Goal: Task Accomplishment & Management: Complete application form

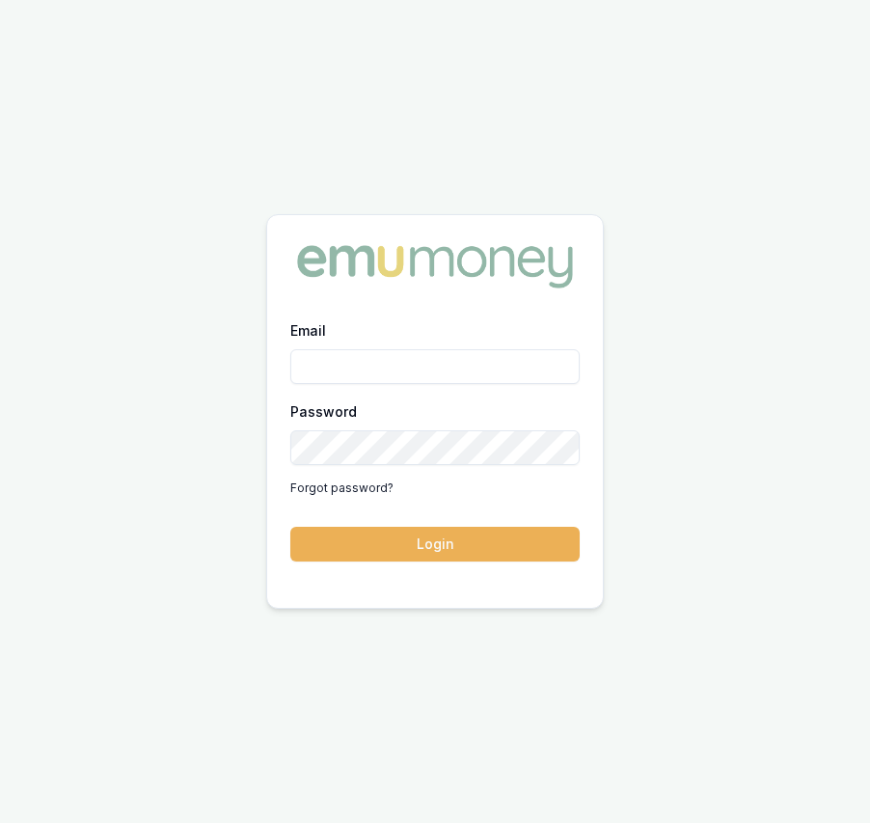
type input "eujin.ooi@emumoney.com.au"
click at [423, 538] on button "Login" at bounding box center [434, 544] width 289 height 35
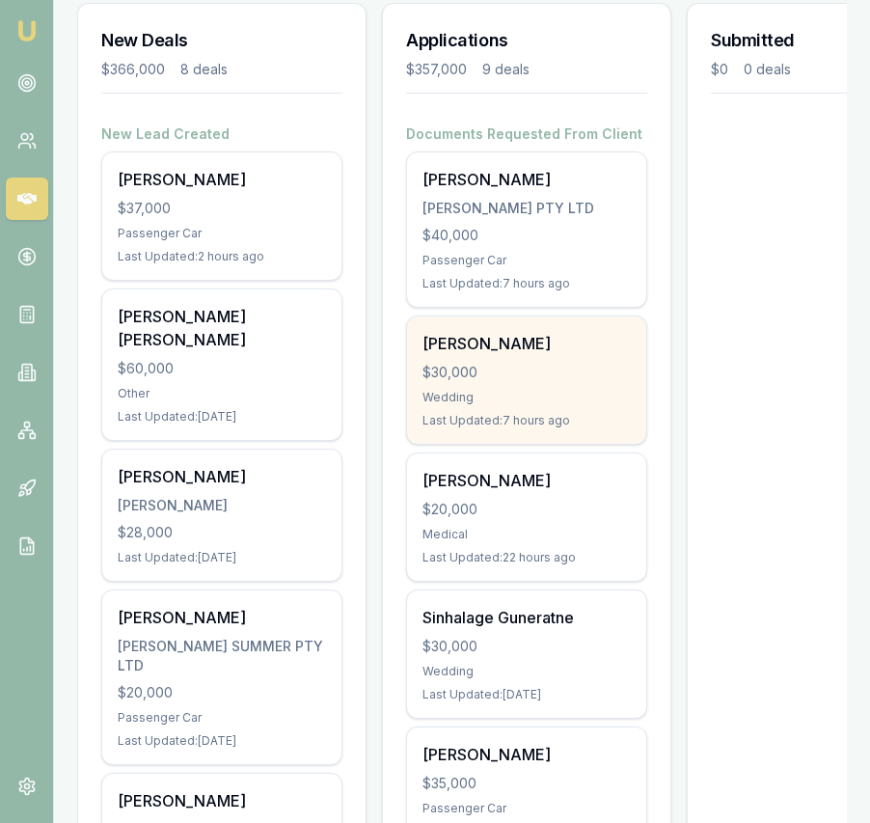
scroll to position [285, 0]
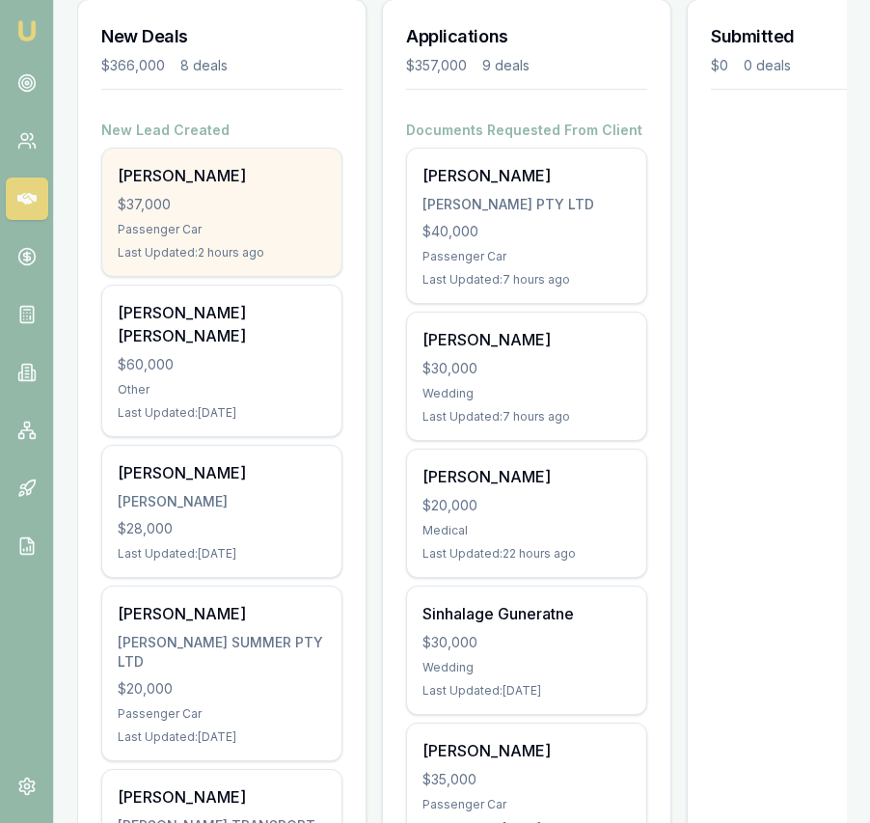
click at [174, 211] on div "$37,000" at bounding box center [222, 204] width 208 height 19
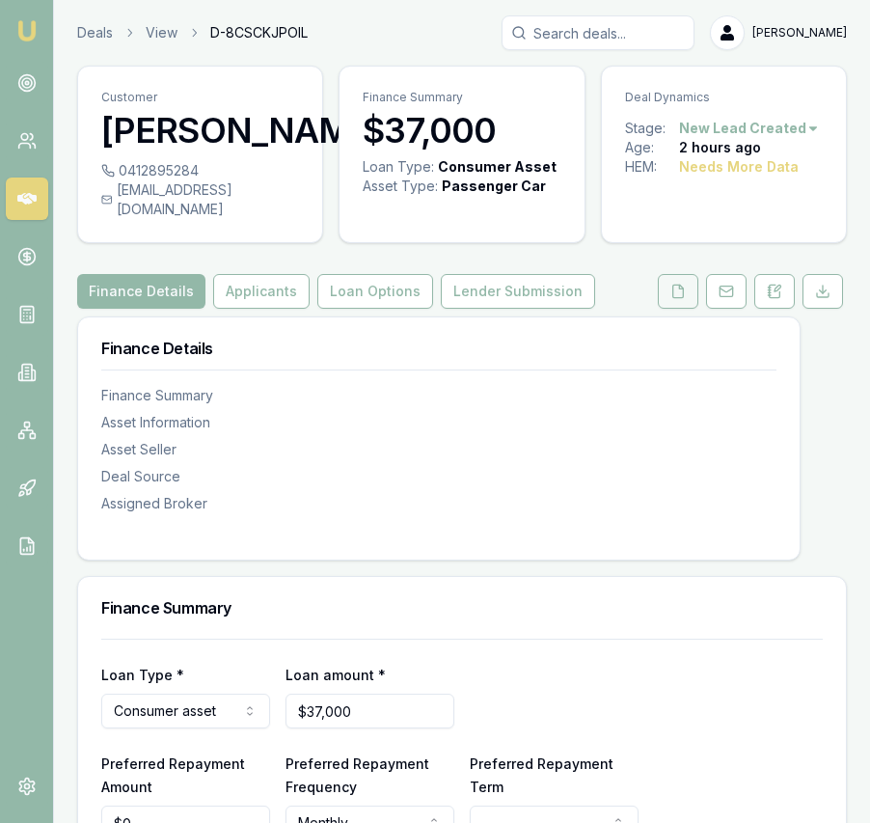
click at [672, 299] on button at bounding box center [678, 291] width 41 height 35
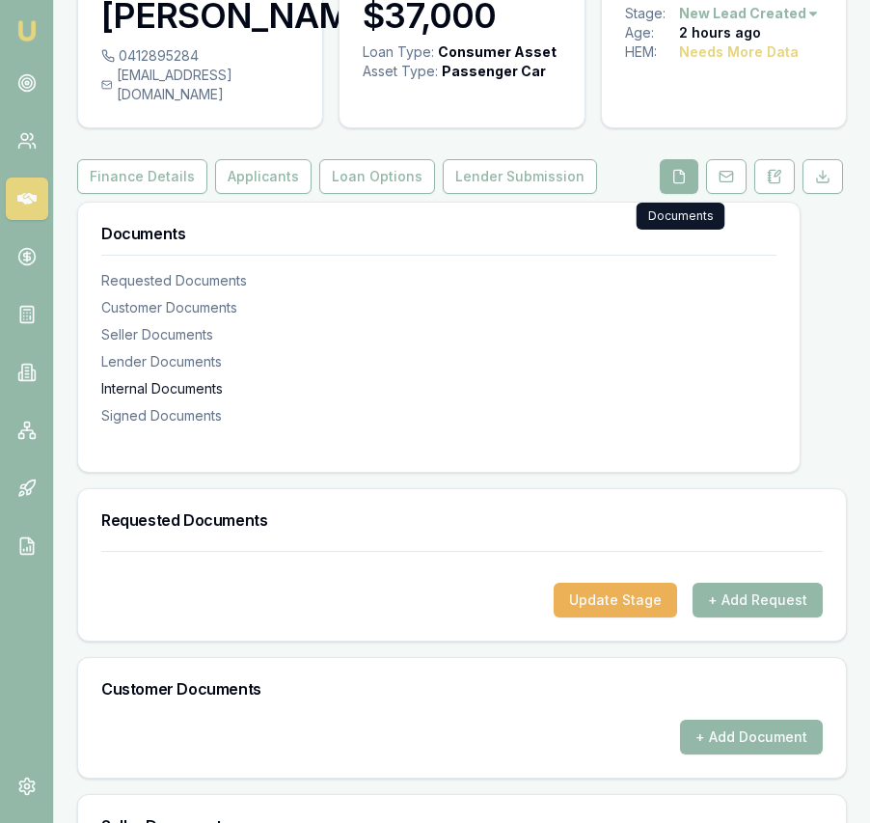
scroll to position [317, 0]
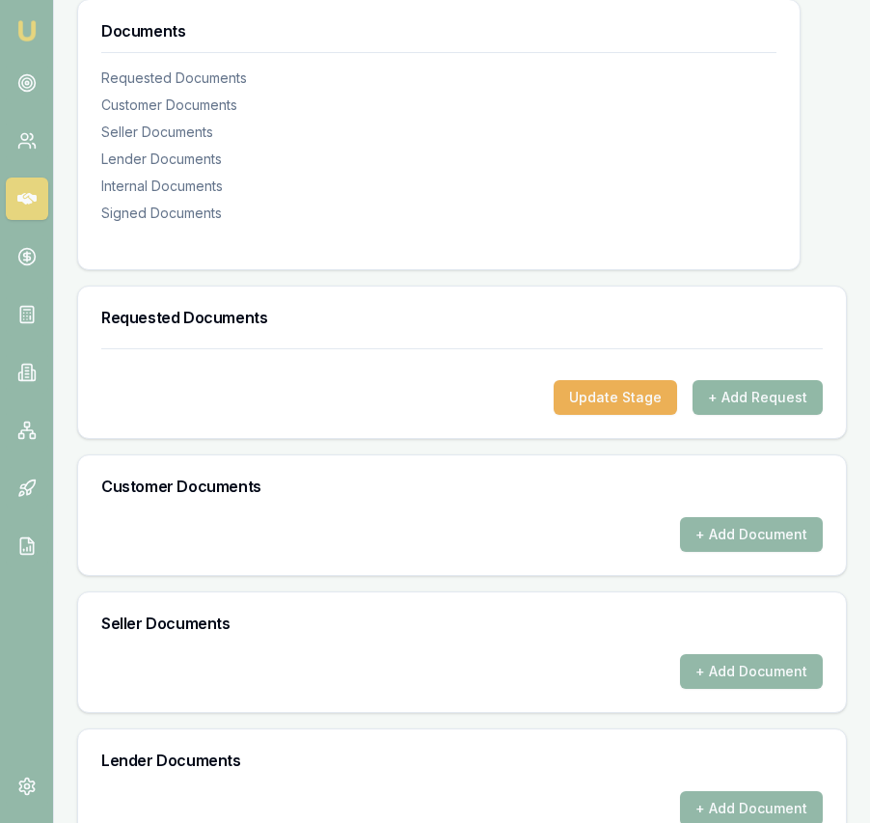
click at [751, 415] on button "+ Add Request" at bounding box center [758, 397] width 130 height 35
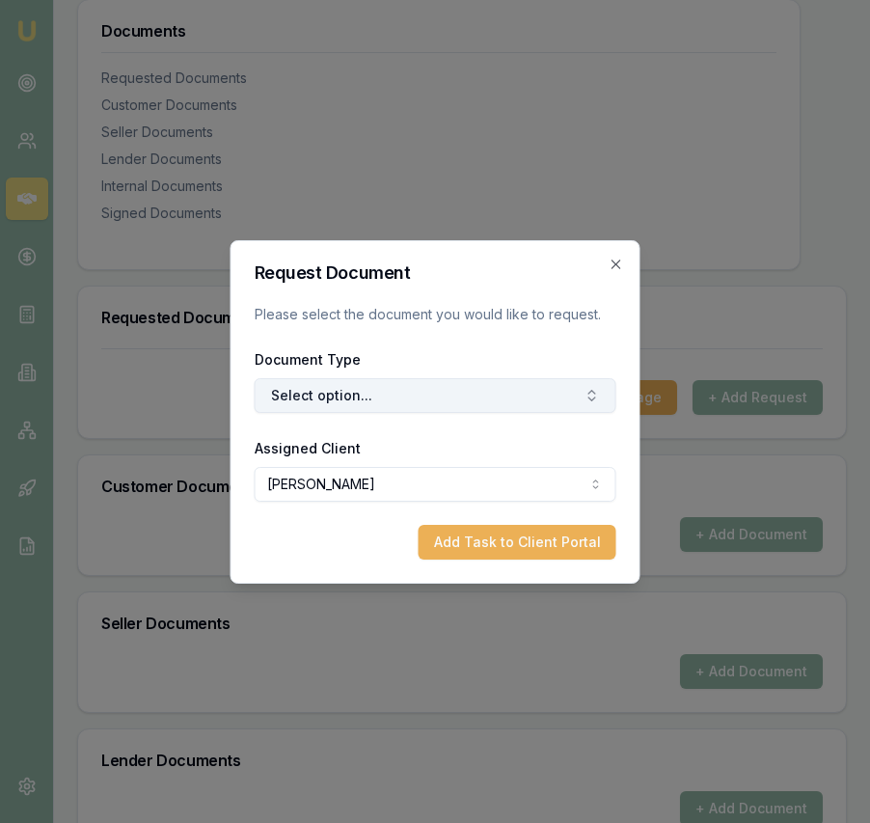
click at [394, 388] on button "Select option..." at bounding box center [436, 395] width 362 height 35
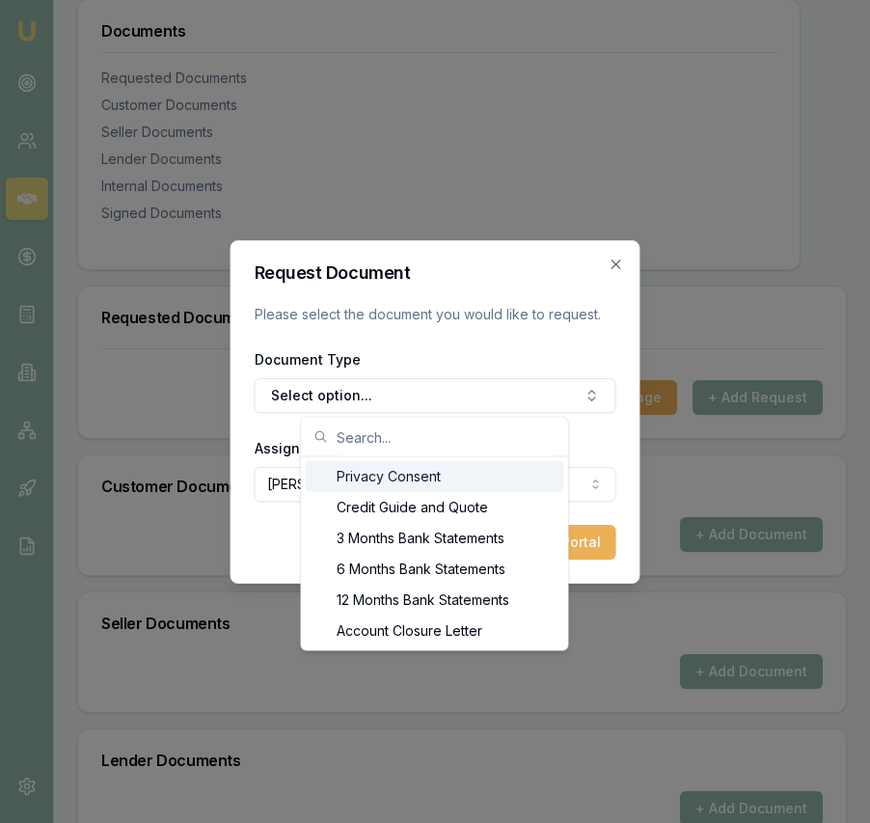
click at [399, 477] on div "Privacy Consent" at bounding box center [435, 476] width 259 height 31
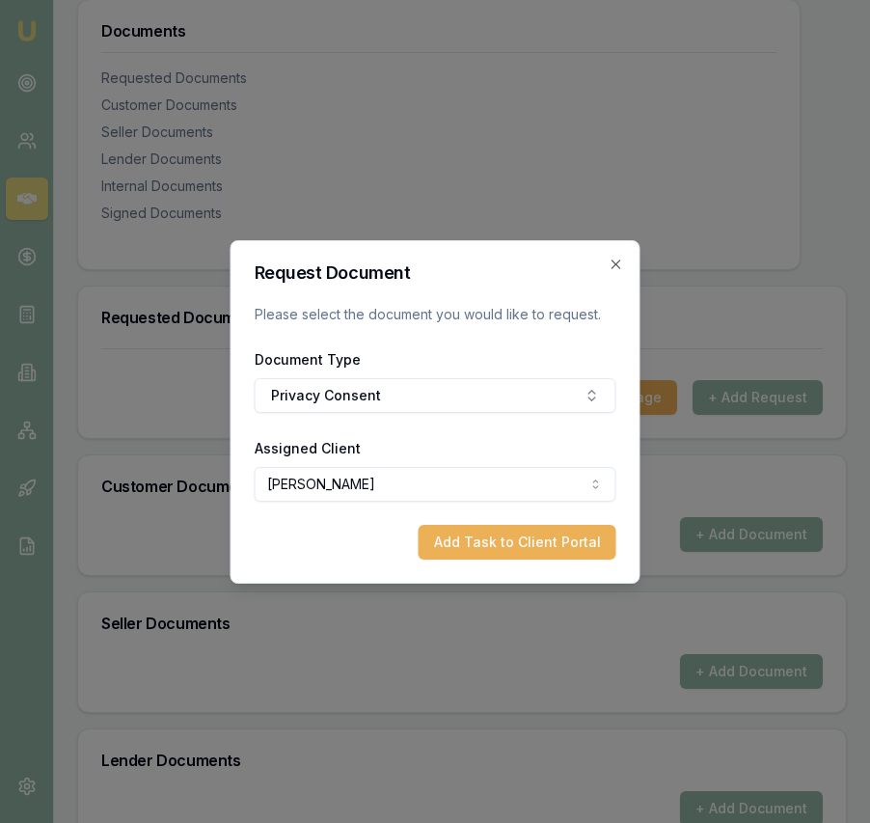
click at [513, 542] on button "Add Task to Client Portal" at bounding box center [518, 542] width 198 height 35
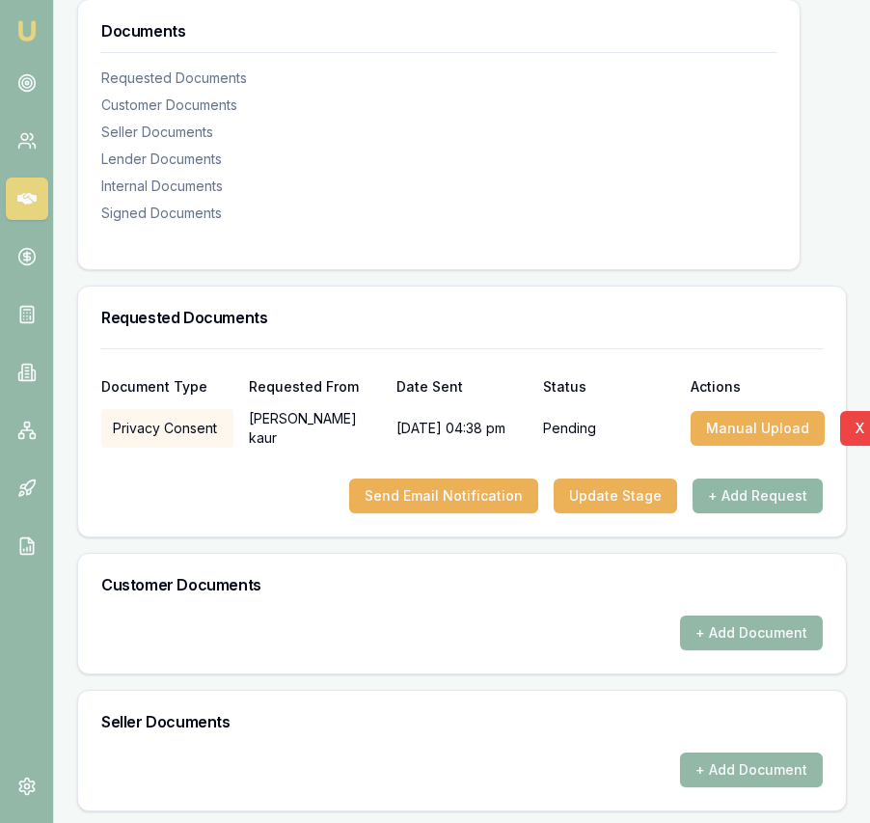
click at [746, 510] on button "+ Add Request" at bounding box center [758, 496] width 130 height 35
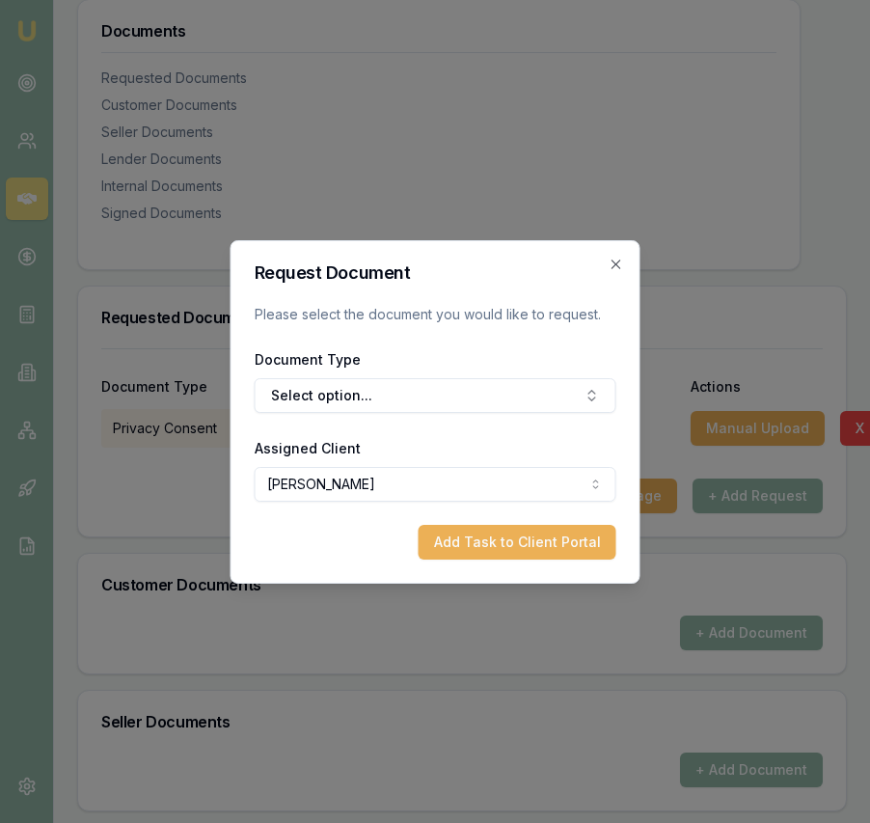
drag, startPoint x: 340, startPoint y: 397, endPoint x: 339, endPoint y: 414, distance: 17.4
click at [340, 396] on button "Select option..." at bounding box center [436, 395] width 362 height 35
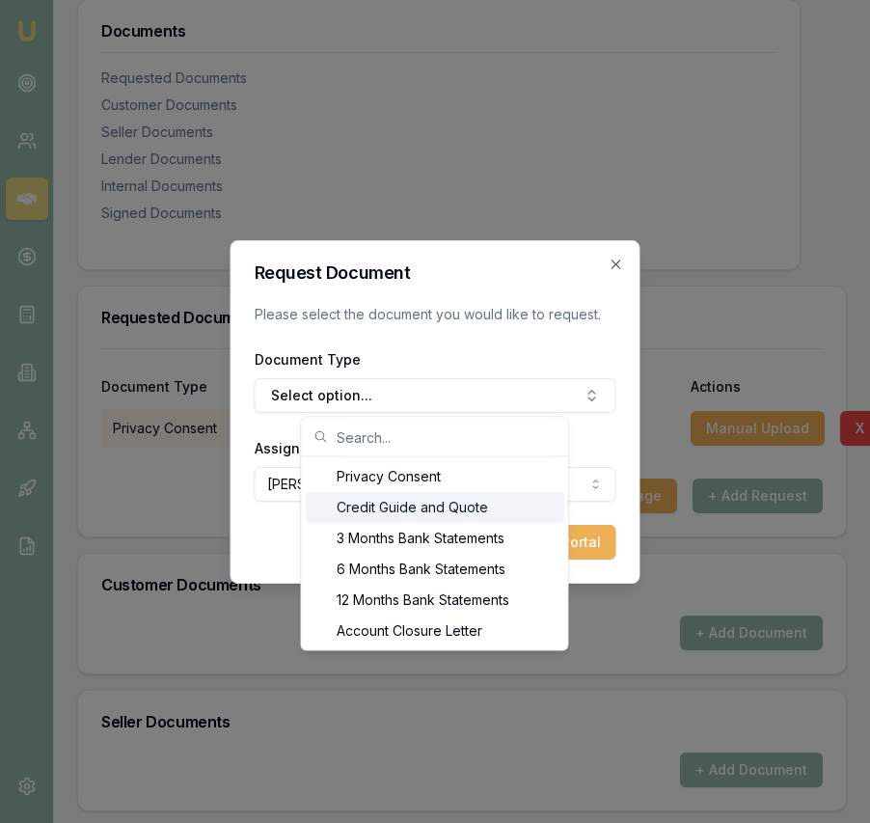
drag, startPoint x: 355, startPoint y: 510, endPoint x: 373, endPoint y: 509, distance: 18.4
click at [354, 510] on div "Credit Guide and Quote" at bounding box center [435, 507] width 259 height 31
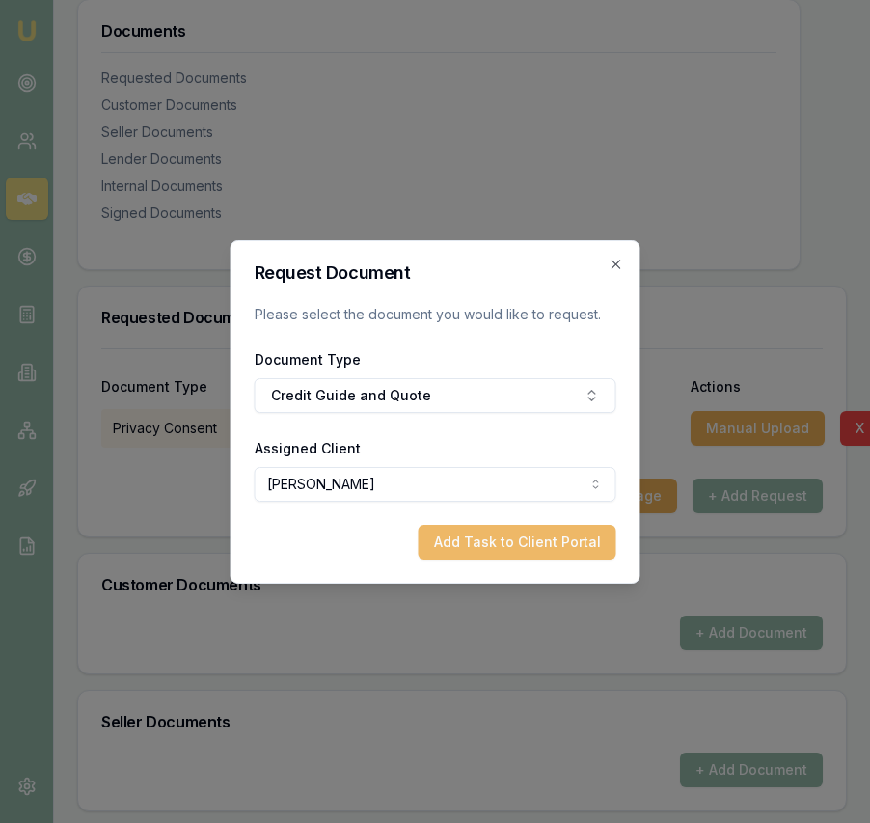
click at [590, 544] on button "Add Task to Client Portal" at bounding box center [518, 542] width 198 height 35
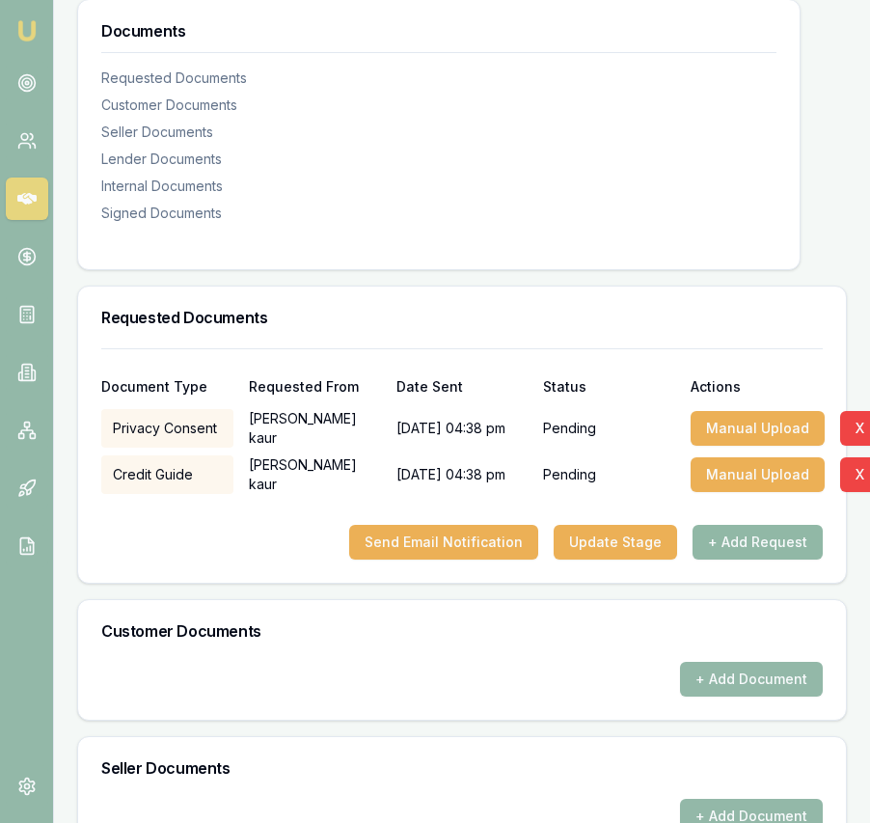
click at [772, 560] on button "+ Add Request" at bounding box center [758, 542] width 130 height 35
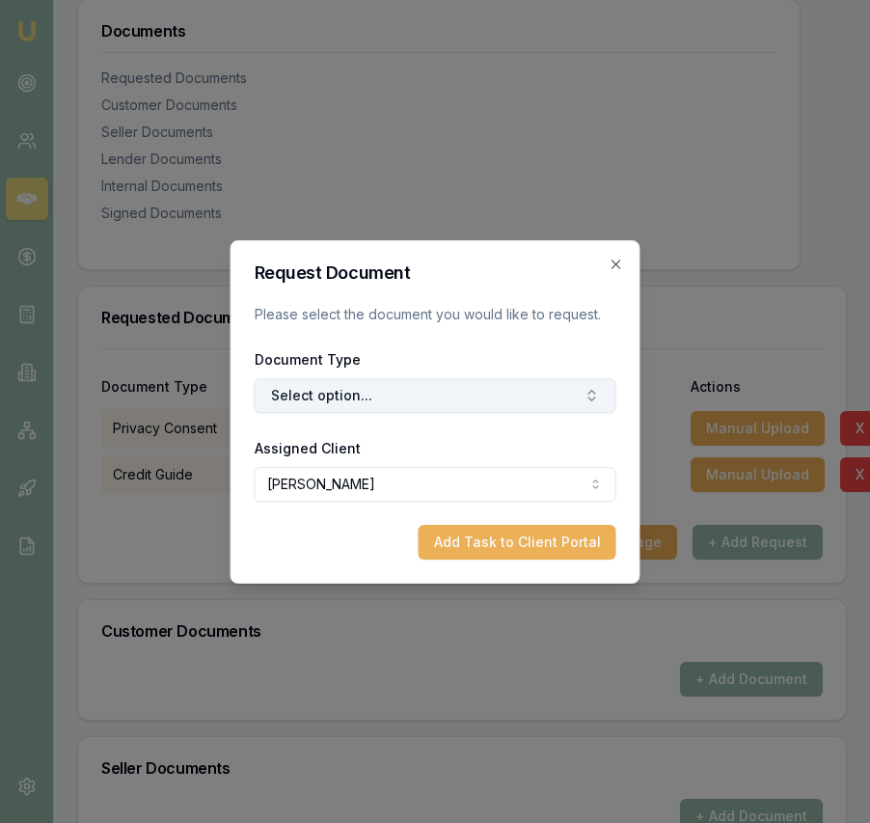
click at [446, 396] on button "Select option..." at bounding box center [436, 395] width 362 height 35
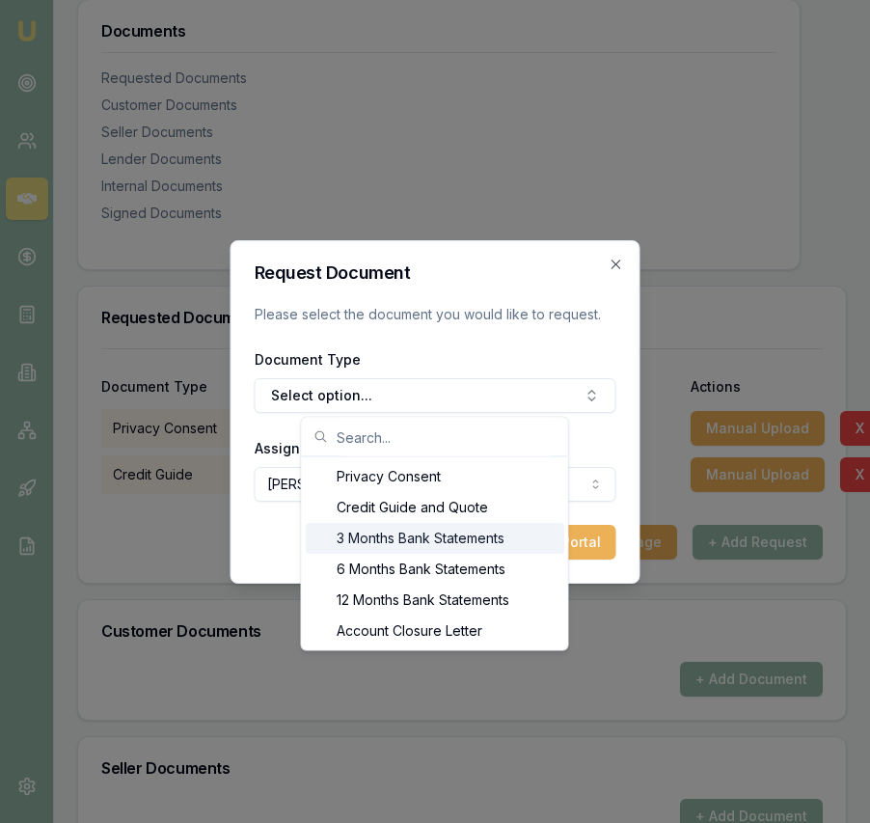
click at [435, 536] on div "3 Months Bank Statements" at bounding box center [435, 538] width 259 height 31
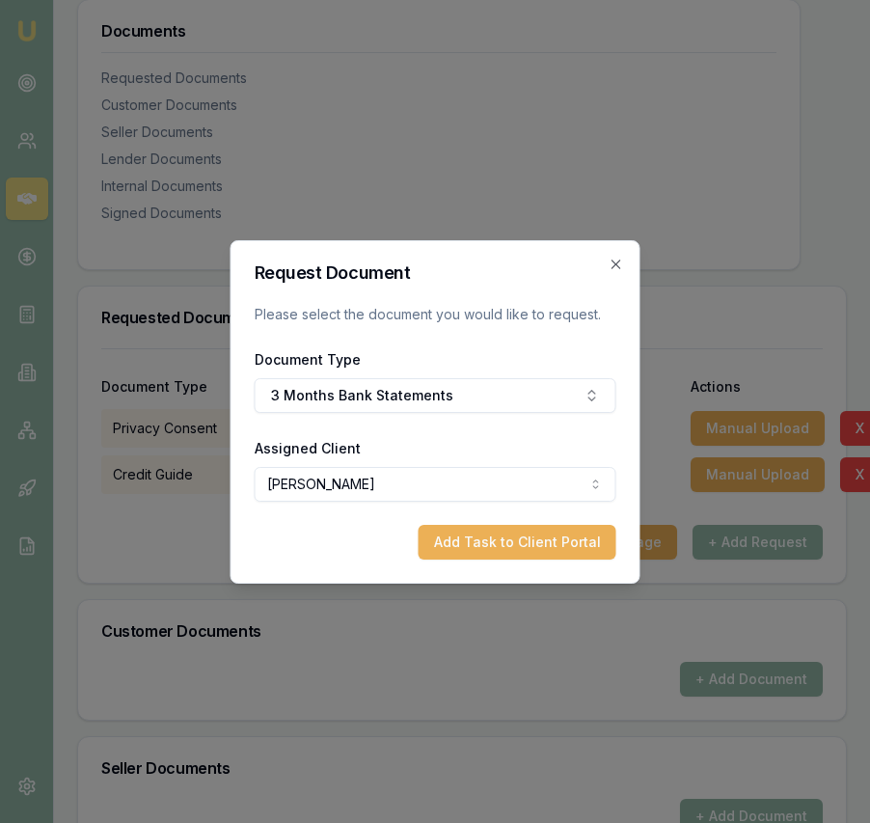
click at [567, 546] on button "Add Task to Client Portal" at bounding box center [518, 542] width 198 height 35
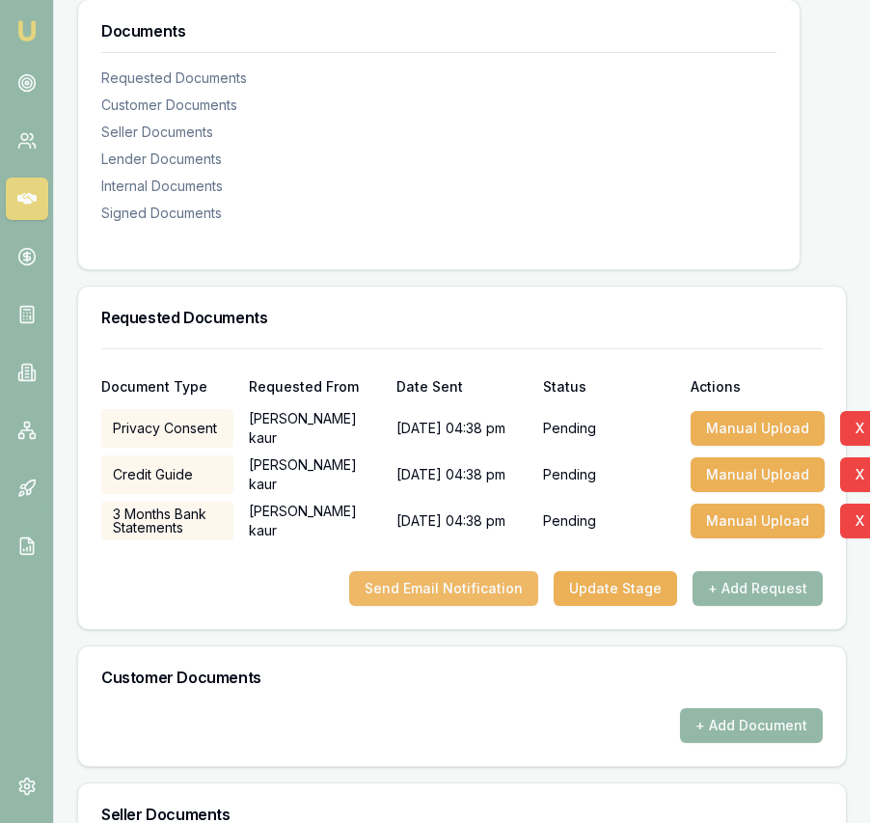
click at [485, 601] on button "Send Email Notification" at bounding box center [443, 588] width 189 height 35
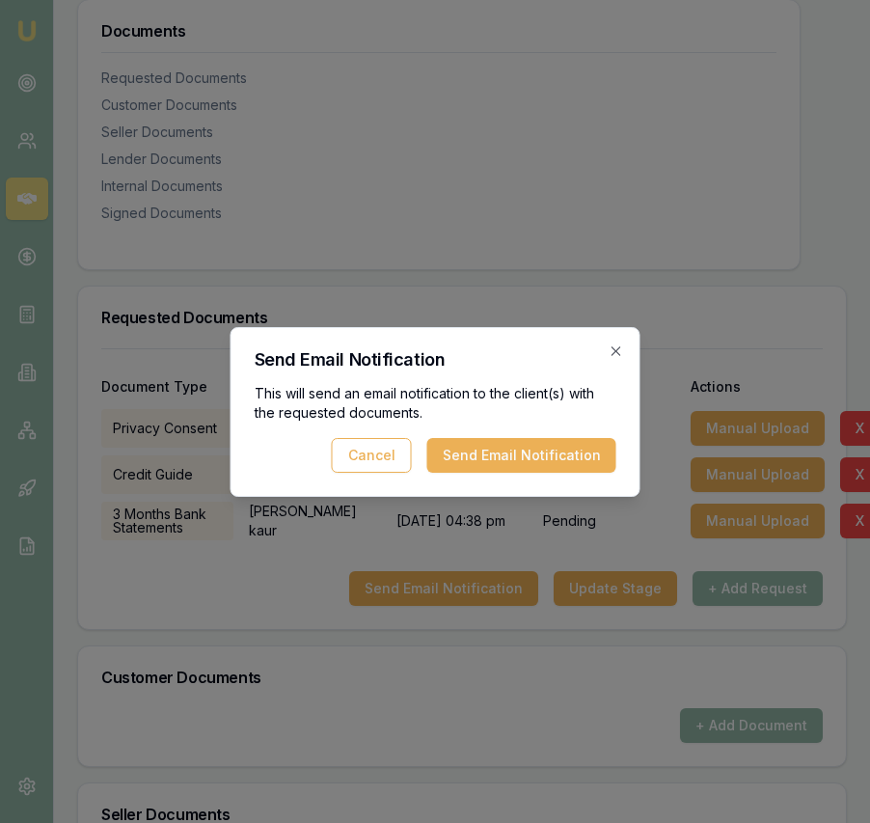
click at [543, 461] on button "Send Email Notification" at bounding box center [521, 455] width 189 height 35
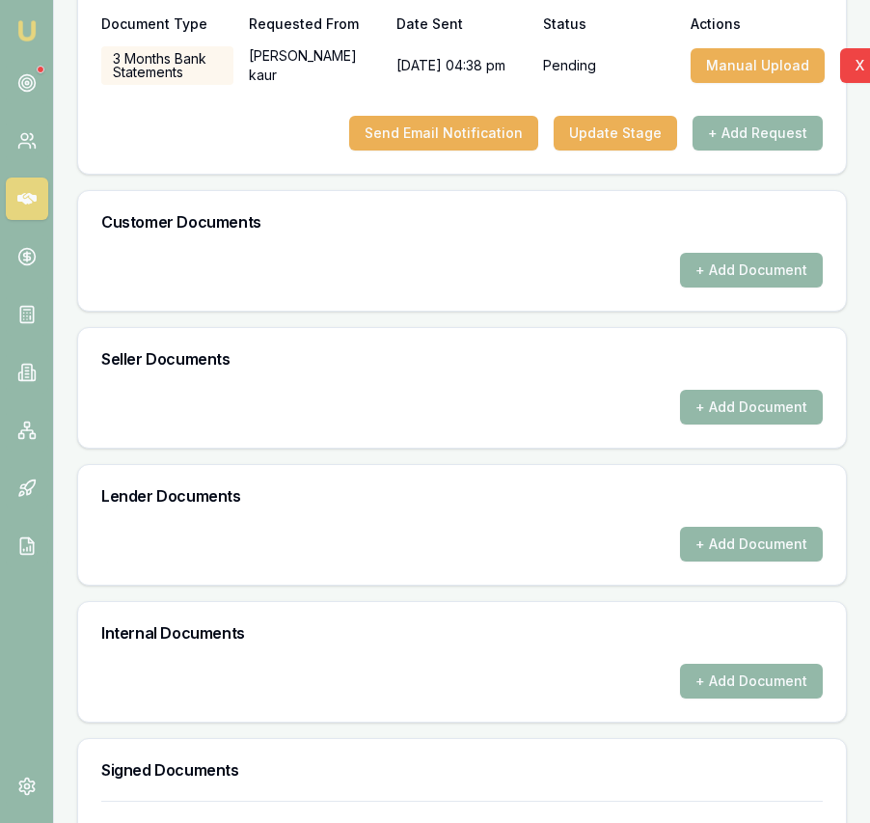
scroll to position [928, 0]
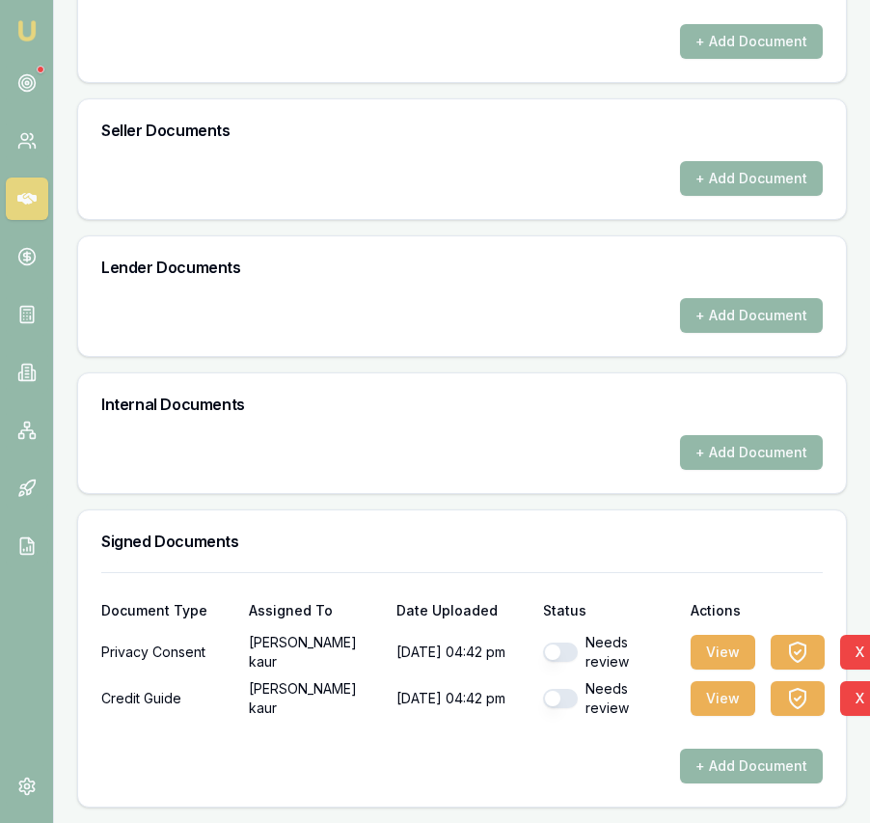
click at [568, 654] on button "button" at bounding box center [560, 652] width 35 height 19
checkbox input "false"
click at [571, 695] on button "button" at bounding box center [560, 698] width 35 height 19
checkbox input "false"
click at [570, 649] on button "button" at bounding box center [560, 652] width 35 height 19
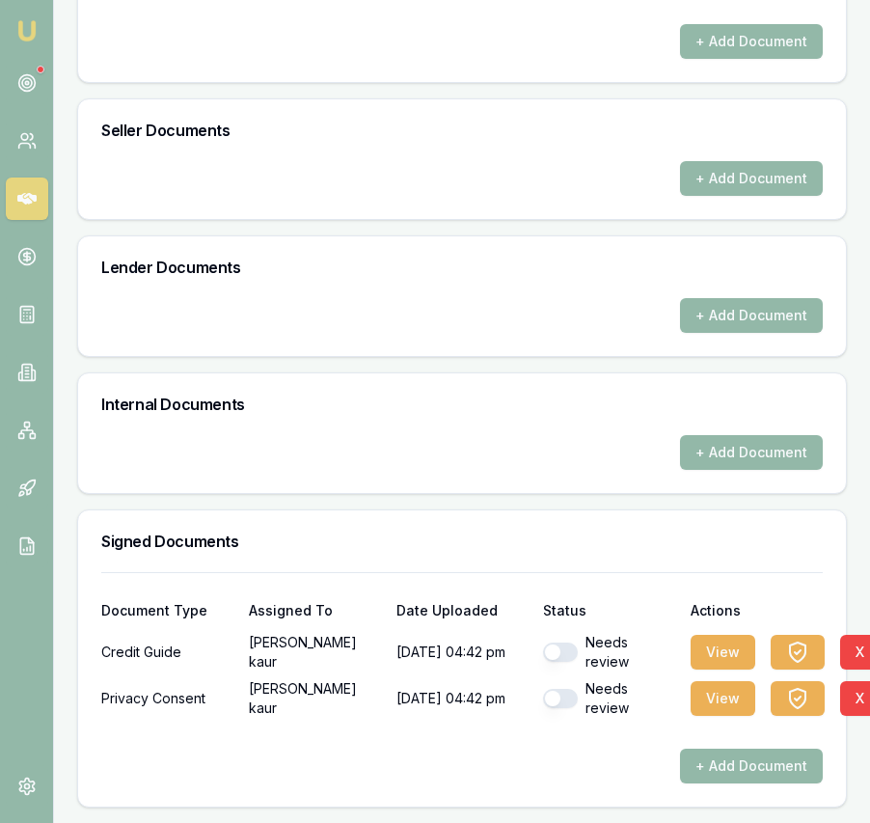
checkbox input "true"
click at [572, 704] on button "button" at bounding box center [560, 698] width 35 height 19
checkbox input "true"
click at [725, 707] on button "View" at bounding box center [723, 698] width 65 height 35
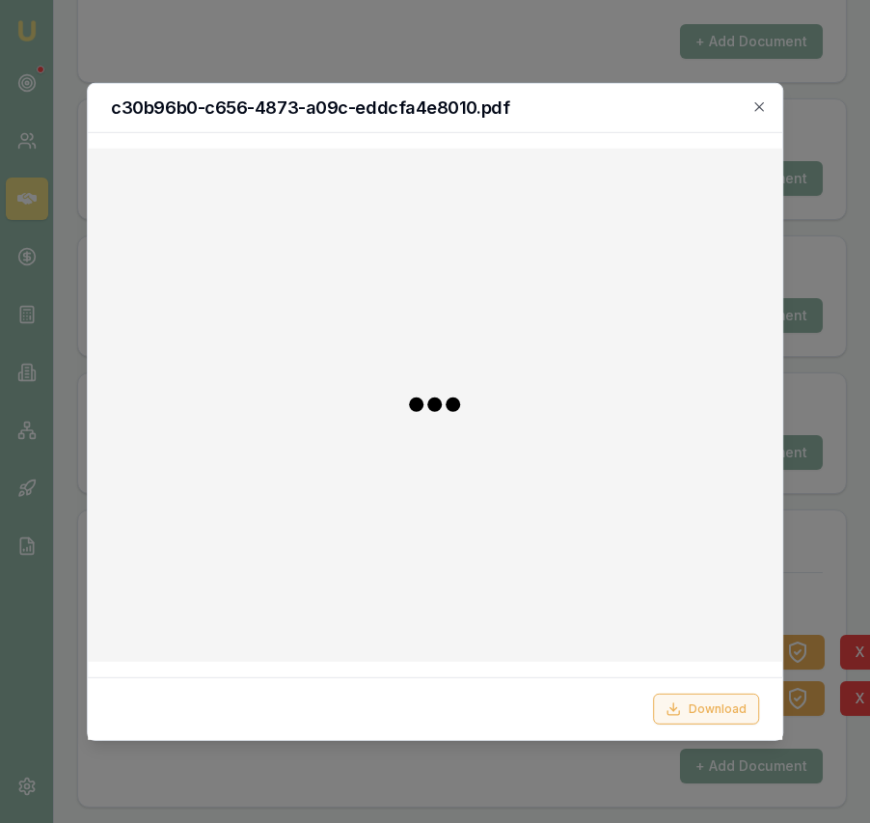
click at [747, 708] on button "Download" at bounding box center [706, 709] width 106 height 31
click at [849, 593] on div at bounding box center [435, 411] width 870 height 823
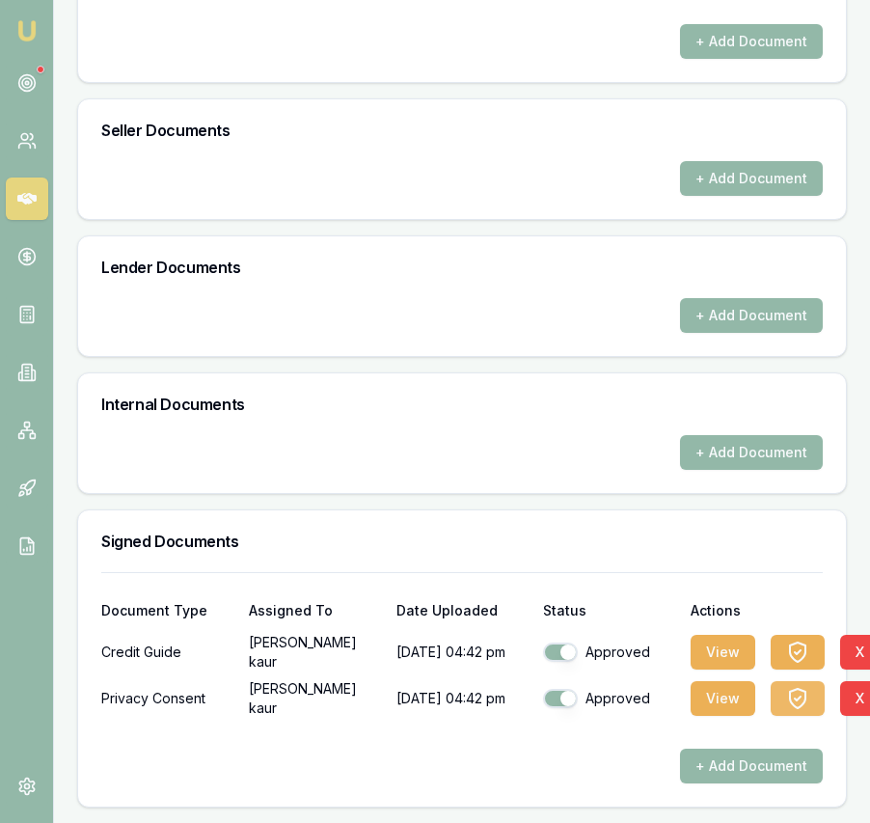
click at [798, 700] on icon "button" at bounding box center [797, 698] width 23 height 23
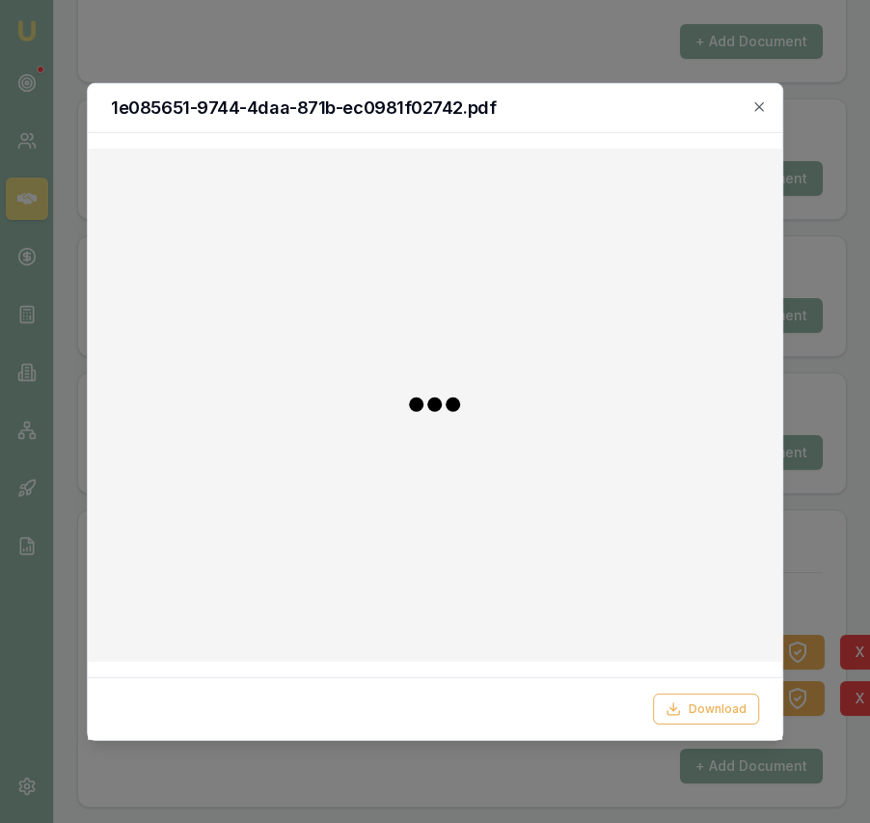
click at [850, 525] on div at bounding box center [435, 411] width 870 height 823
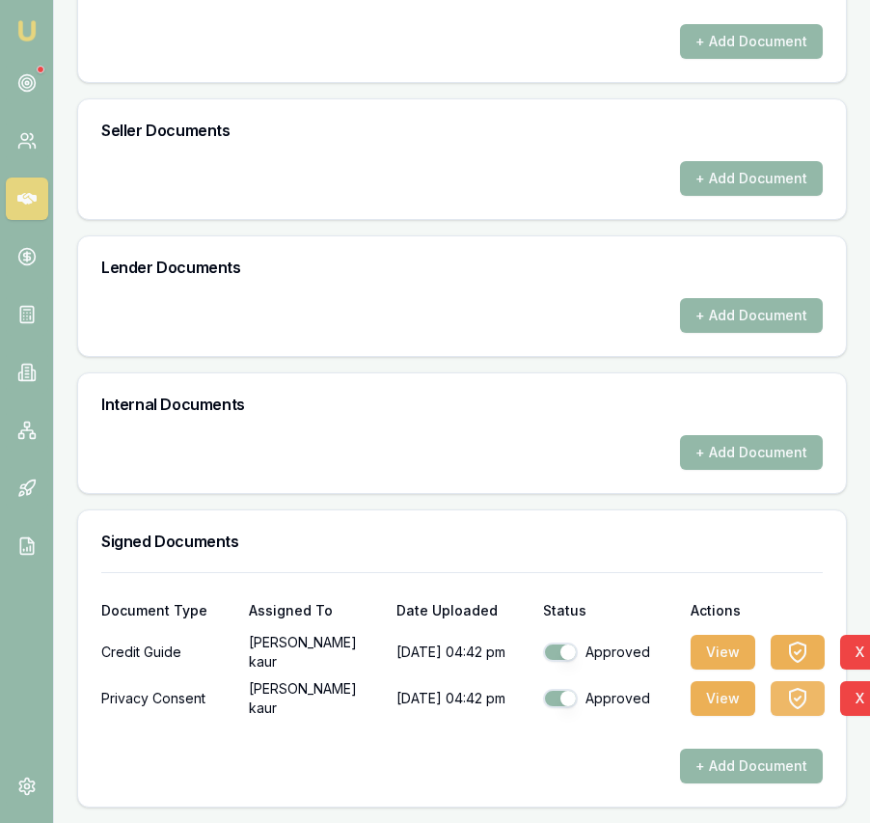
click at [798, 709] on icon "button" at bounding box center [797, 698] width 23 height 23
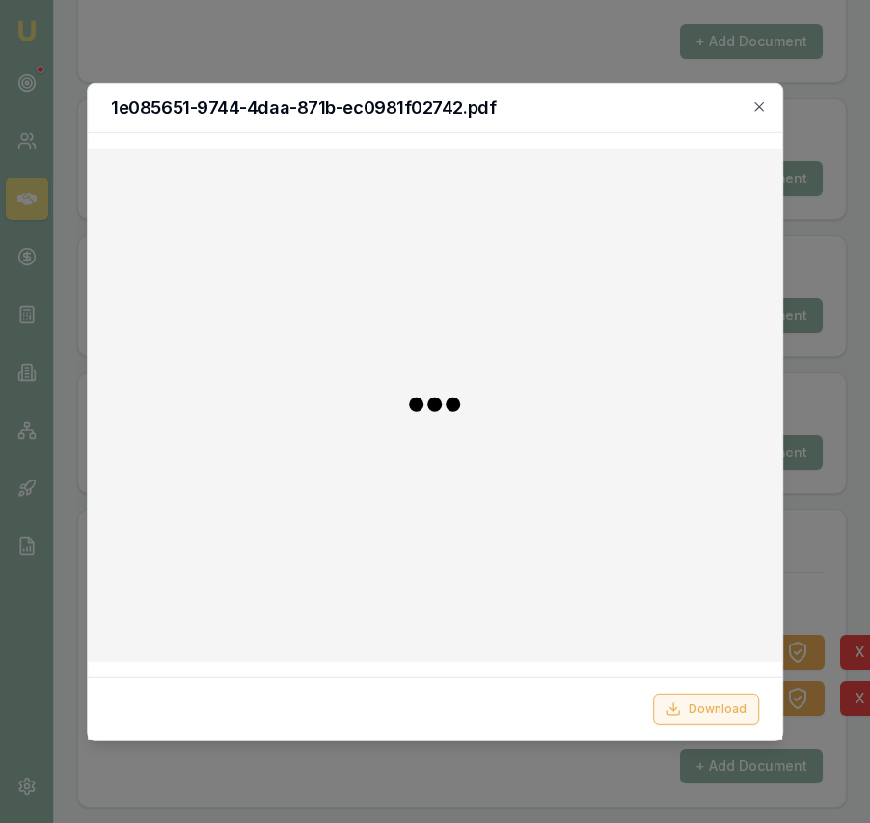
click at [686, 700] on button "Download" at bounding box center [706, 709] width 106 height 31
drag, startPoint x: 831, startPoint y: 529, endPoint x: 817, endPoint y: 526, distance: 13.8
click at [831, 529] on div at bounding box center [435, 411] width 870 height 823
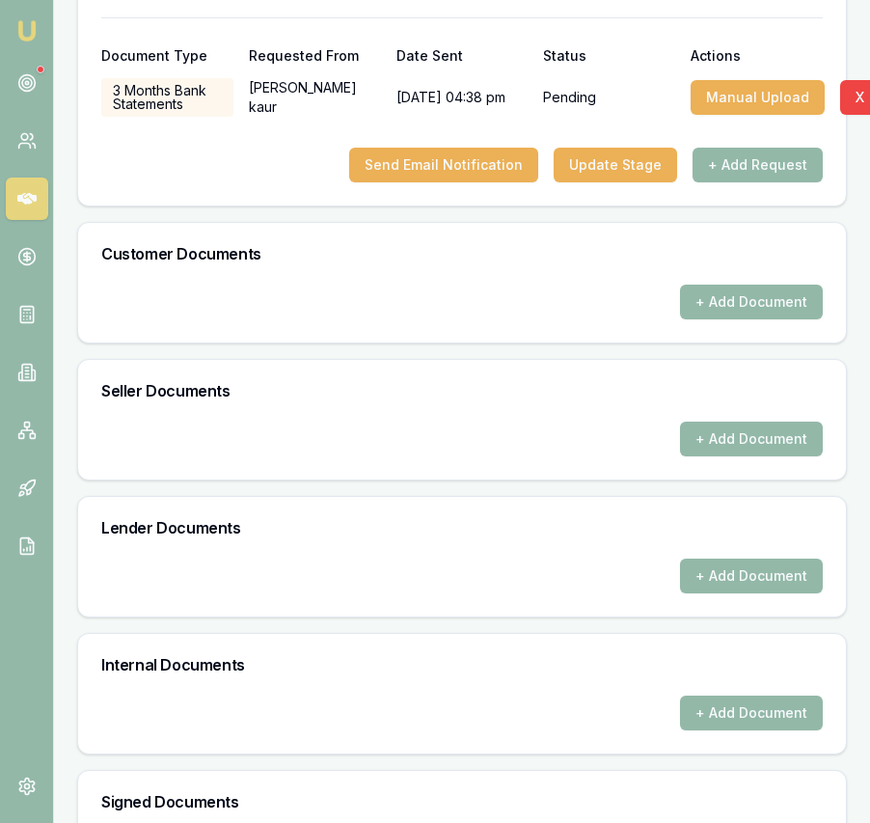
scroll to position [655, 0]
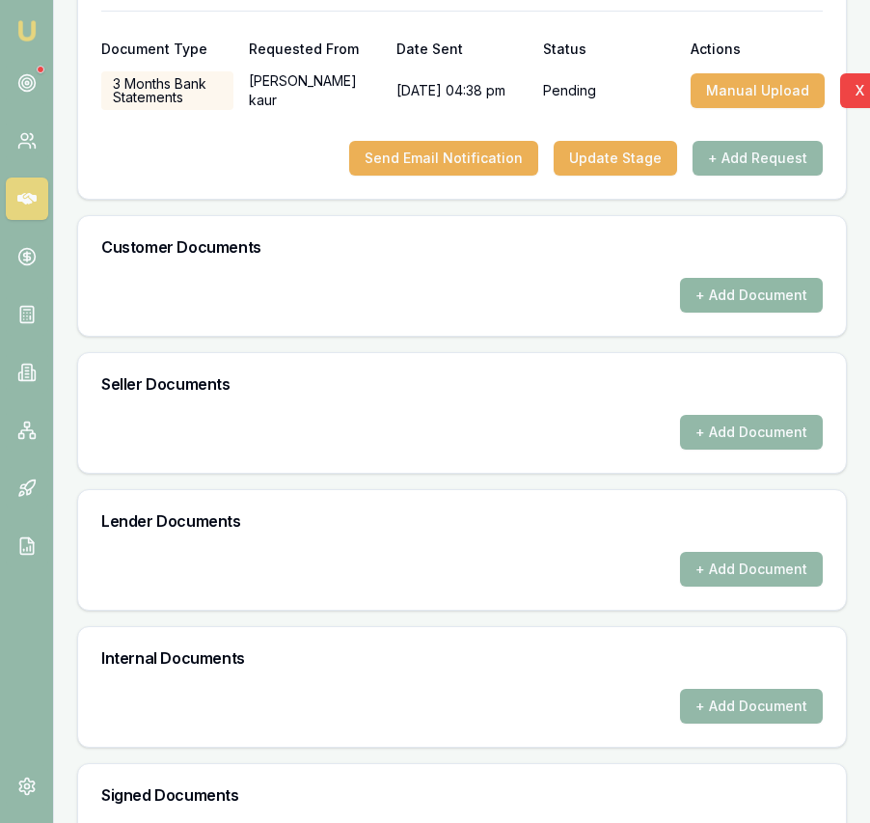
click at [738, 313] on button "+ Add Document" at bounding box center [751, 295] width 143 height 35
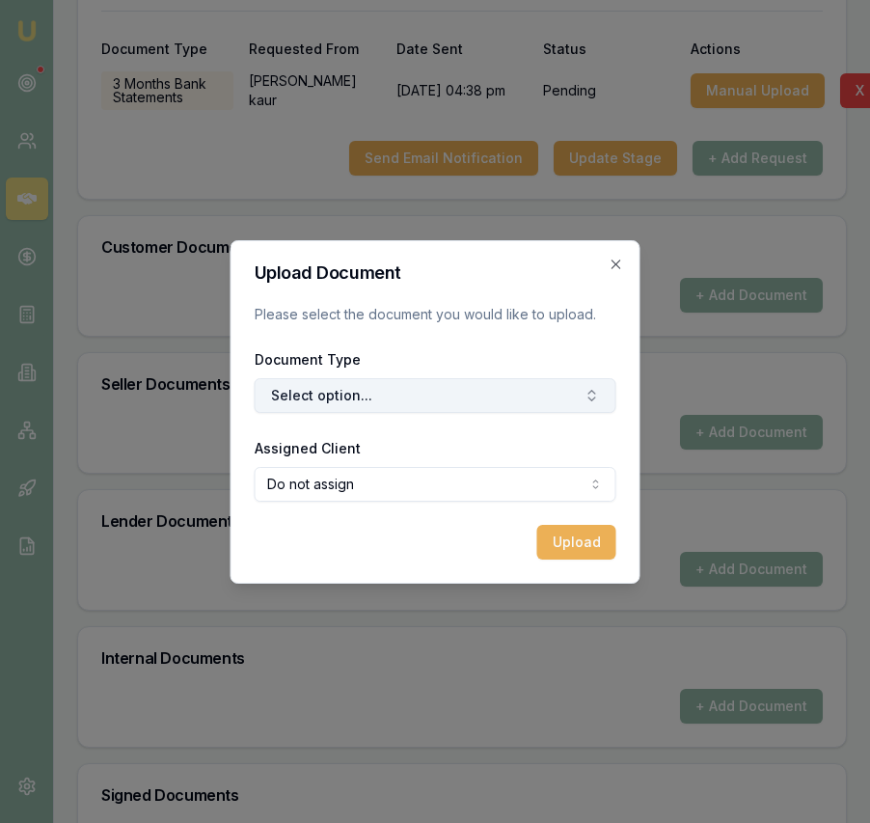
click at [463, 385] on button "Select option..." at bounding box center [436, 395] width 362 height 35
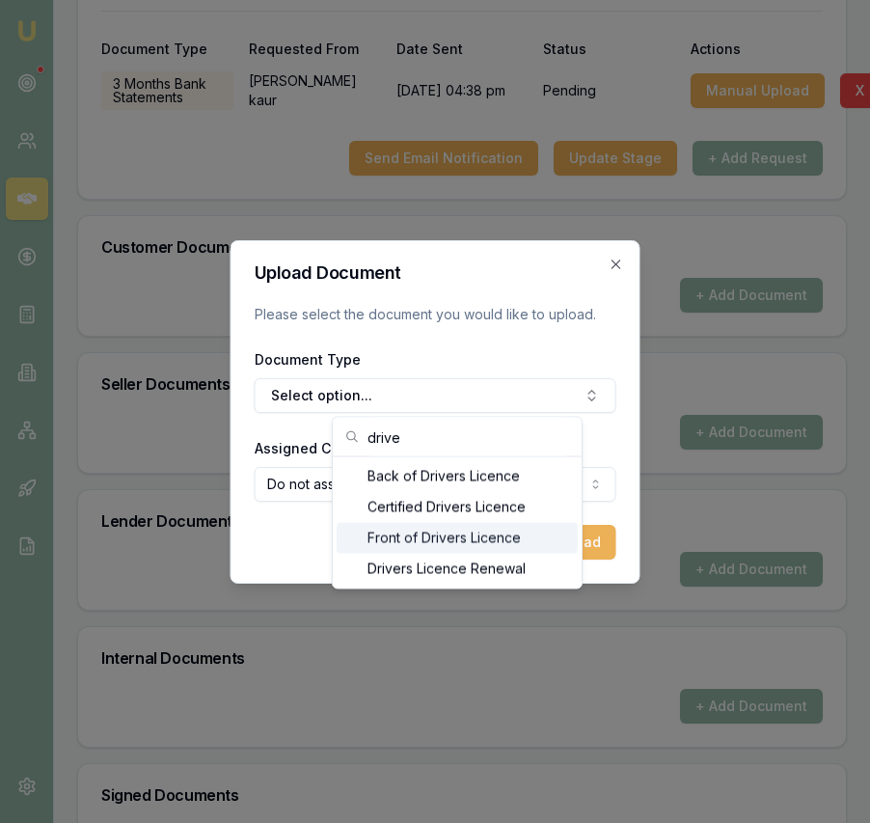
type input "drive"
click at [455, 542] on div "Front of Drivers Licence" at bounding box center [457, 538] width 241 height 31
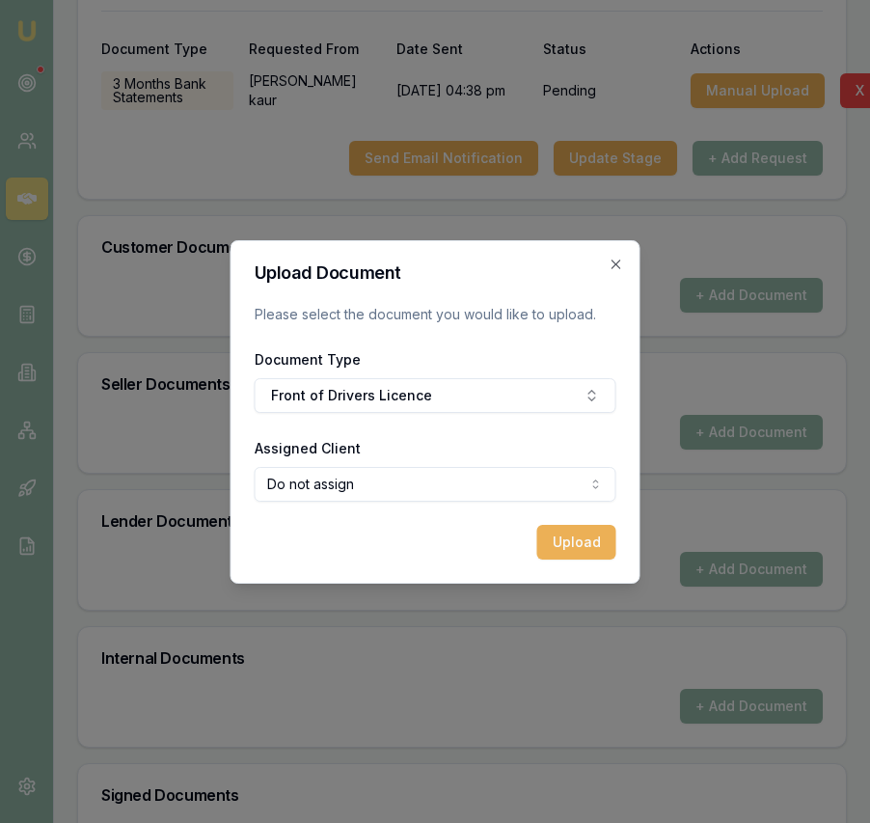
select select "U-XXXRW33CMX"
click at [550, 535] on button "Upload" at bounding box center [576, 542] width 79 height 35
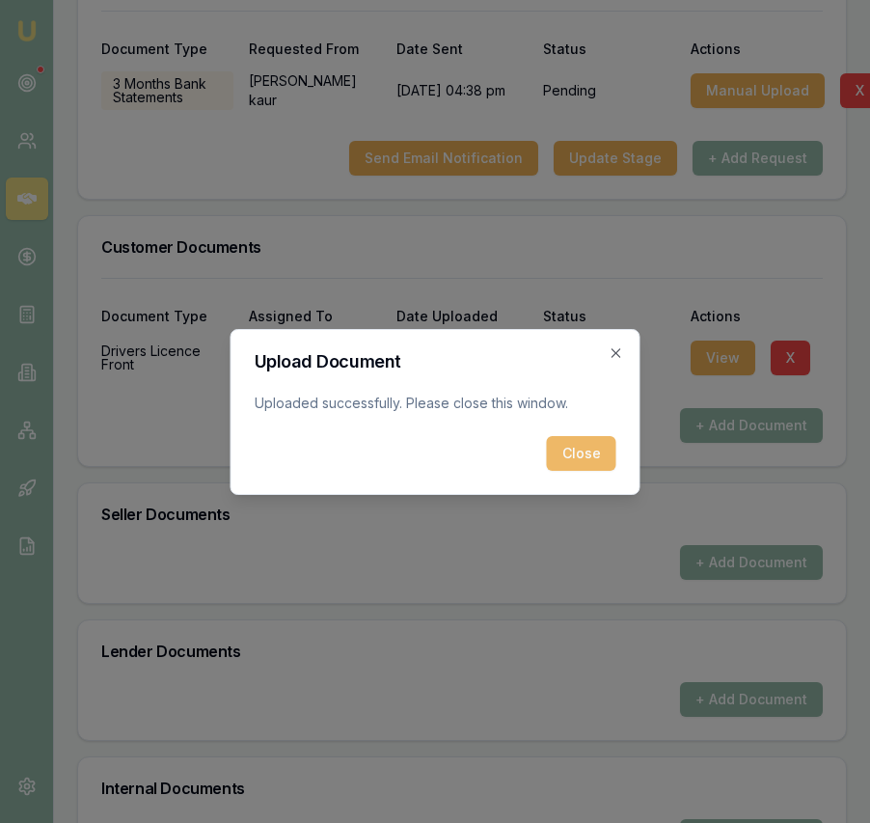
click at [572, 451] on button "Close" at bounding box center [581, 453] width 69 height 35
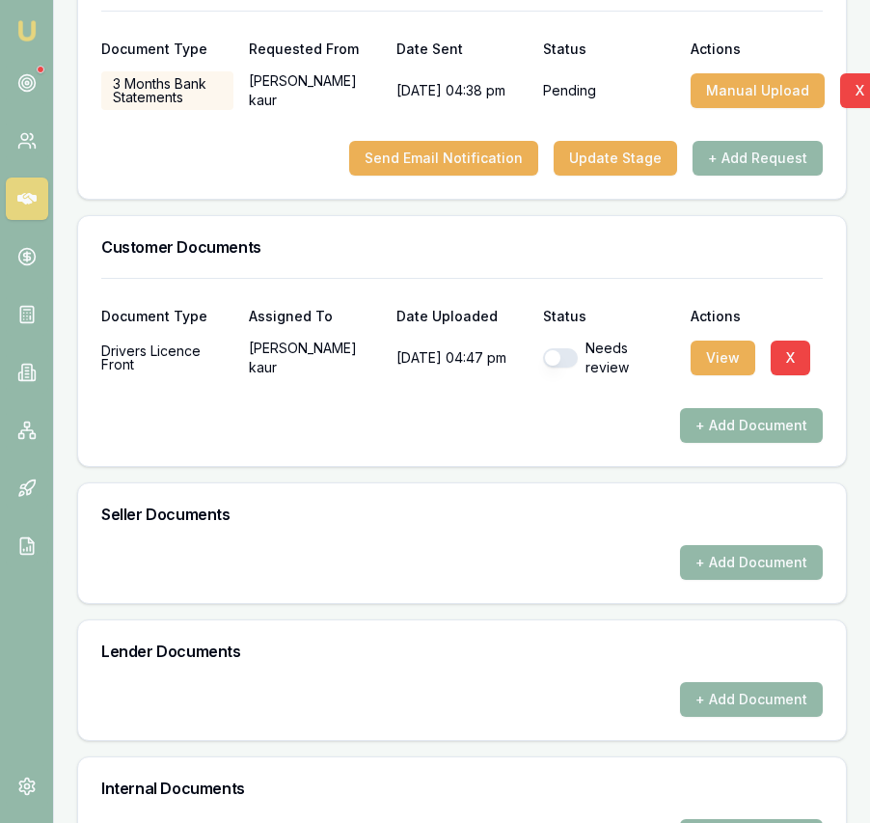
click at [707, 443] on button "+ Add Document" at bounding box center [751, 425] width 143 height 35
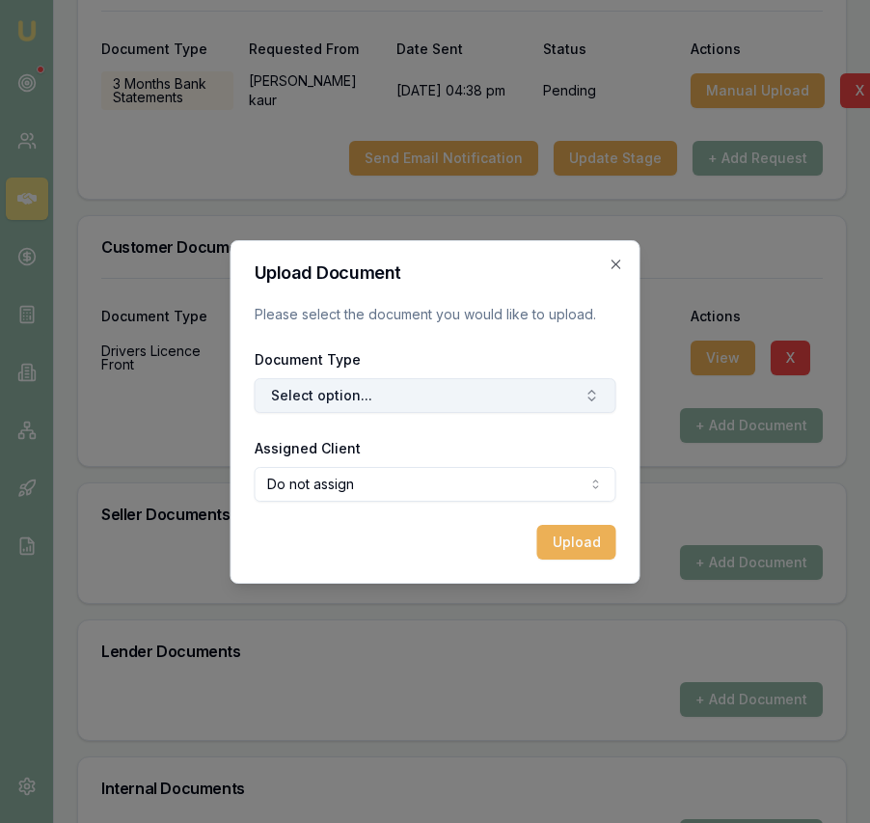
click at [416, 403] on button "Select option..." at bounding box center [436, 395] width 362 height 35
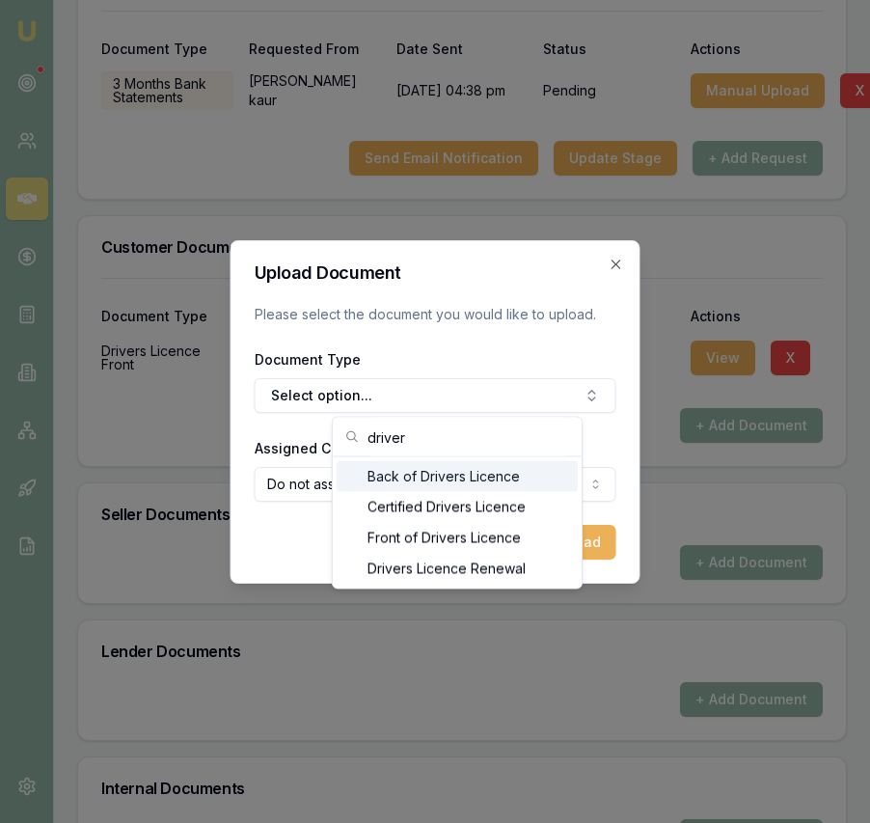
type input "driver"
click at [421, 478] on div "Back of Drivers Licence" at bounding box center [457, 476] width 241 height 31
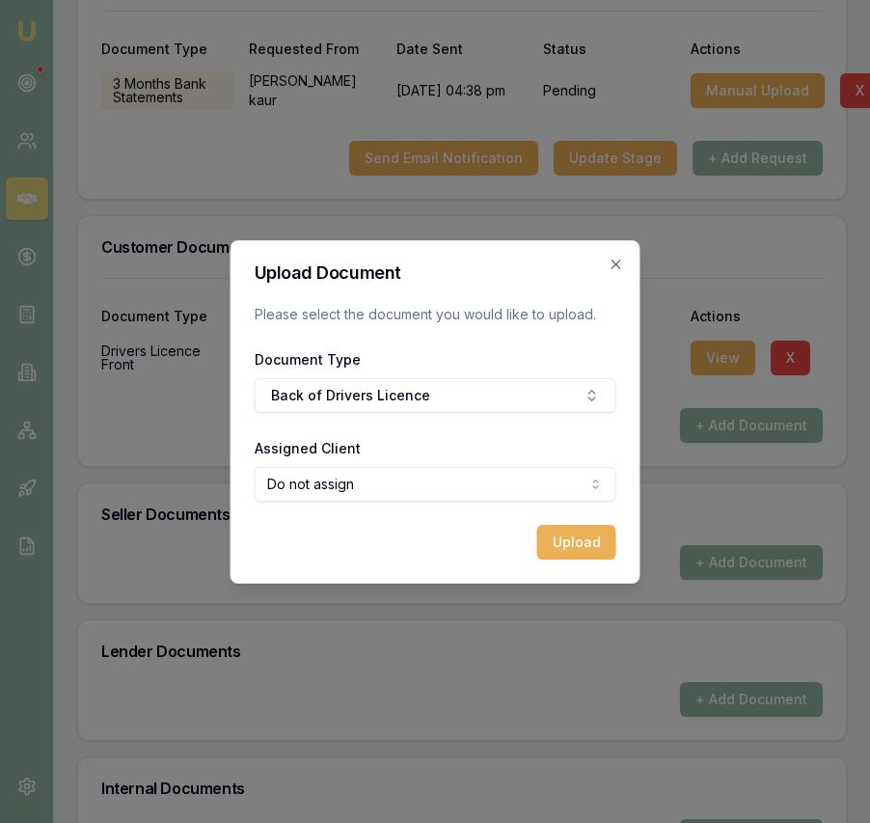
select select "U-XXXRW33CMX"
drag, startPoint x: 426, startPoint y: 536, endPoint x: 422, endPoint y: 554, distance: 18.0
click at [564, 547] on button "Upload" at bounding box center [576, 542] width 79 height 35
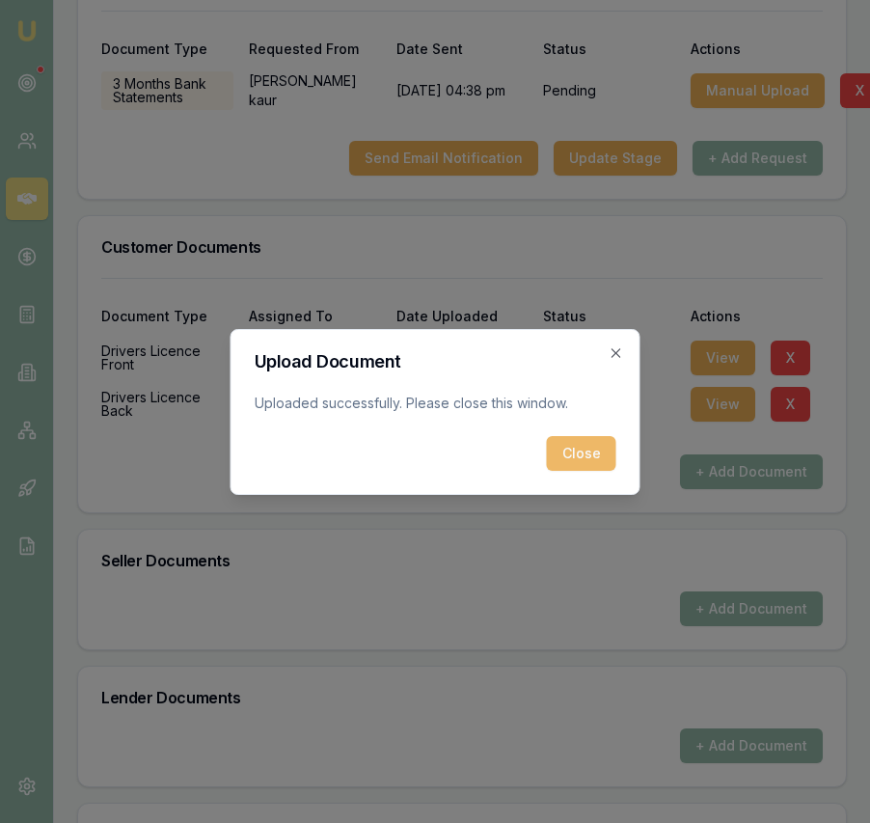
click at [579, 459] on button "Close" at bounding box center [581, 453] width 69 height 35
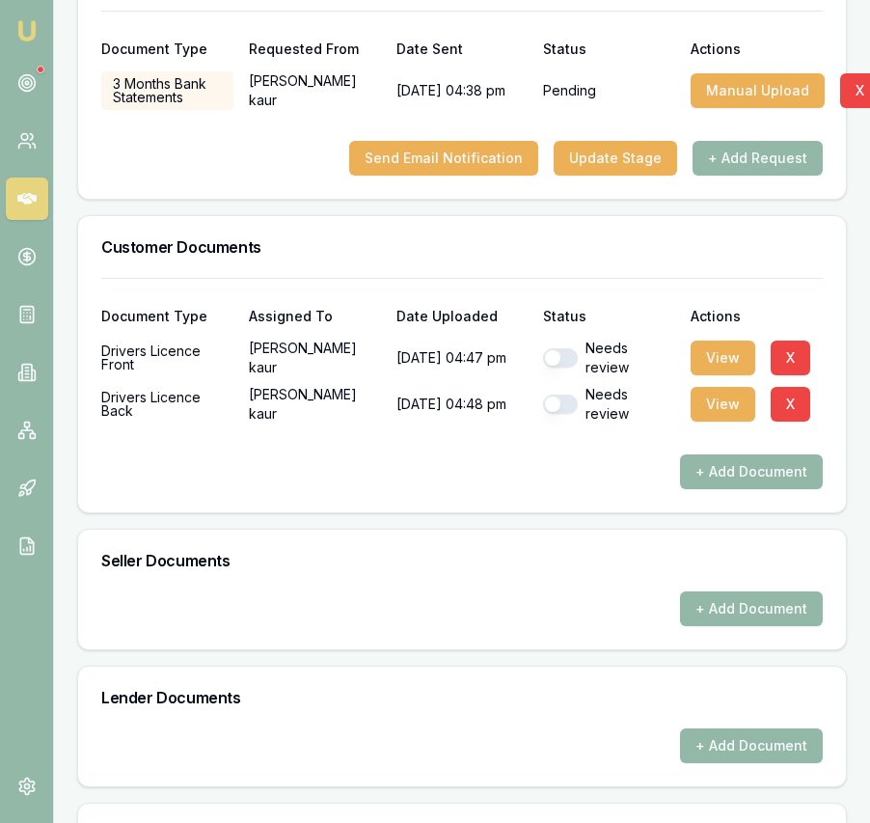
click at [549, 414] on button "button" at bounding box center [560, 404] width 35 height 19
checkbox input "true"
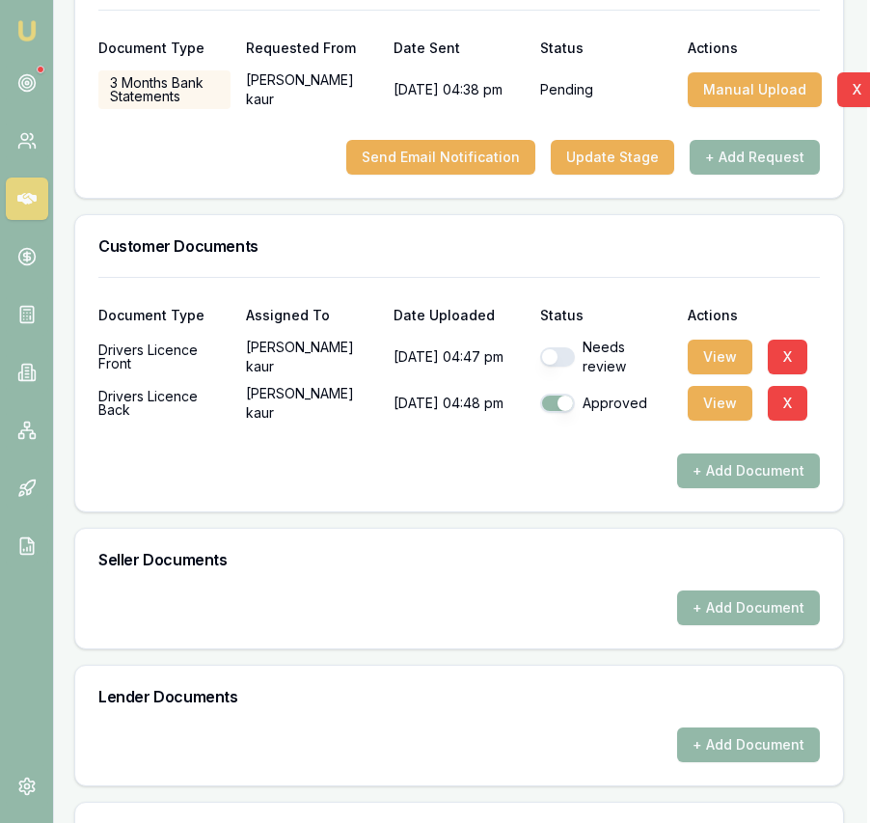
click at [564, 367] on button "button" at bounding box center [557, 356] width 35 height 19
checkbox input "true"
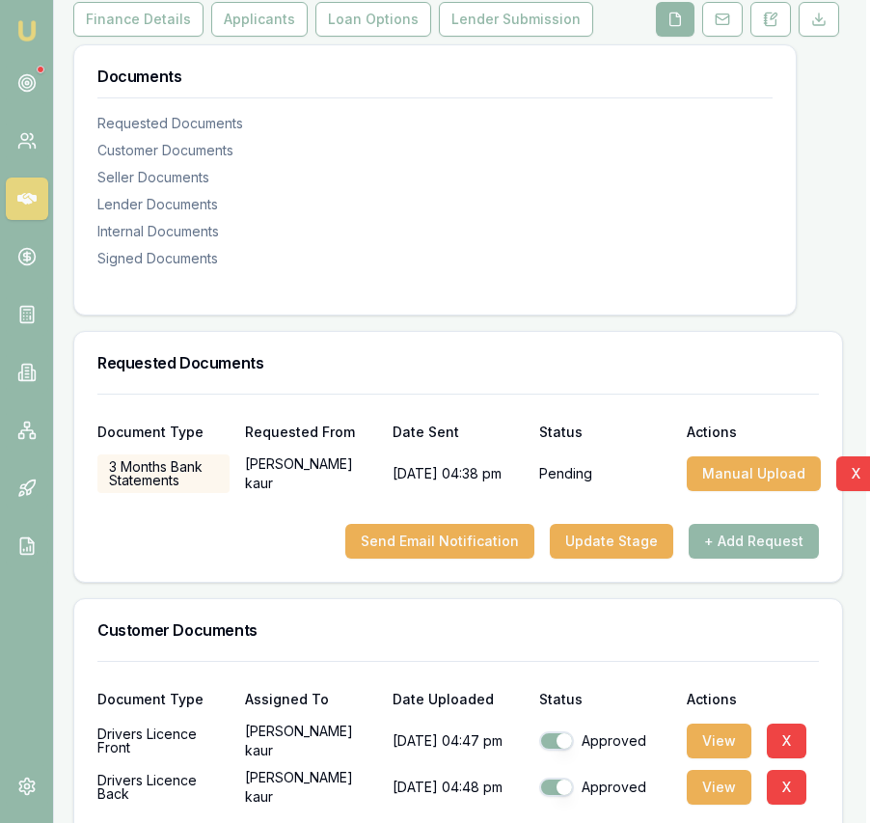
scroll to position [0, 4]
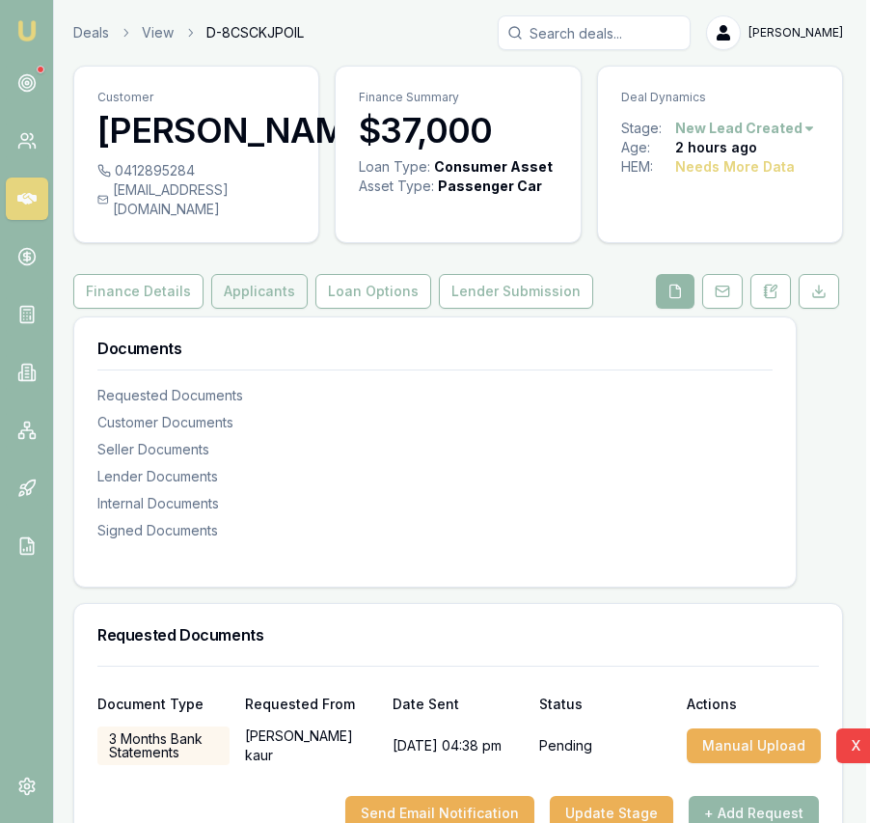
click at [247, 306] on button "Applicants" at bounding box center [259, 291] width 96 height 35
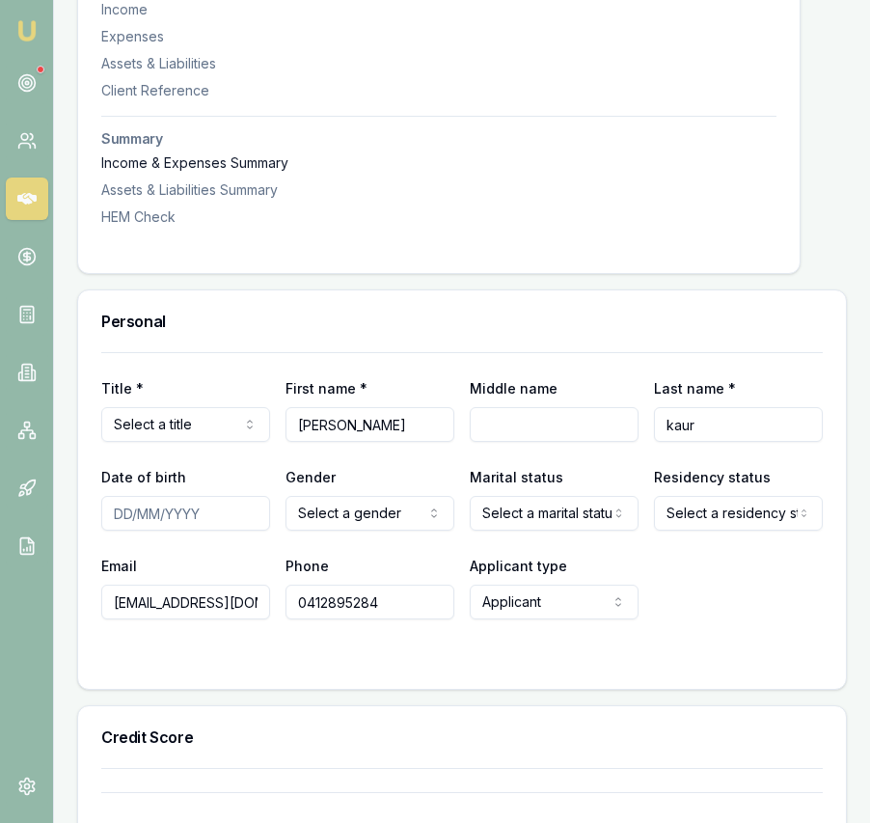
scroll to position [650, 0]
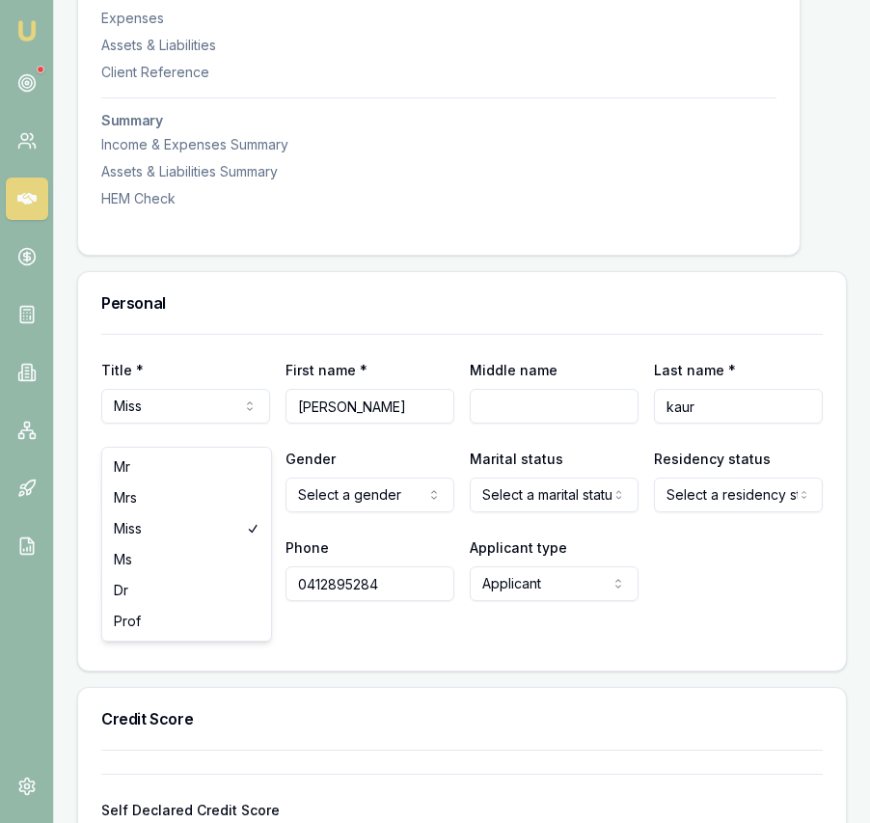
select select "Mrs"
click at [115, 512] on input "Date of birth" at bounding box center [185, 495] width 169 height 35
type input "01/05/1997"
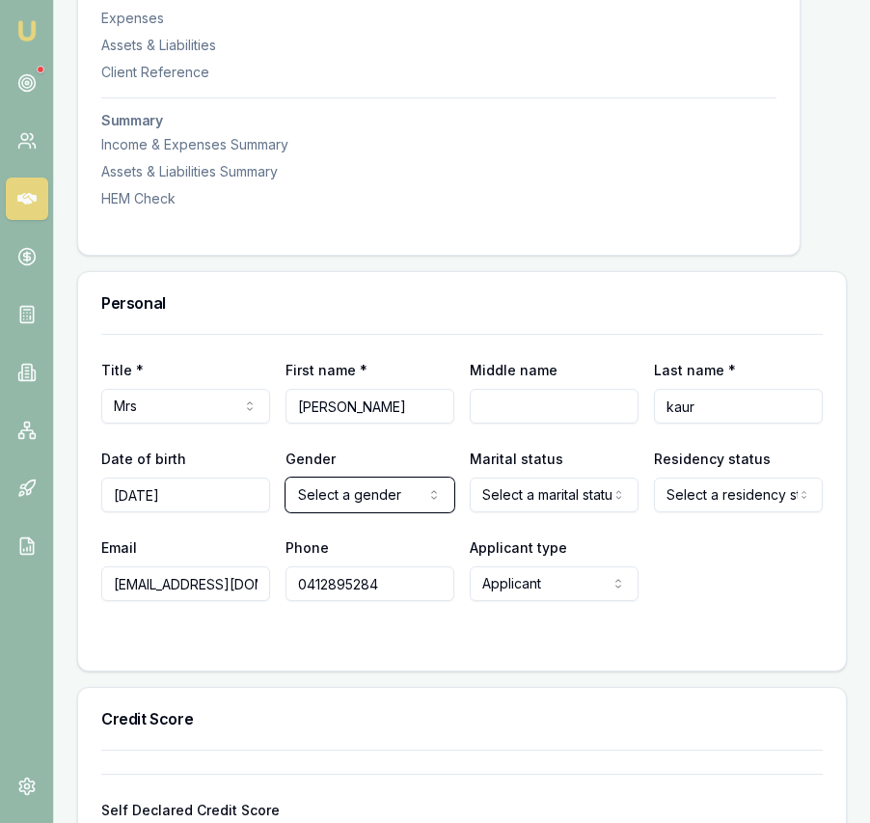
select select "FEMALE"
select select "MARRIED"
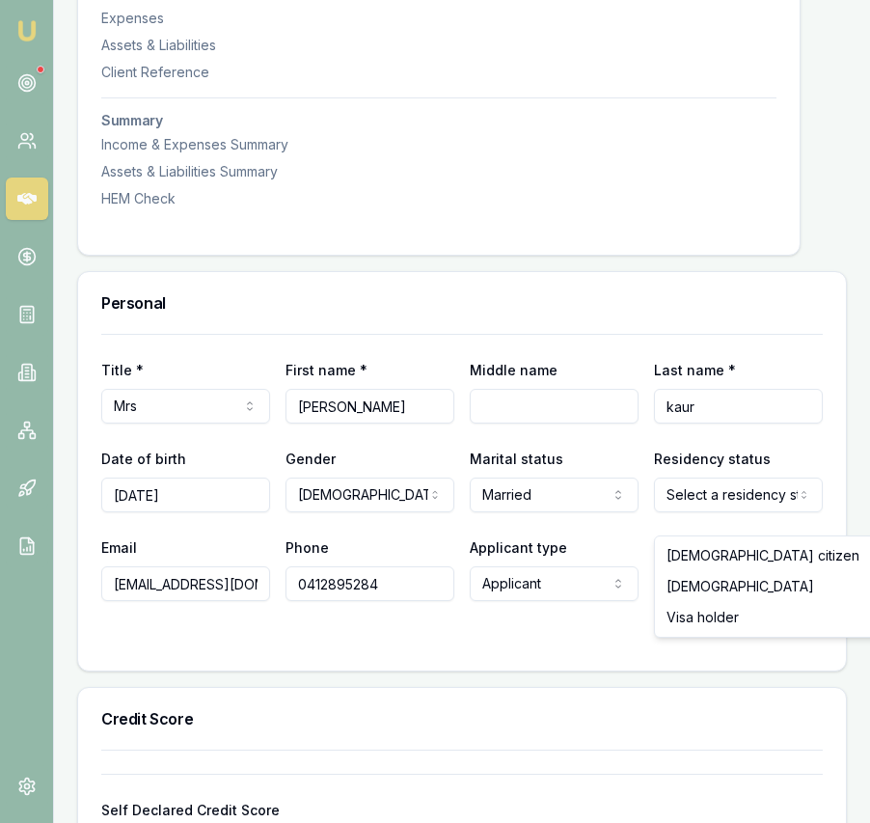
select select "VISA_HOLDER"
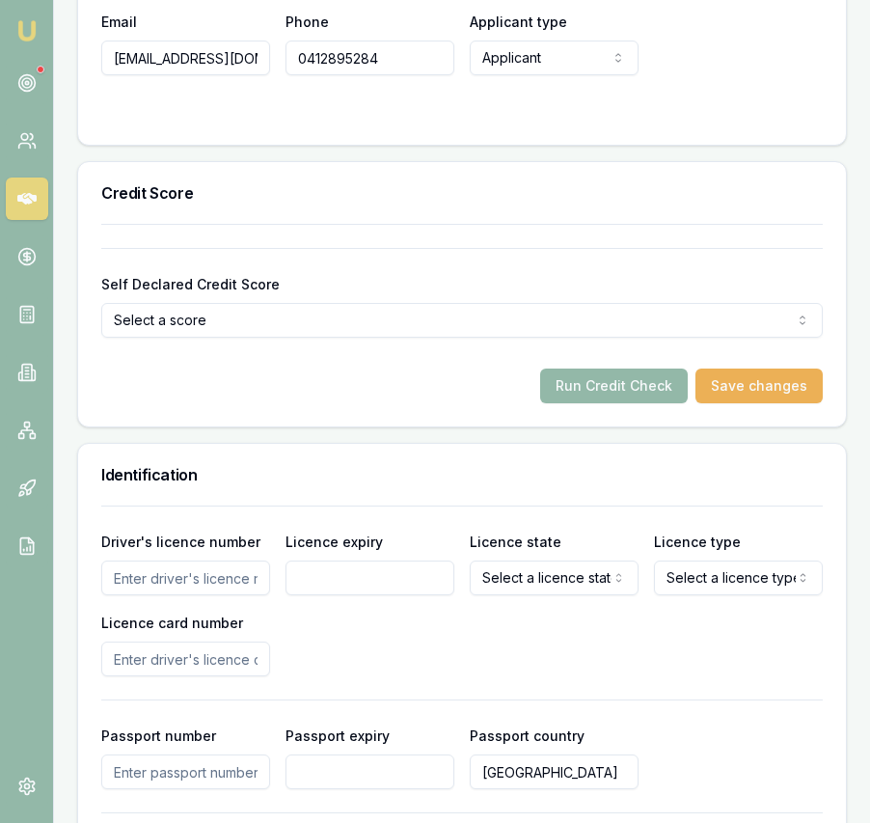
scroll to position [1186, 0]
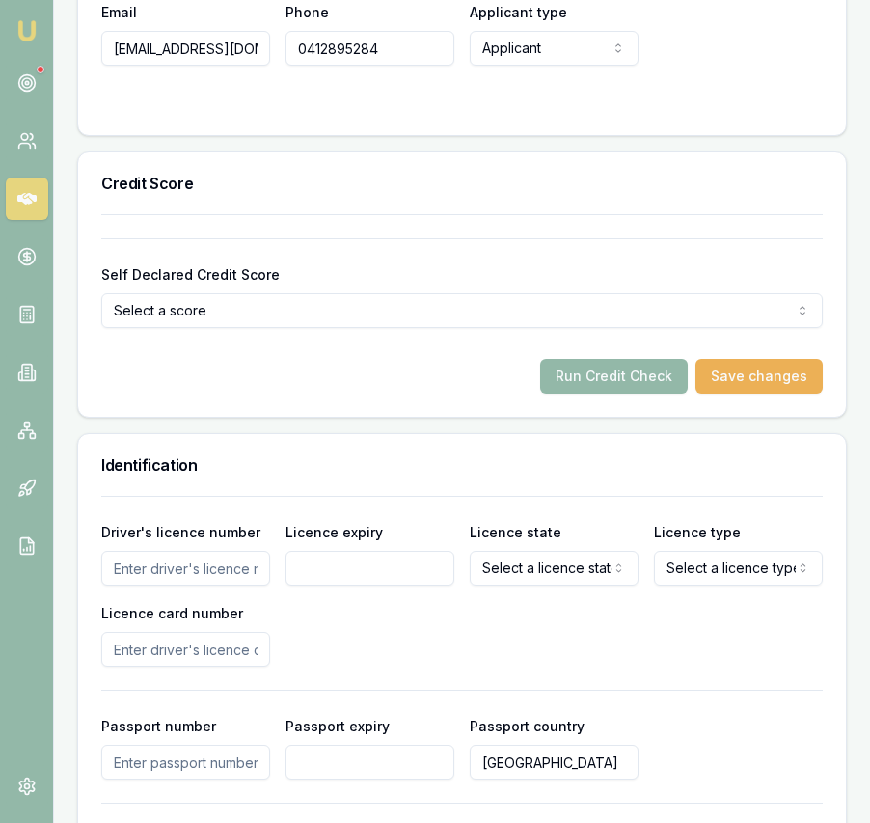
click at [226, 586] on input "Driver's licence number" at bounding box center [185, 568] width 169 height 35
click at [144, 586] on input "Driver's licence number" at bounding box center [185, 568] width 169 height 35
click at [146, 586] on input "Driver's licence number" at bounding box center [185, 568] width 169 height 35
type input "047114381"
click at [363, 586] on input "Licence expiry" at bounding box center [370, 568] width 169 height 35
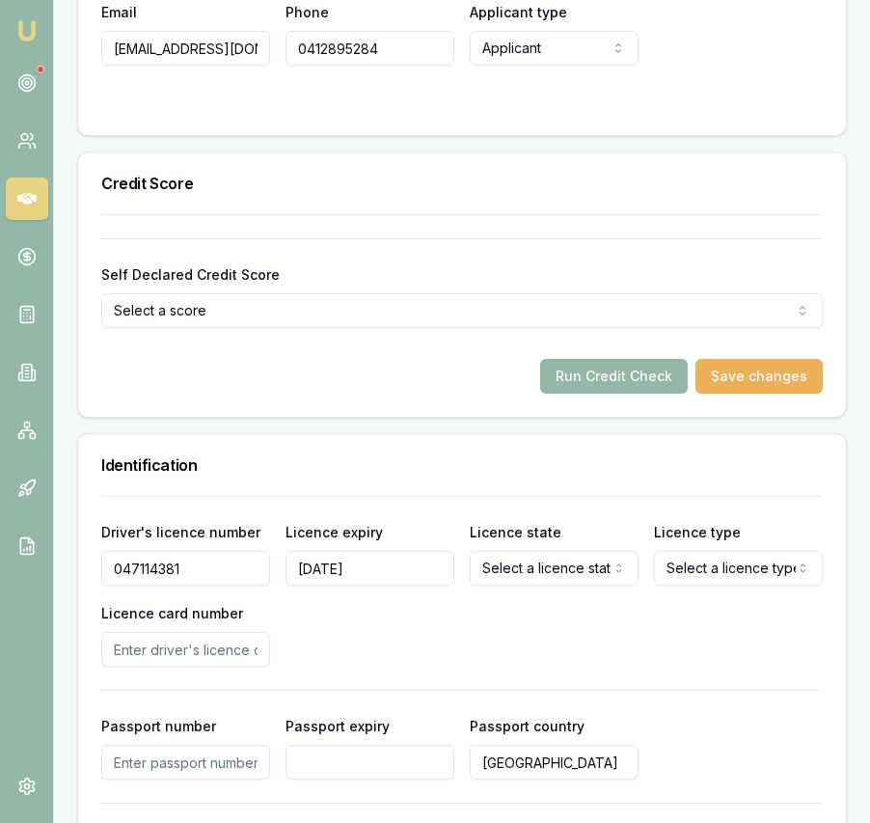
type input "02/06/2032"
select select "VIC"
select select "OPEN_LICENCE"
click at [189, 667] on input "Licence card number" at bounding box center [185, 649] width 169 height 35
type input "P8138173"
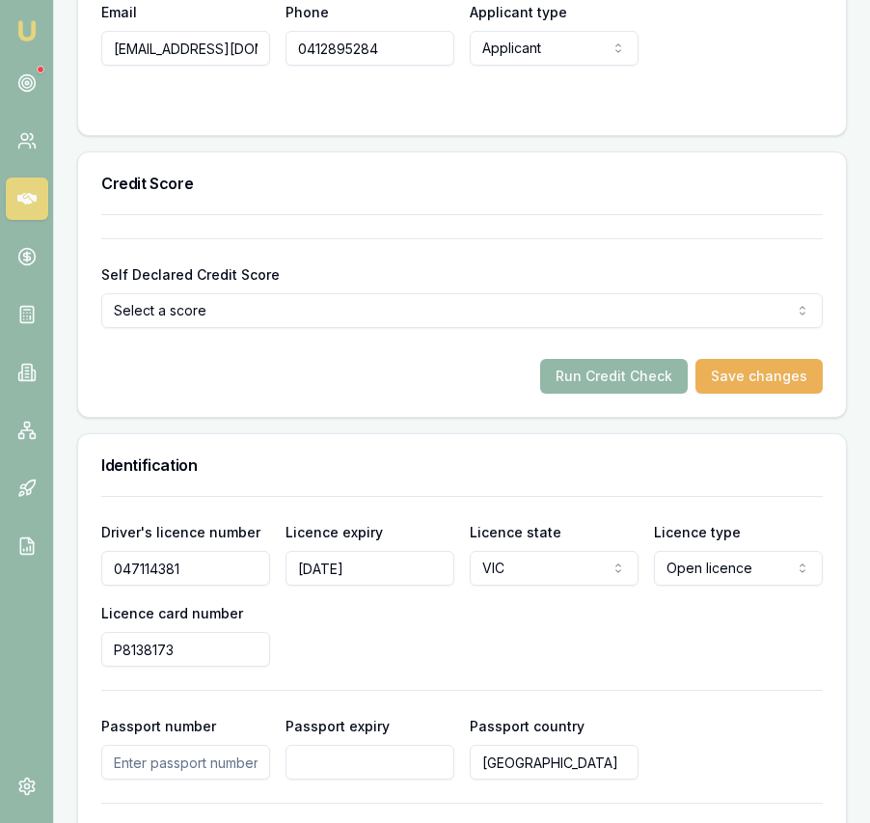
click at [377, 701] on div "Driver's licence number 047114381 Licence expiry 02/06/2032 Licence state VIC N…" at bounding box center [462, 735] width 722 height 478
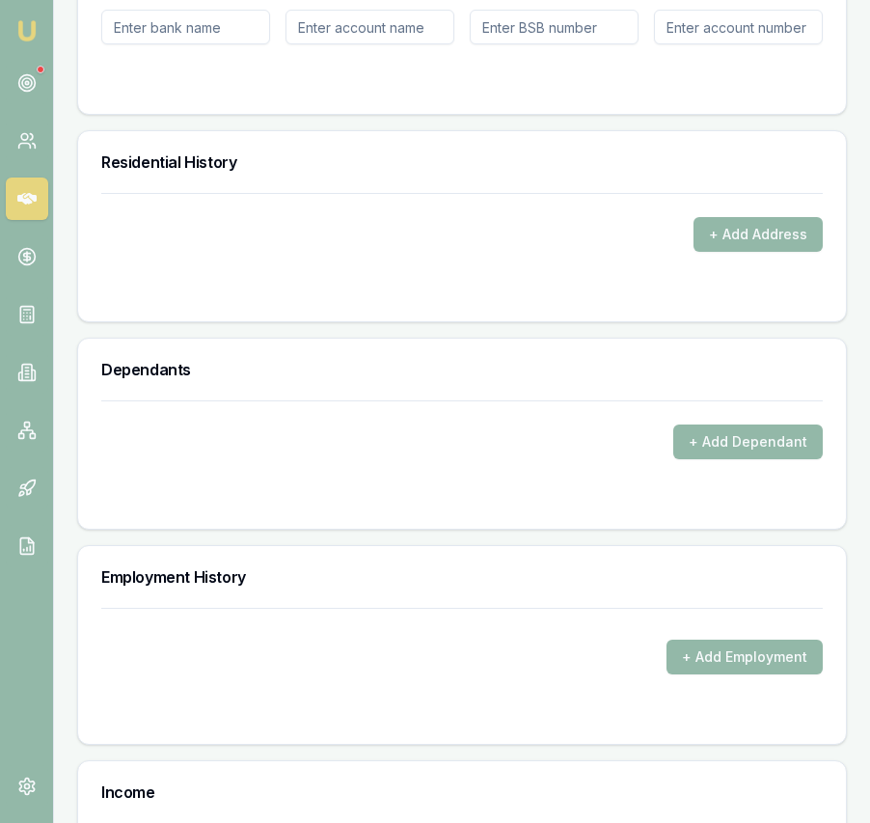
scroll to position [2355, 0]
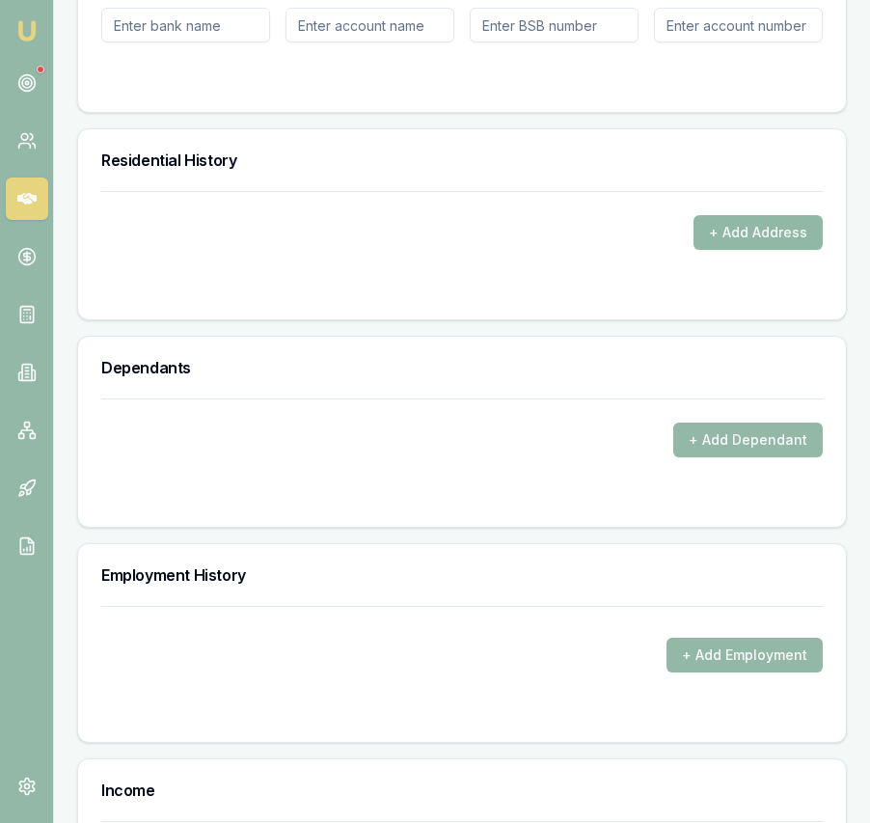
click at [730, 250] on button "+ Add Address" at bounding box center [758, 232] width 129 height 35
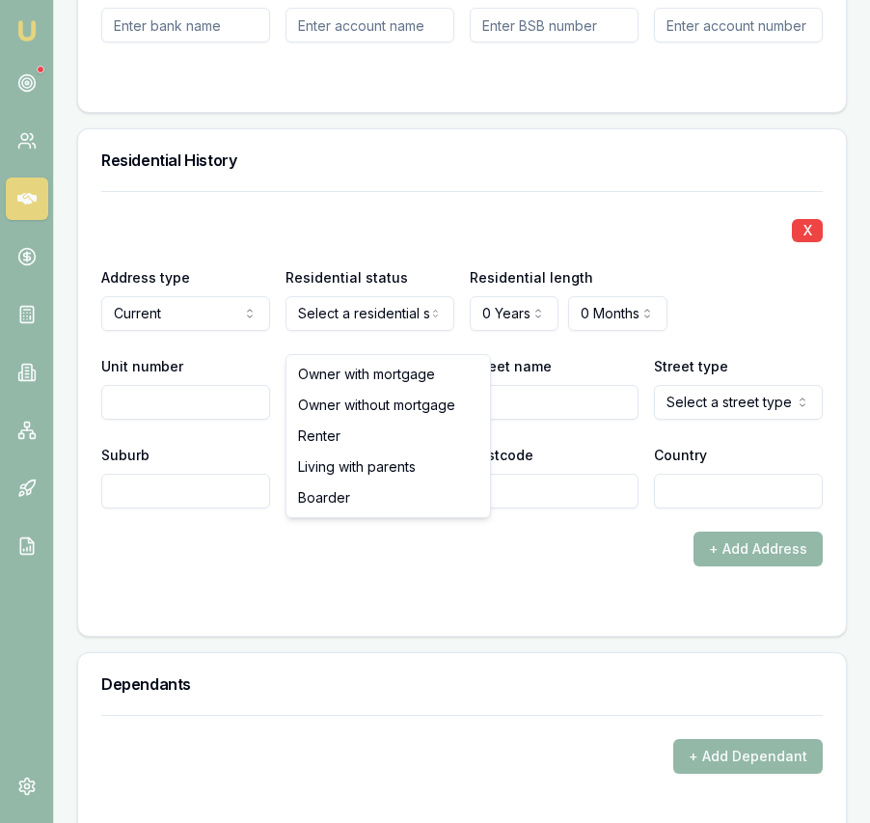
select select "RENTER"
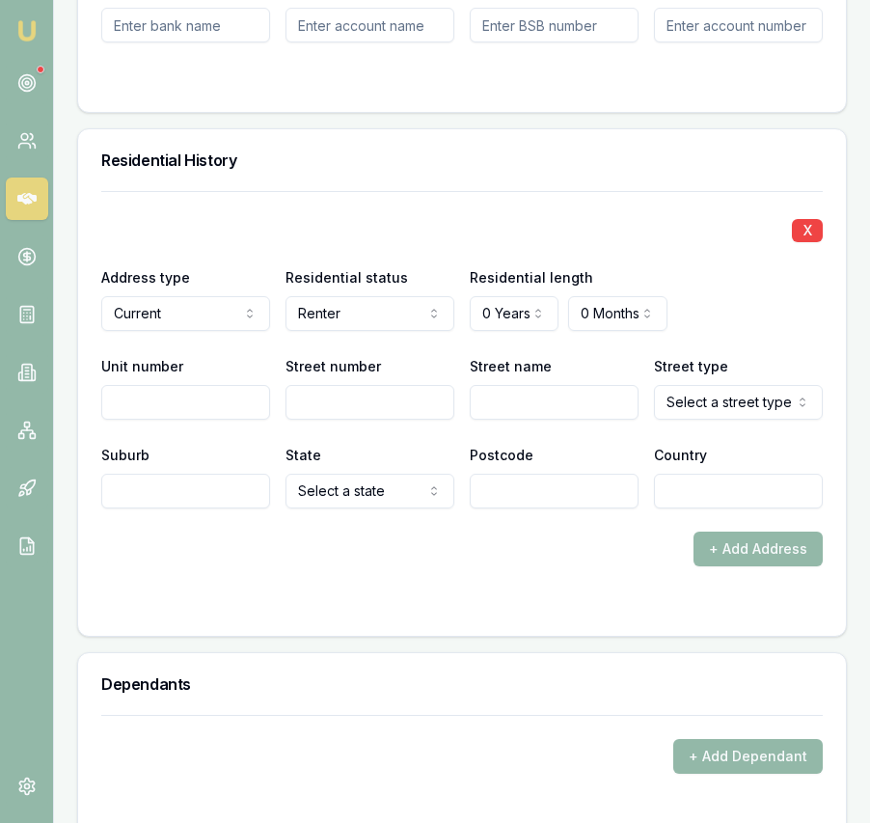
click at [526, 613] on div at bounding box center [462, 604] width 722 height 15
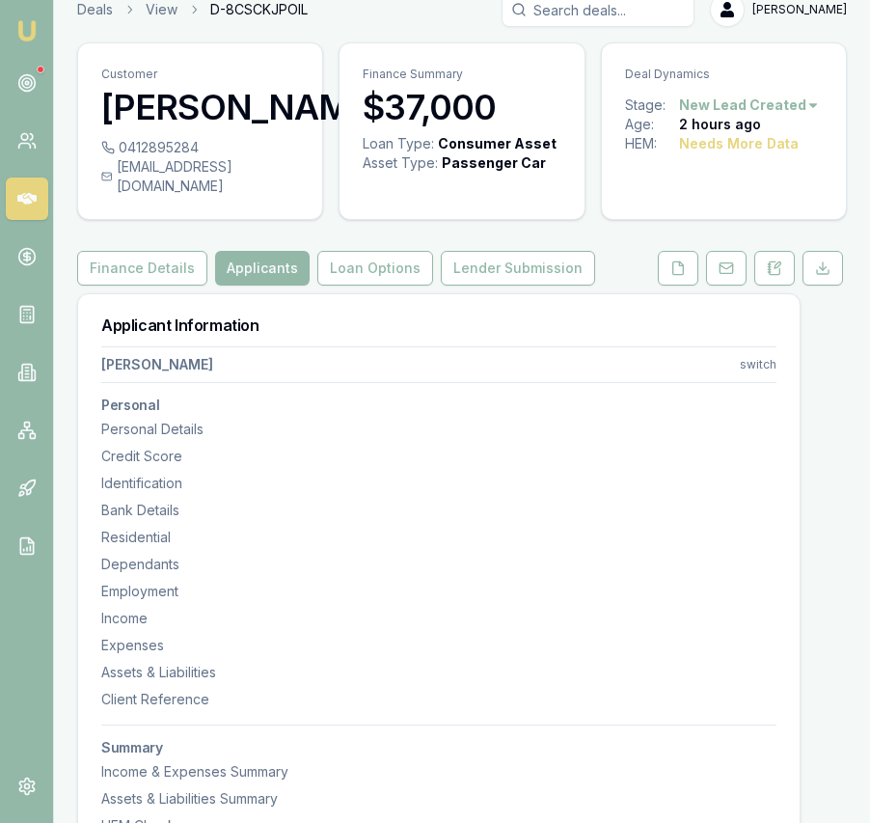
scroll to position [0, 0]
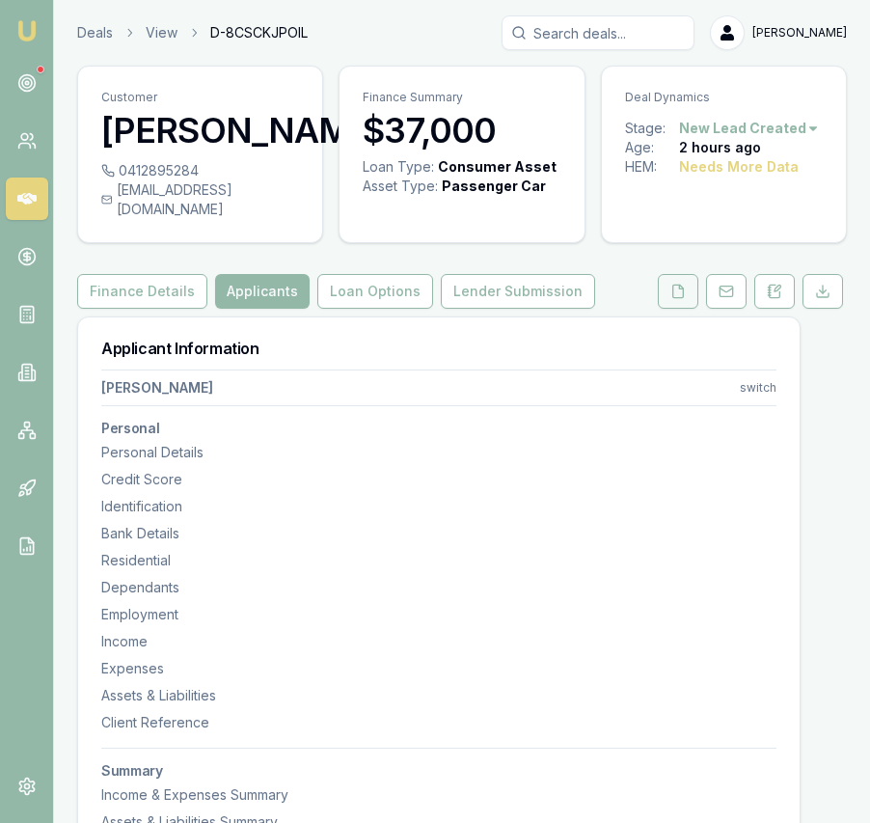
click at [686, 297] on button at bounding box center [678, 291] width 41 height 35
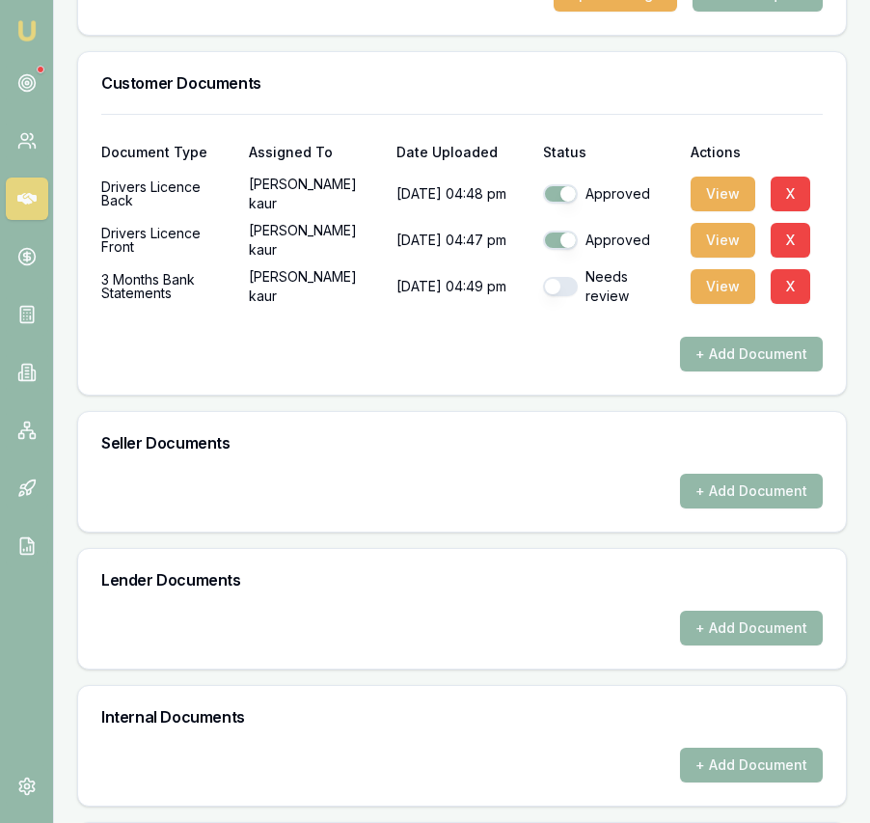
scroll to position [726, 0]
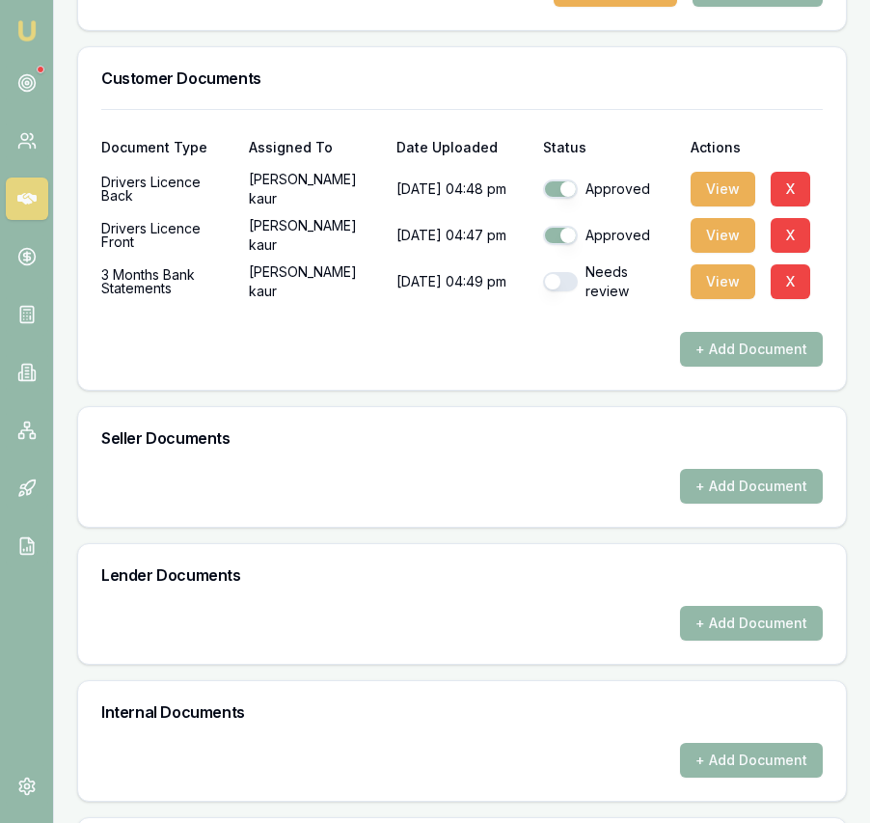
click at [564, 291] on button "button" at bounding box center [560, 281] width 35 height 19
checkbox input "true"
click at [713, 299] on button "View" at bounding box center [723, 281] width 65 height 35
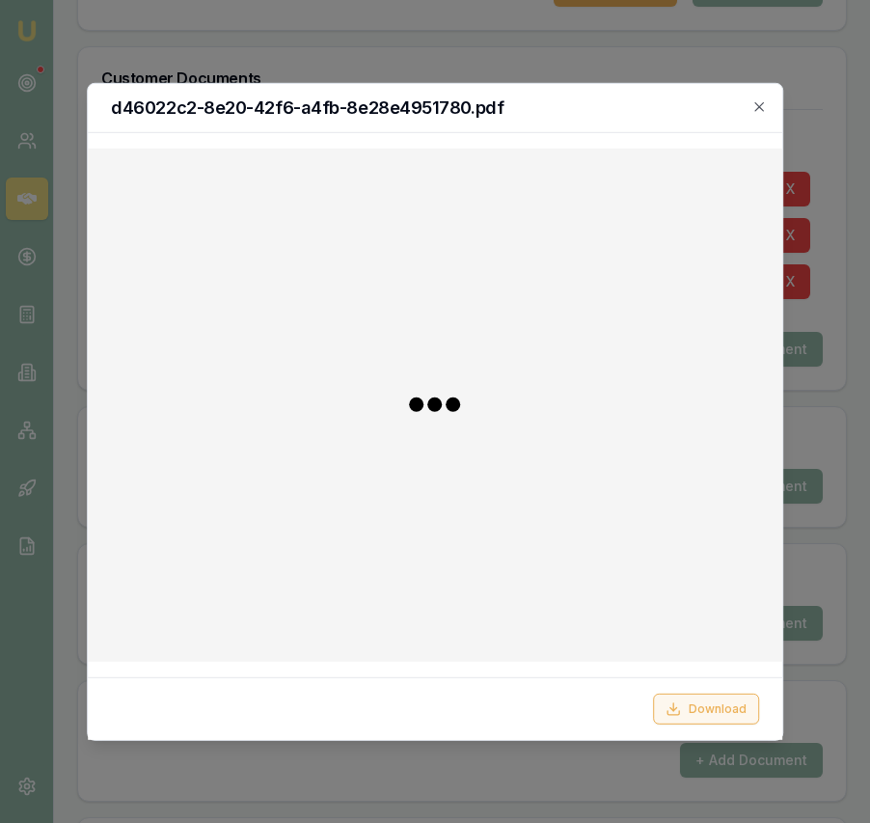
click at [736, 710] on button "Download" at bounding box center [706, 709] width 106 height 31
click at [761, 105] on icon "button" at bounding box center [759, 105] width 15 height 15
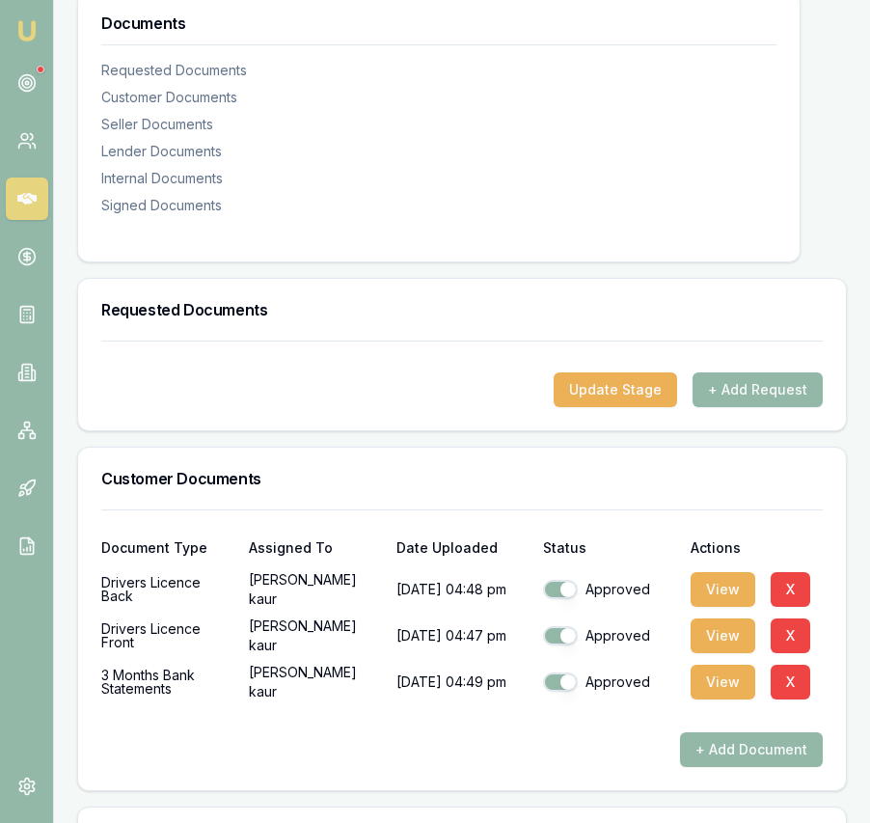
scroll to position [0, 0]
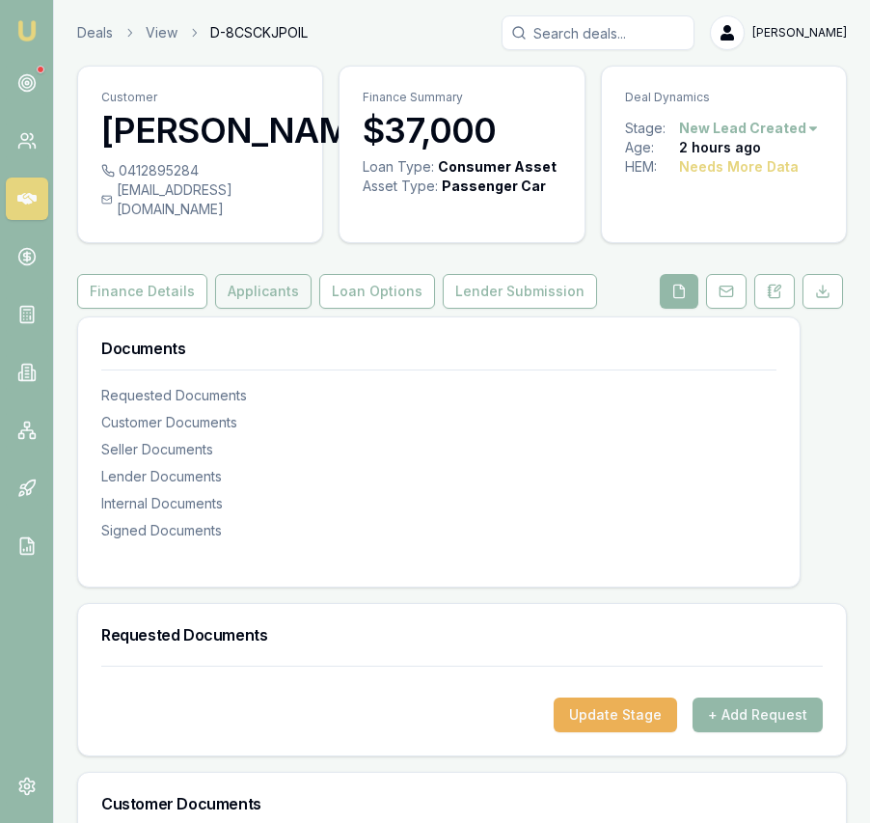
click at [257, 309] on button "Applicants" at bounding box center [263, 291] width 96 height 35
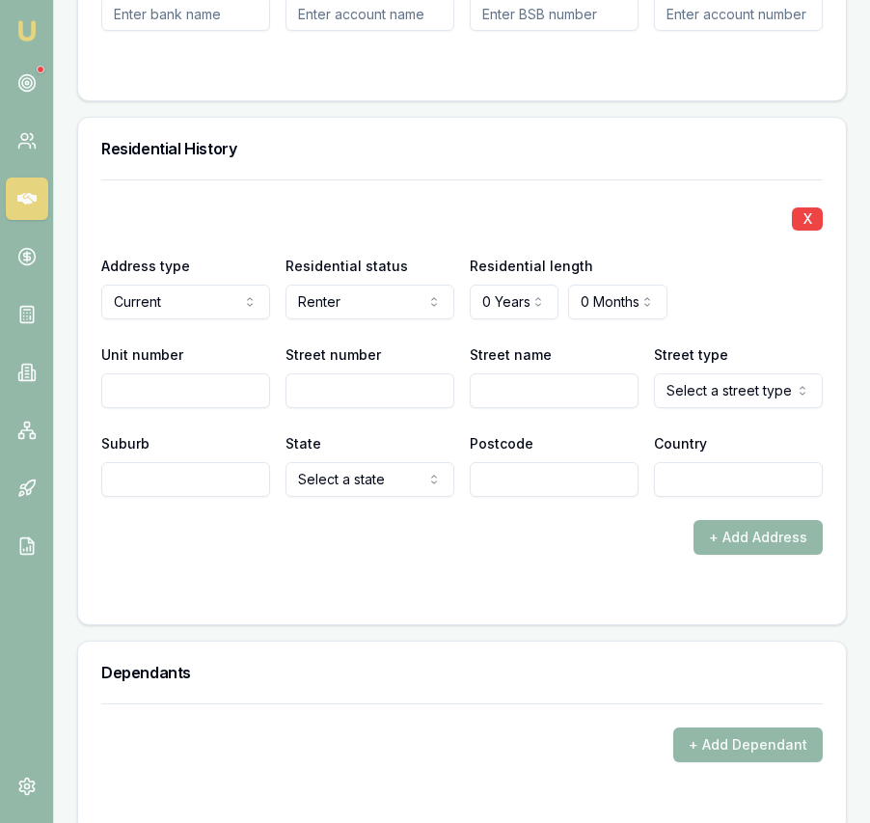
scroll to position [2384, 0]
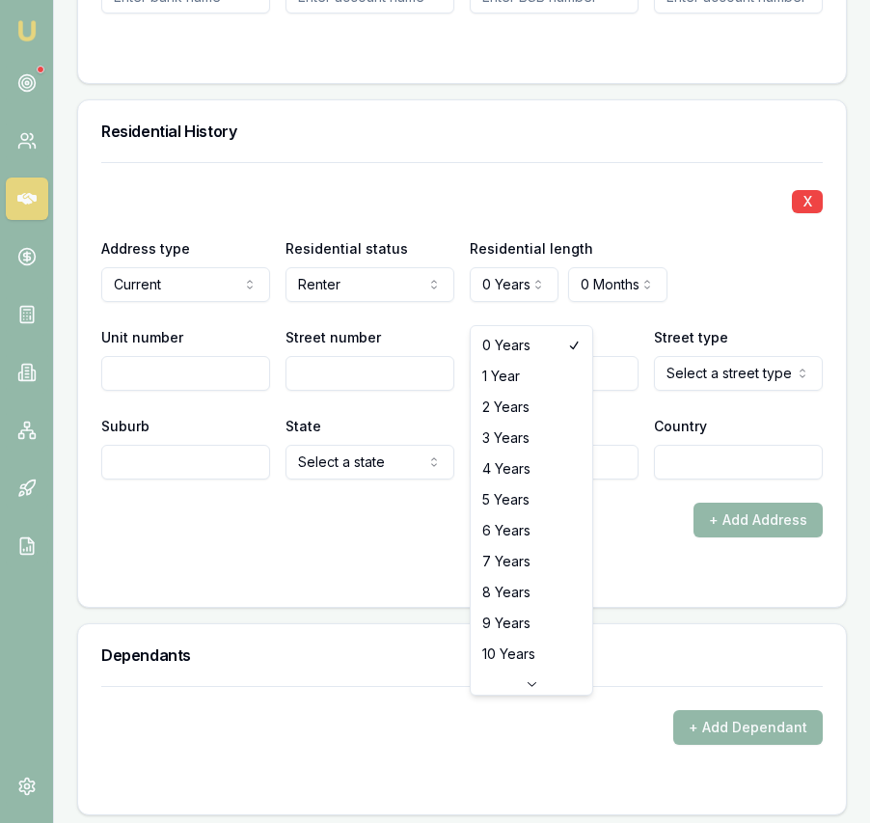
select select "2"
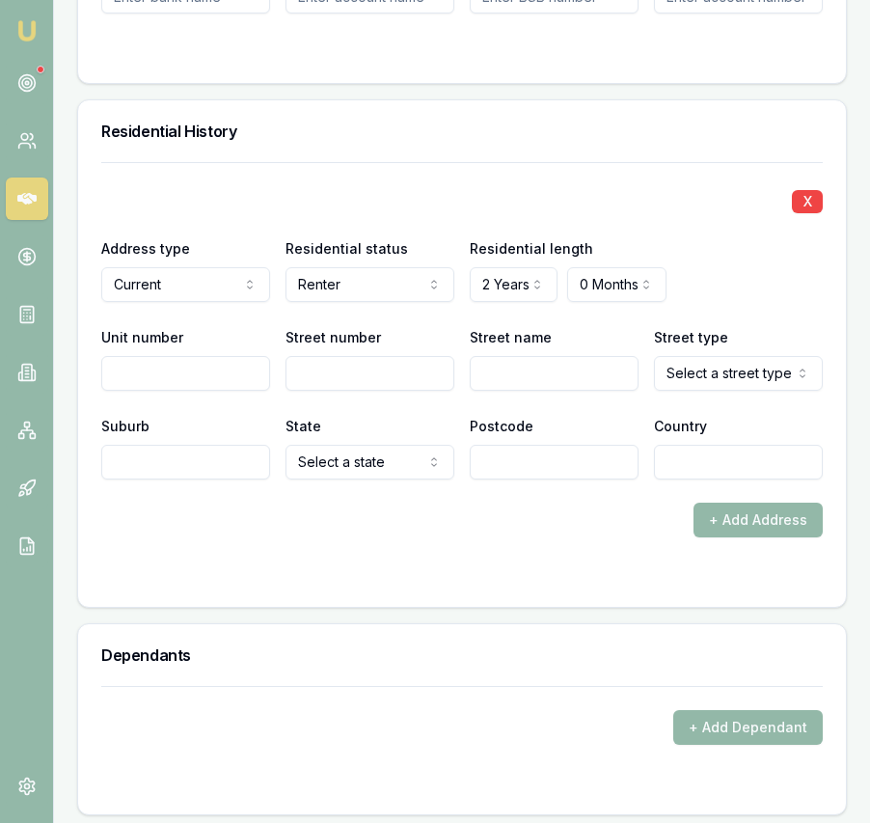
click at [317, 391] on input "Street number" at bounding box center [370, 373] width 169 height 35
type input "73"
type input "Kingdom"
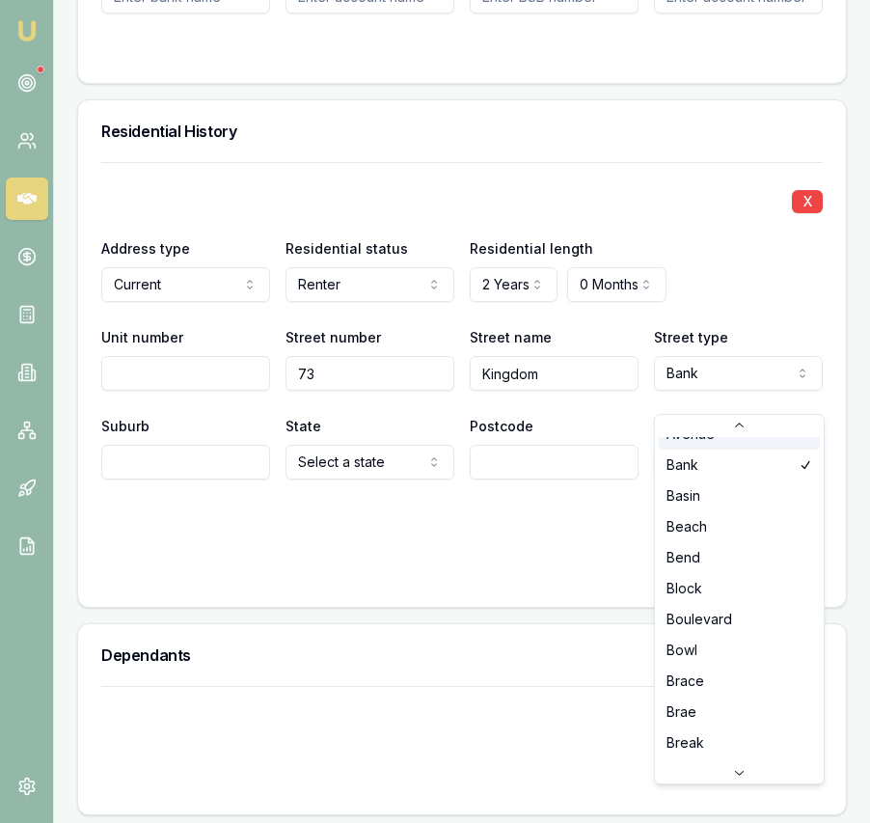
scroll to position [256, 0]
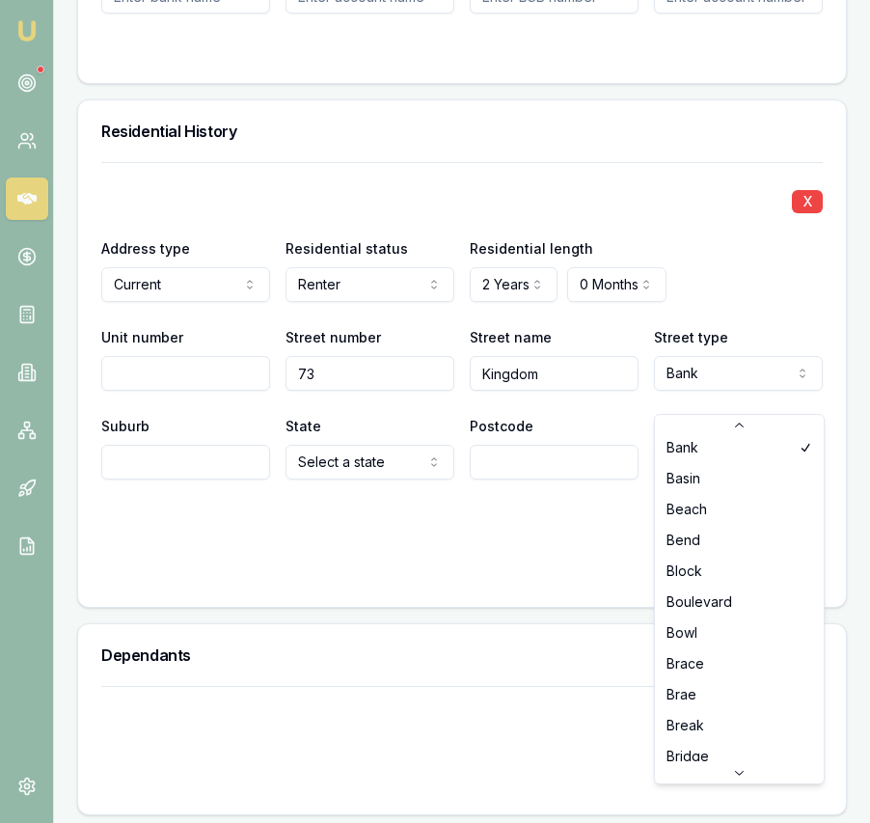
select select "Boulevard"
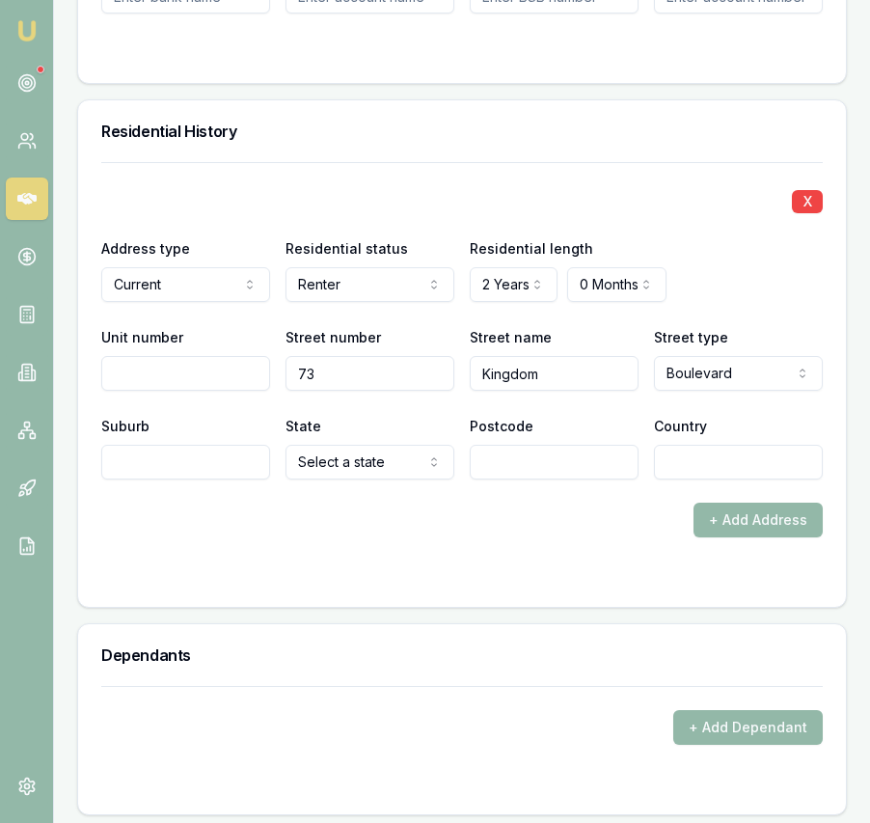
click at [217, 480] on input "Suburb" at bounding box center [185, 462] width 169 height 35
type input "Weir Views"
select select "VIC"
click at [547, 478] on input "Postcode" at bounding box center [554, 462] width 169 height 35
type input "3338"
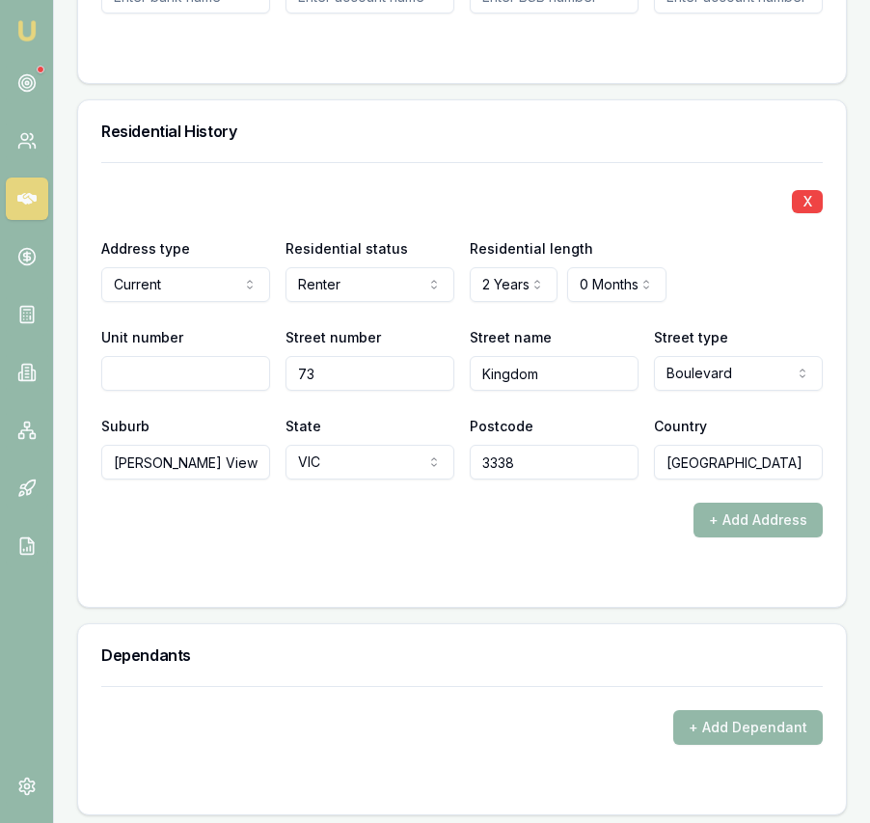
type input "[GEOGRAPHIC_DATA]"
click at [387, 537] on div "+ Add Address" at bounding box center [462, 520] width 722 height 35
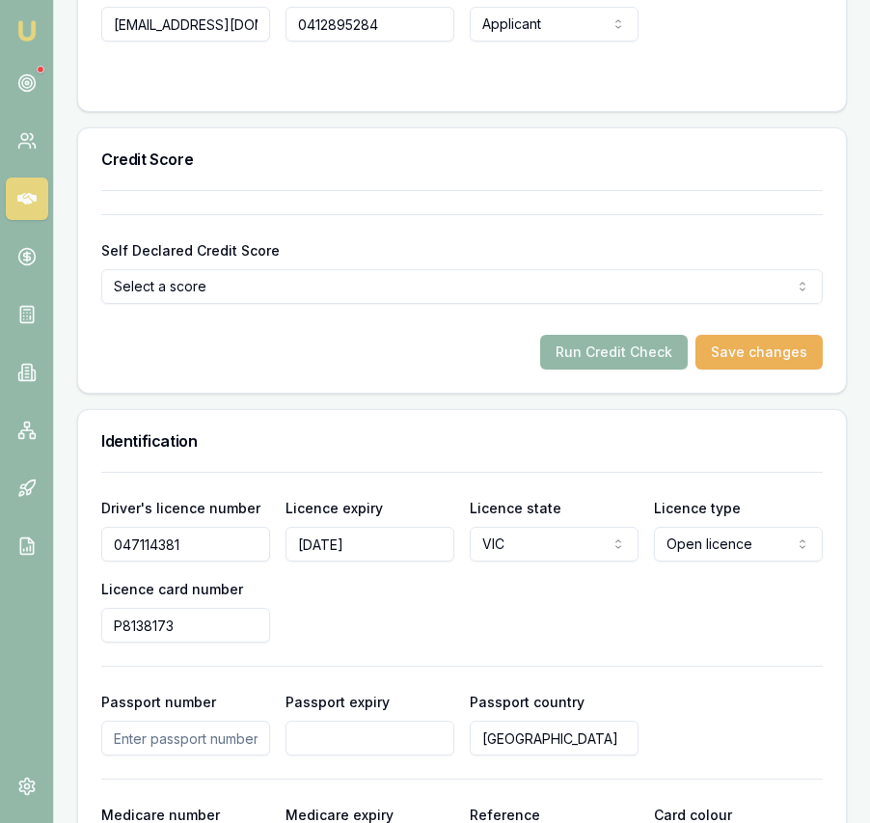
scroll to position [1204, 0]
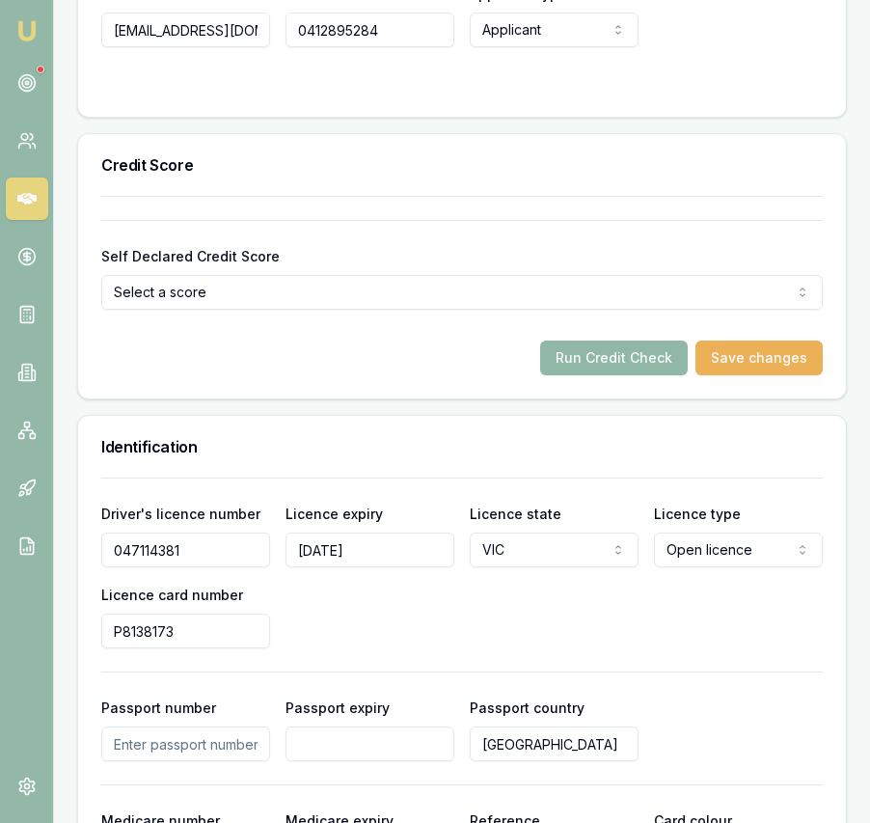
click at [590, 375] on button "Run Credit Check" at bounding box center [614, 358] width 148 height 35
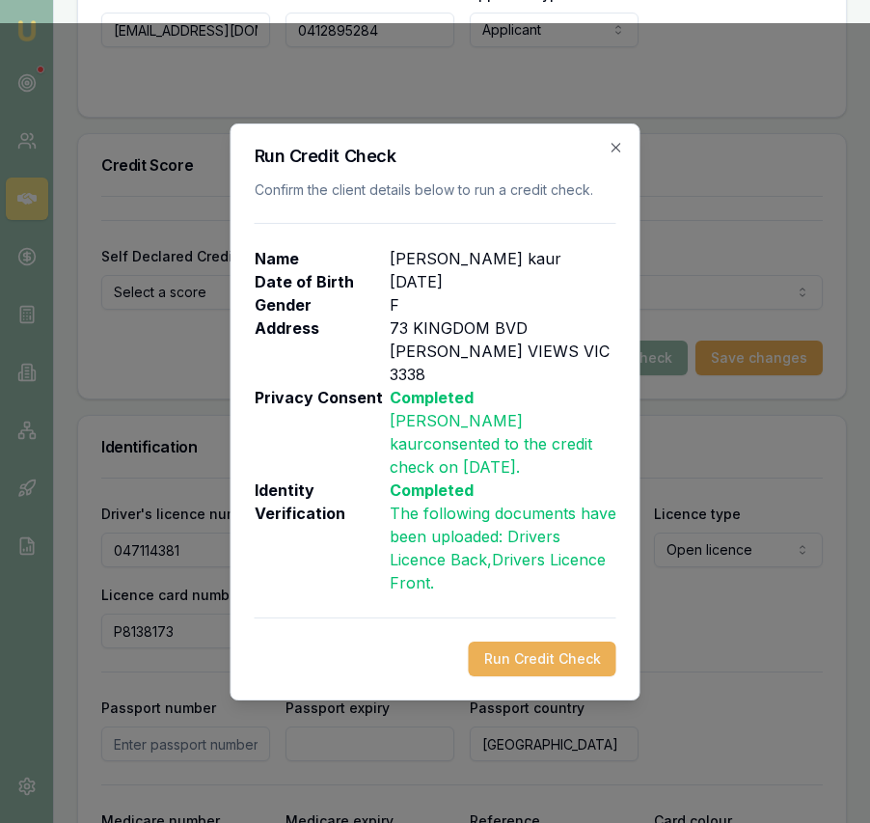
click at [552, 660] on button "Run Credit Check" at bounding box center [543, 659] width 148 height 35
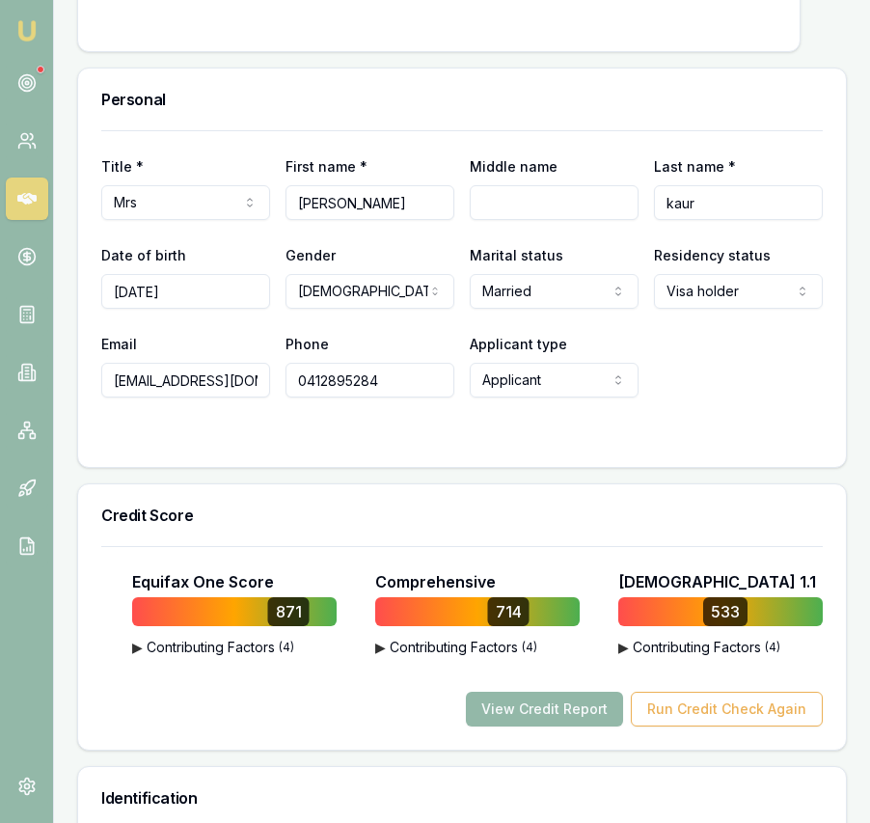
scroll to position [0, 0]
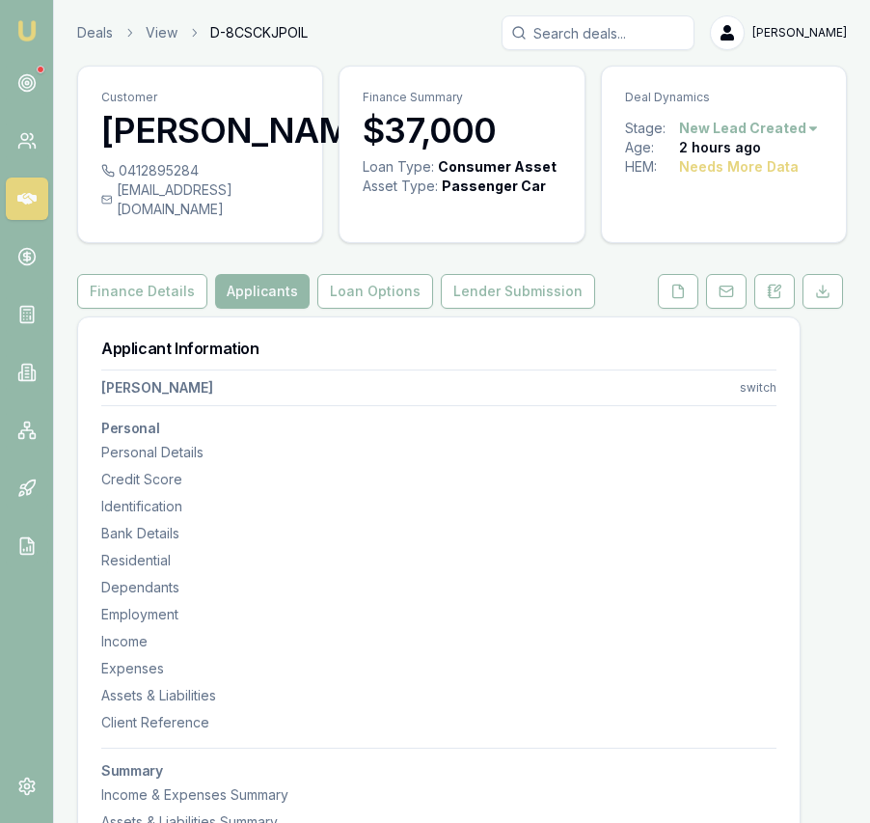
click at [682, 309] on button at bounding box center [678, 291] width 41 height 35
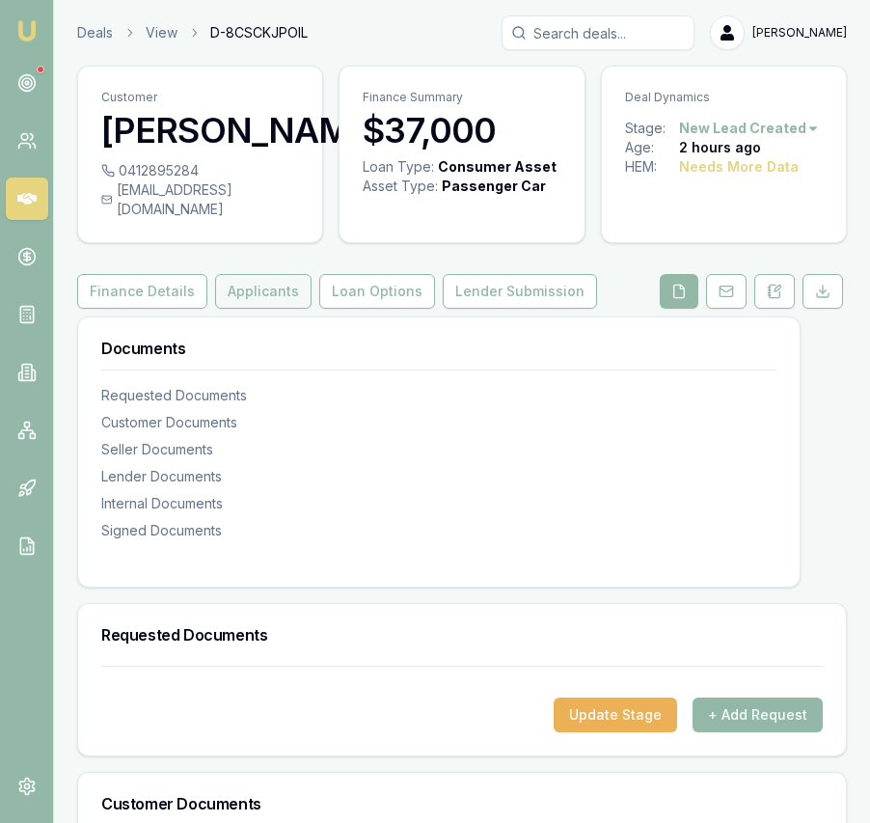
click at [286, 309] on button "Applicants" at bounding box center [263, 291] width 96 height 35
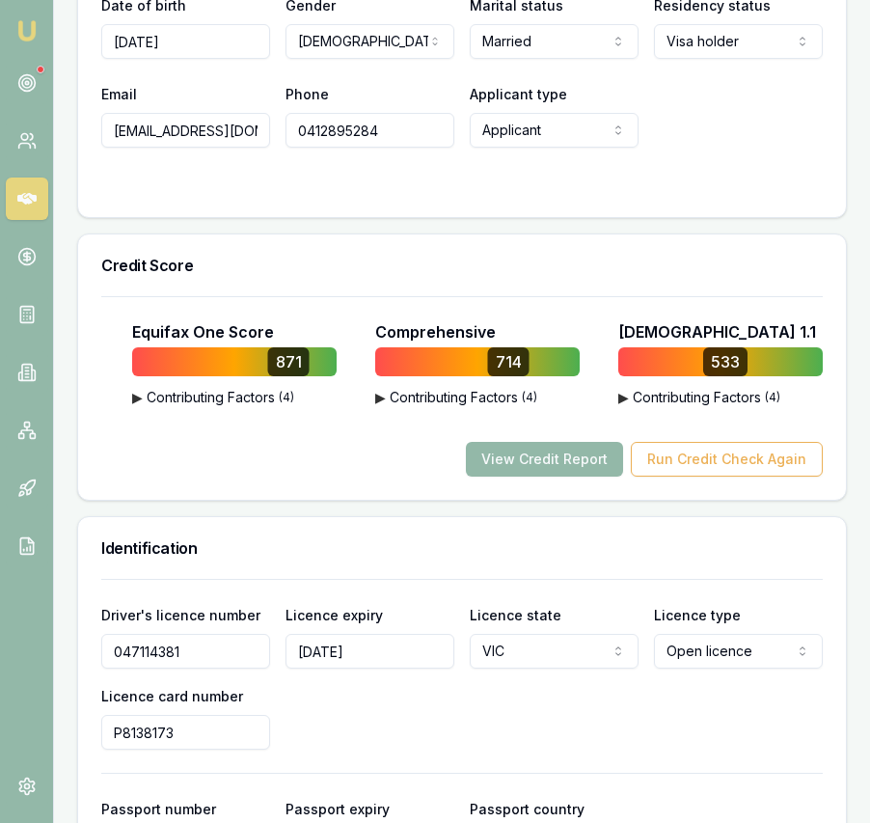
scroll to position [1063, 0]
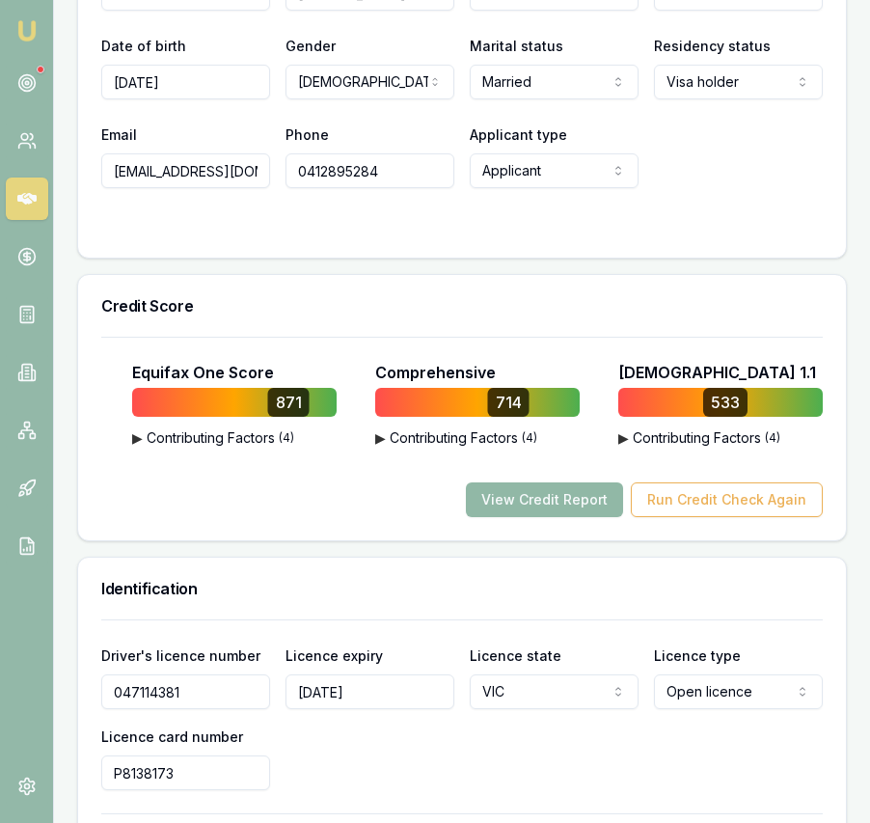
click at [542, 517] on button "View Credit Report" at bounding box center [544, 499] width 157 height 35
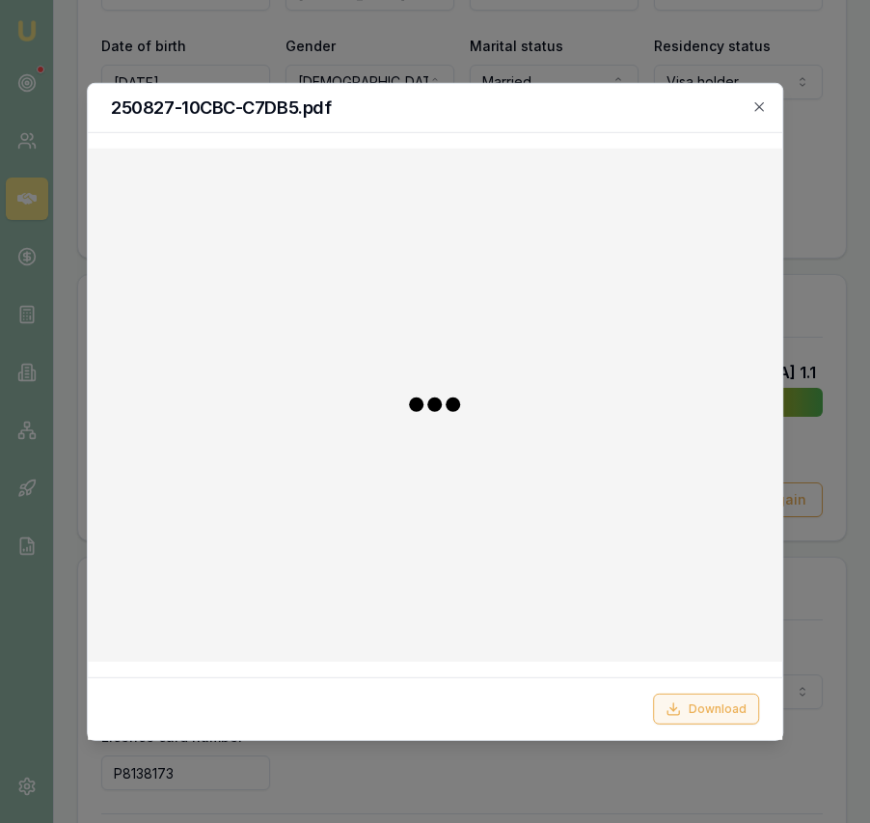
click at [729, 707] on button "Download" at bounding box center [706, 709] width 106 height 31
click at [762, 106] on icon "button" at bounding box center [759, 105] width 15 height 15
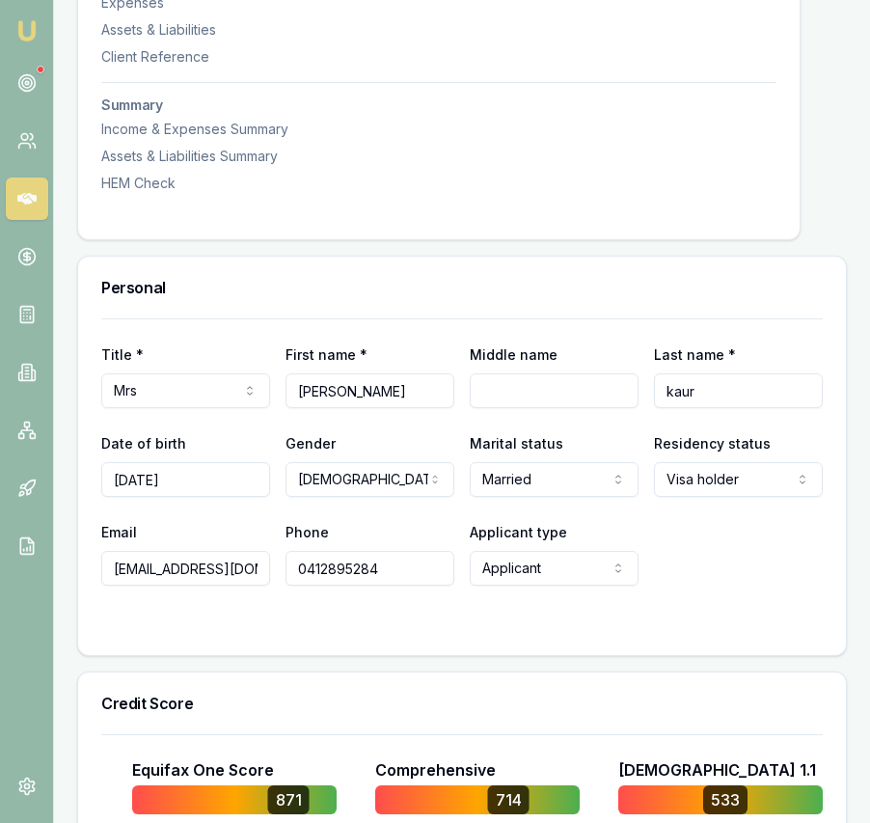
scroll to position [0, 0]
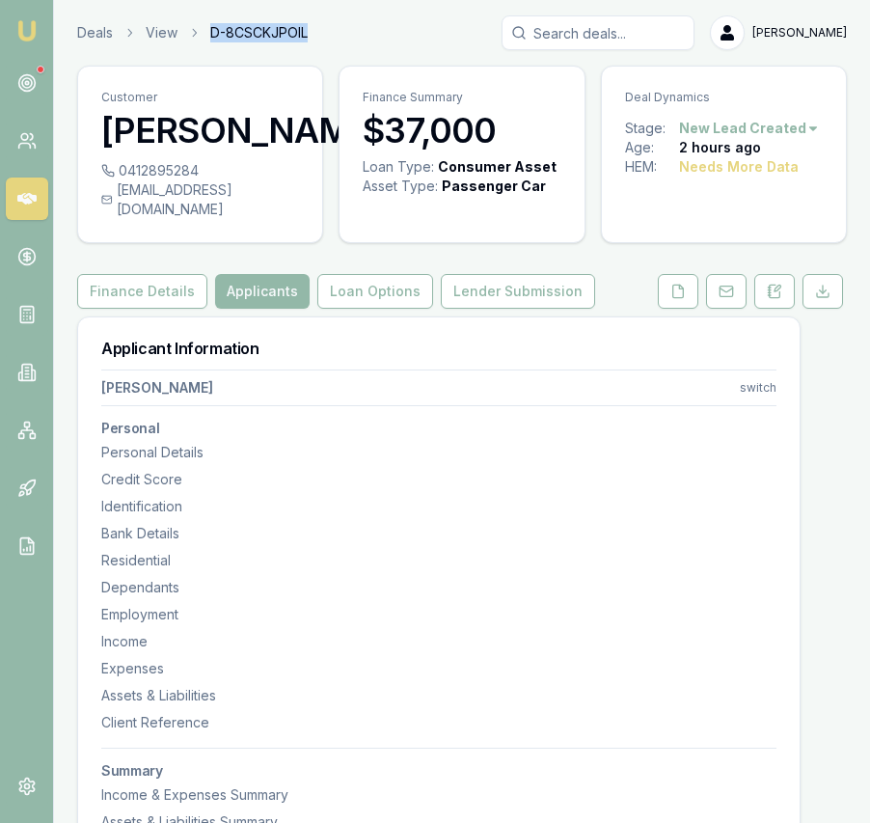
drag, startPoint x: 315, startPoint y: 36, endPoint x: 212, endPoint y: 34, distance: 102.3
click at [211, 35] on div "Deals View D-8CSCKJPOIL Eujin Ooi" at bounding box center [462, 32] width 770 height 35
copy span "D-8CSCKJPOIL"
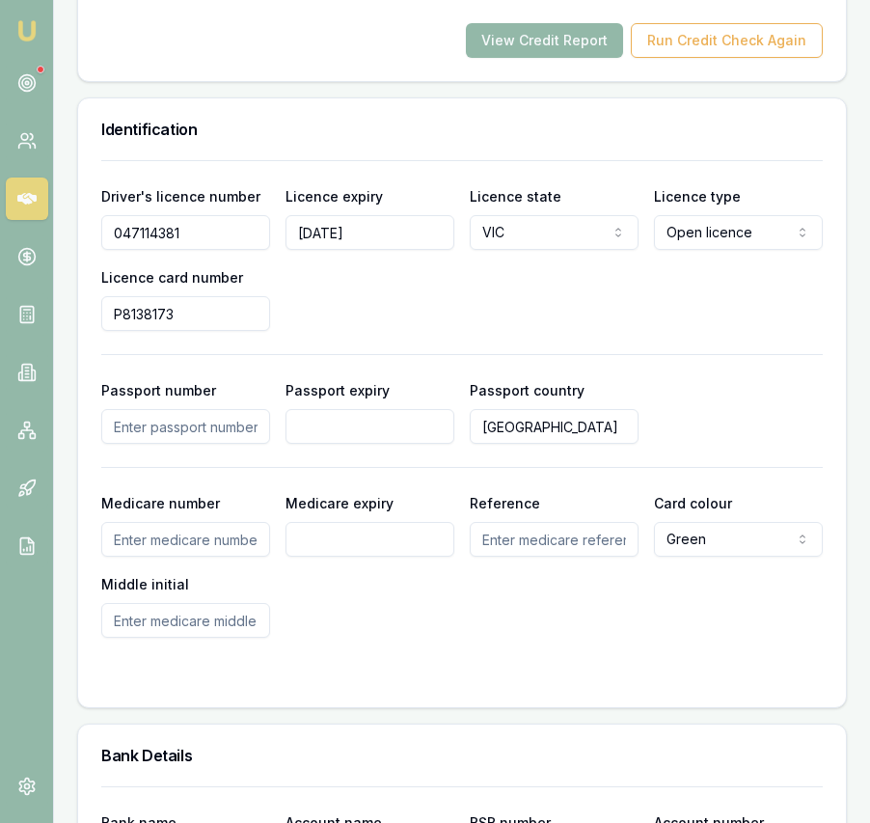
scroll to position [1528, 0]
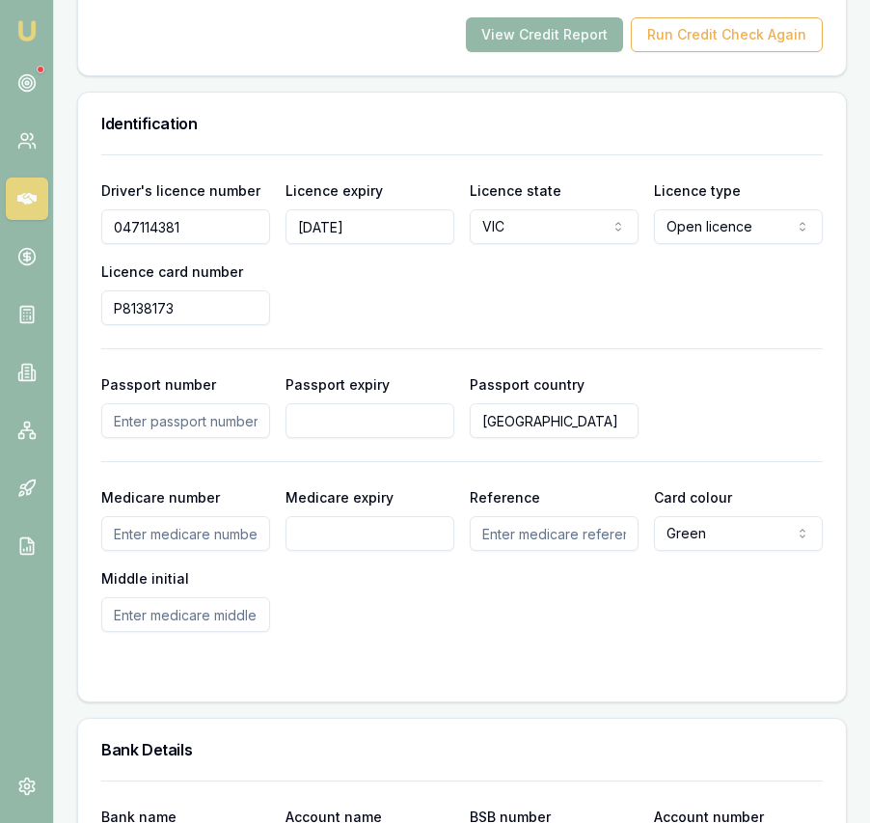
click at [196, 244] on input "047114381" at bounding box center [185, 226] width 169 height 35
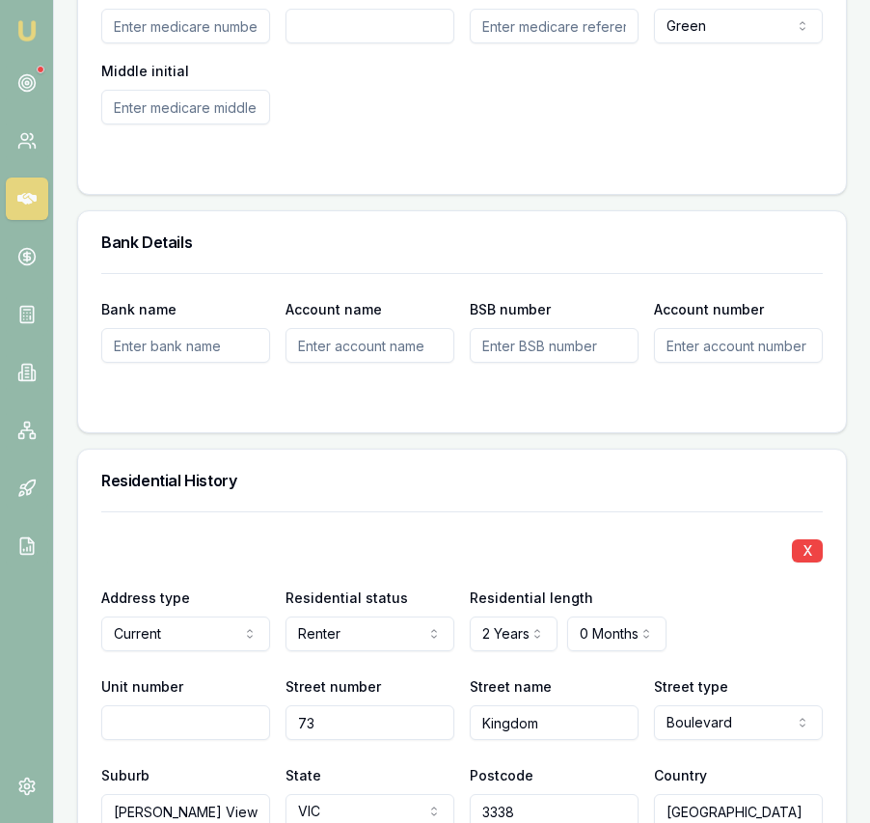
scroll to position [2037, 0]
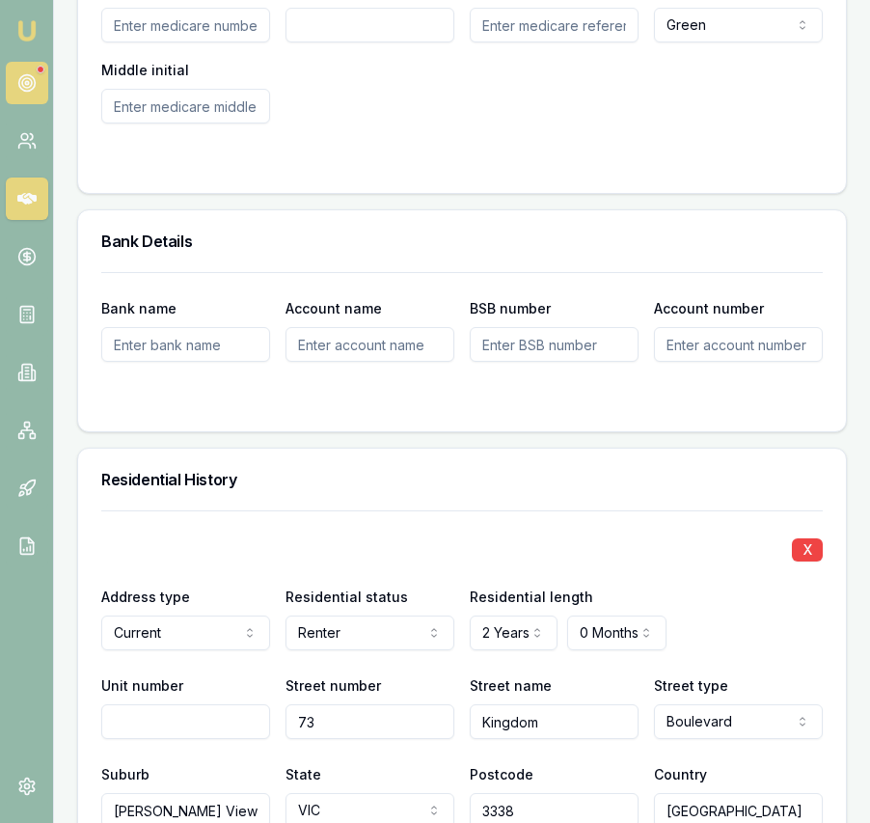
click at [43, 87] on link at bounding box center [27, 83] width 42 height 42
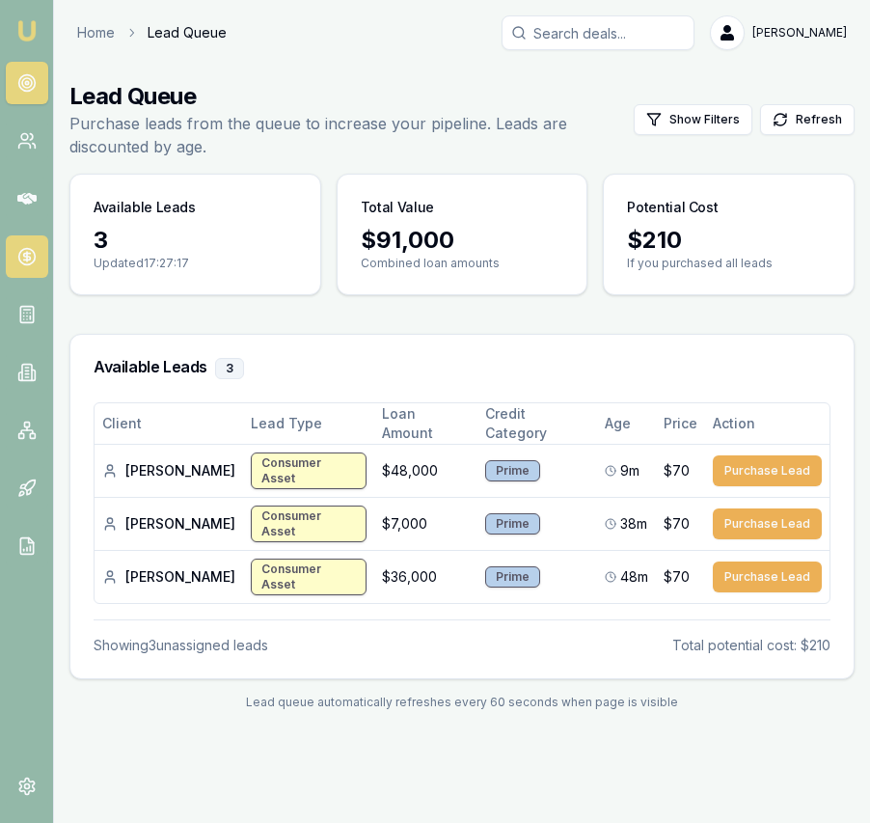
click at [33, 255] on icon at bounding box center [26, 256] width 19 height 19
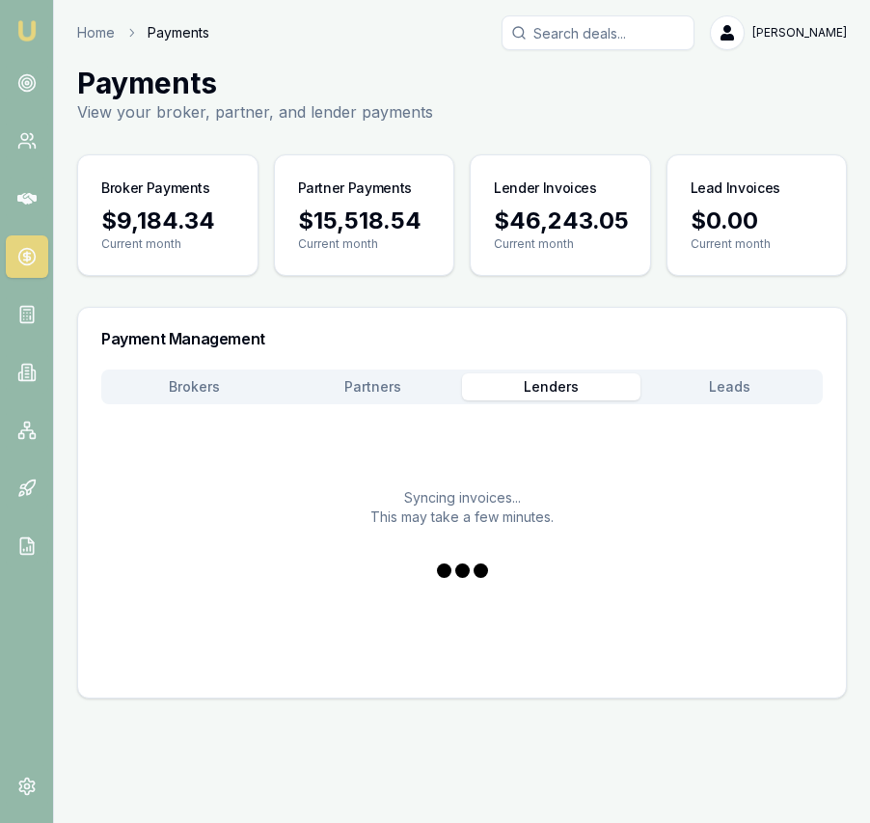
click at [575, 386] on button "Lenders" at bounding box center [551, 386] width 179 height 27
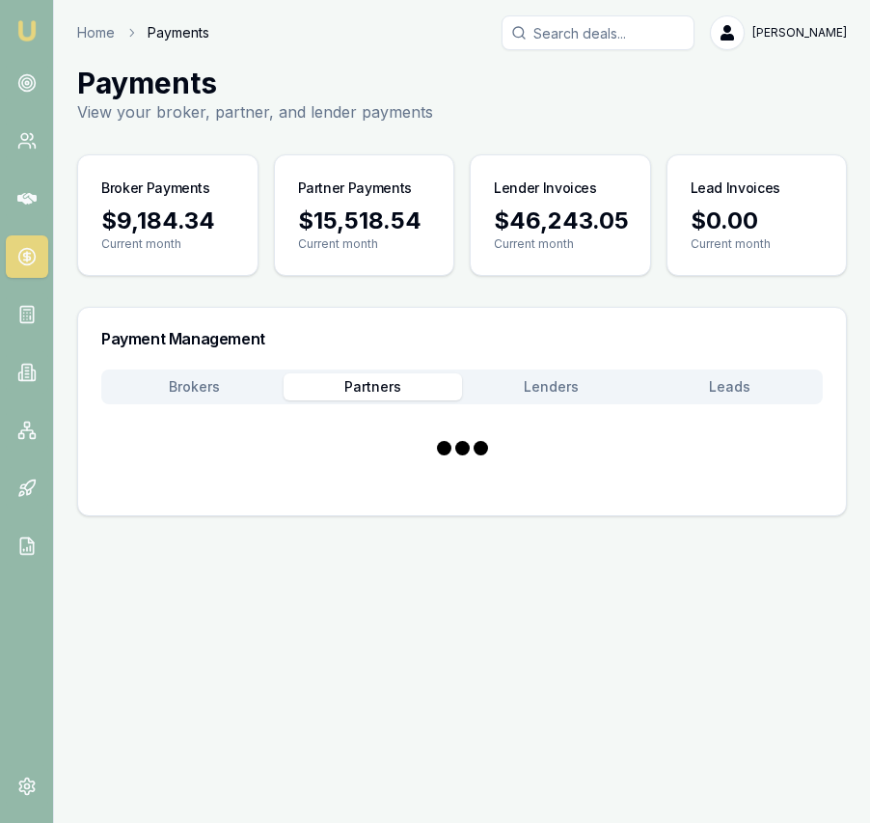
click at [436, 391] on button "Partners" at bounding box center [373, 386] width 179 height 27
click at [231, 383] on button "Brokers" at bounding box center [194, 386] width 179 height 27
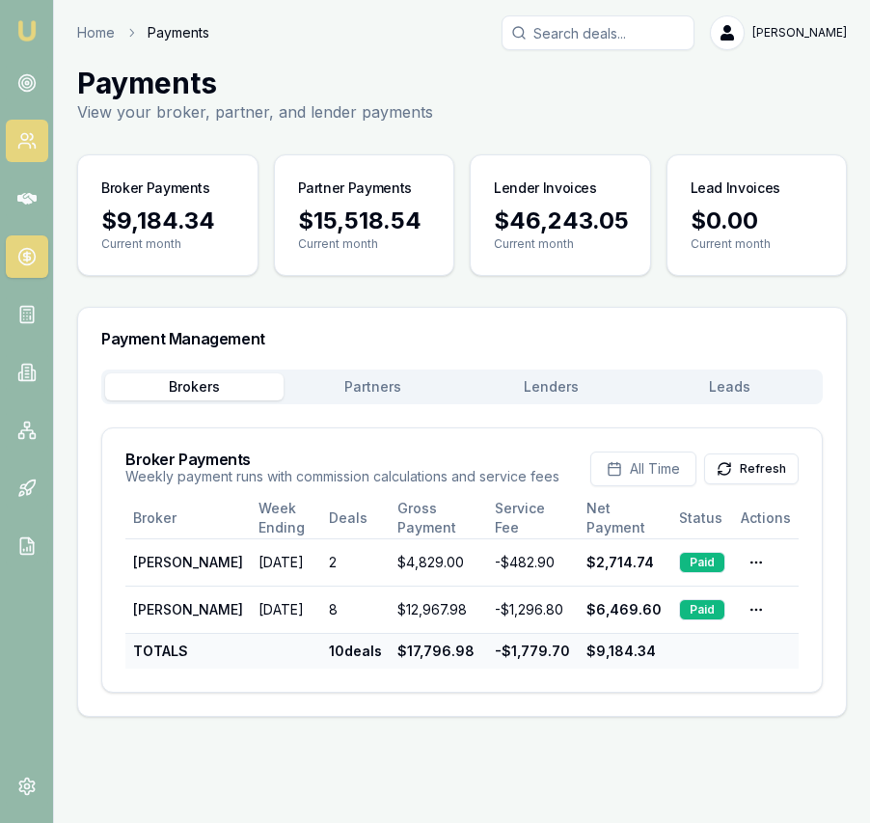
click at [25, 137] on icon at bounding box center [26, 140] width 19 height 19
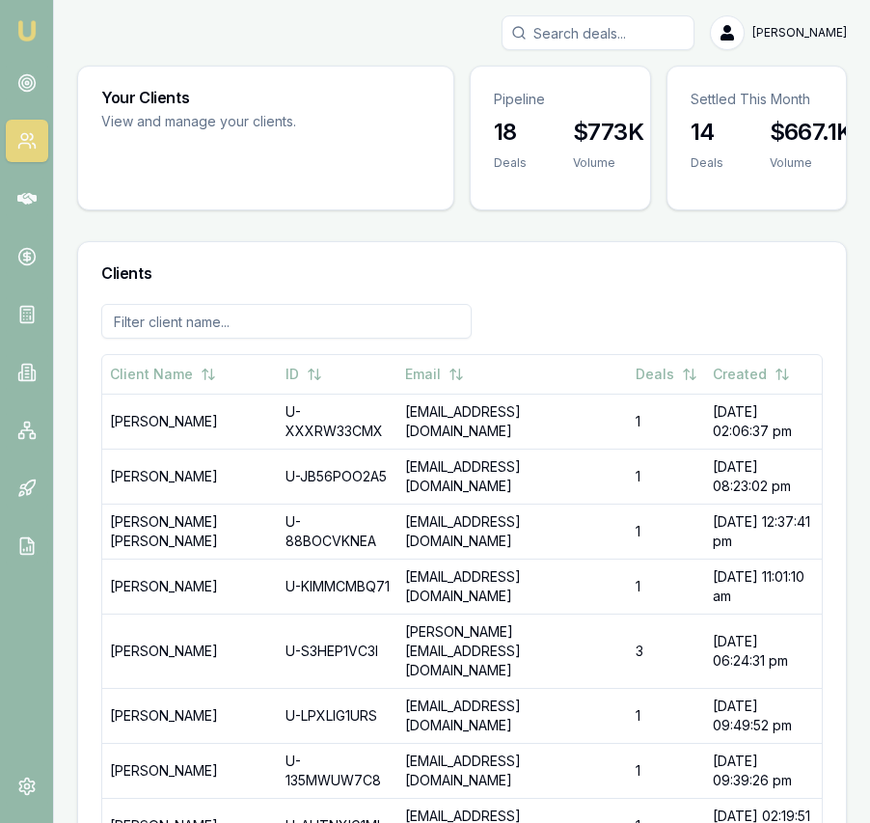
drag, startPoint x: 23, startPoint y: 31, endPoint x: 35, endPoint y: 31, distance: 11.6
click at [23, 31] on img at bounding box center [26, 30] width 23 height 23
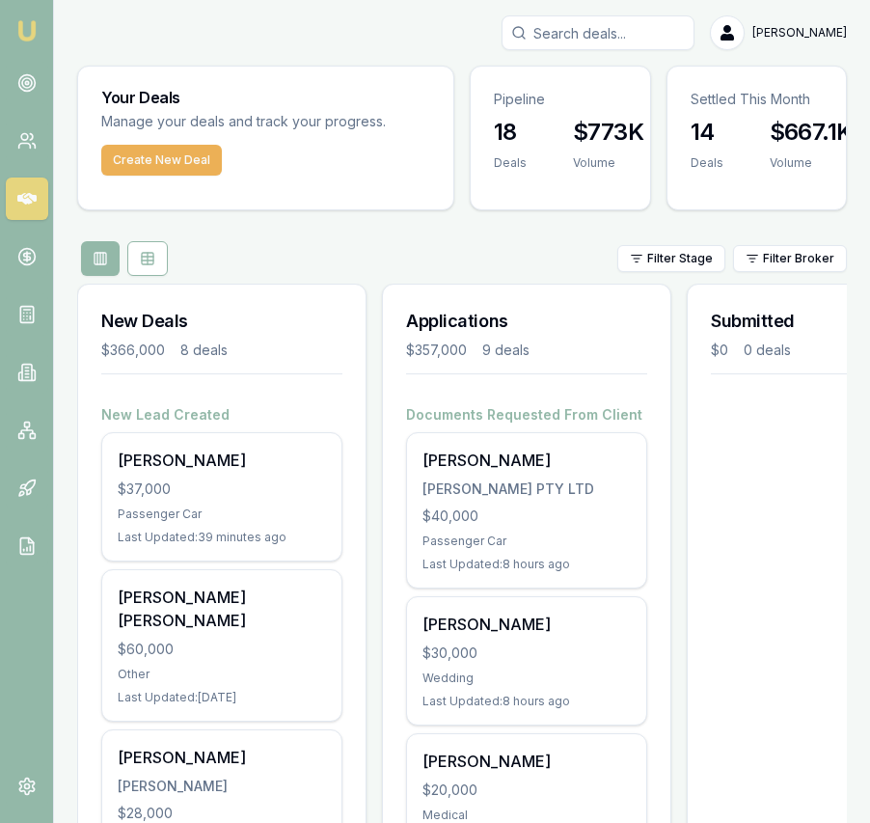
click at [627, 32] on input "Search deals" at bounding box center [598, 32] width 193 height 35
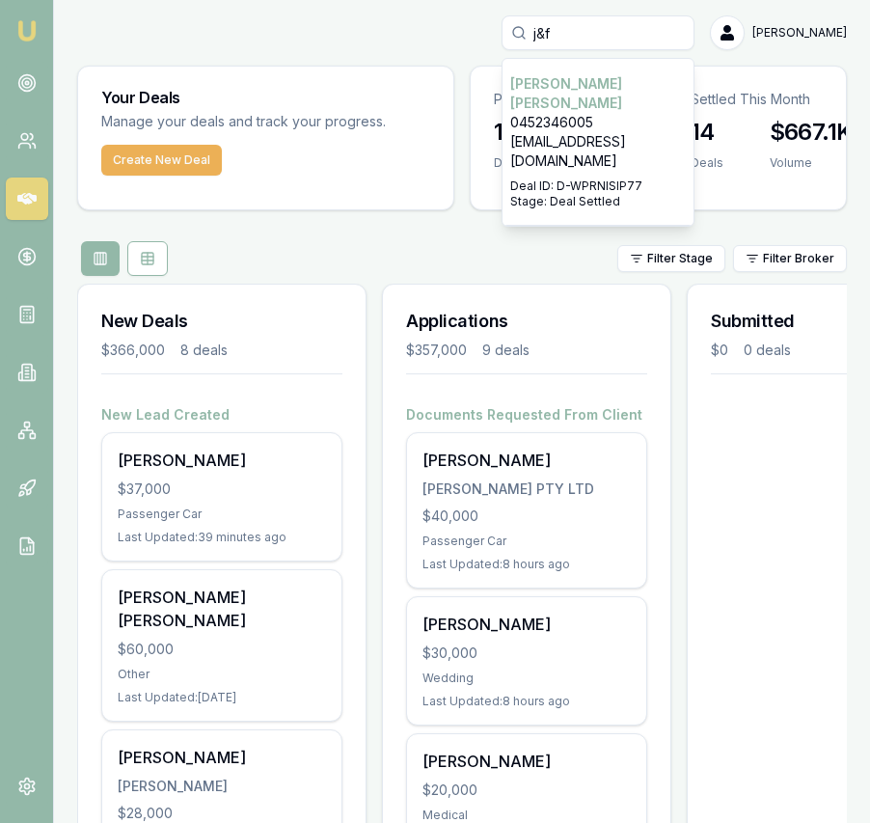
type input "j&f"
click at [624, 113] on p "0452346005" at bounding box center [598, 122] width 176 height 19
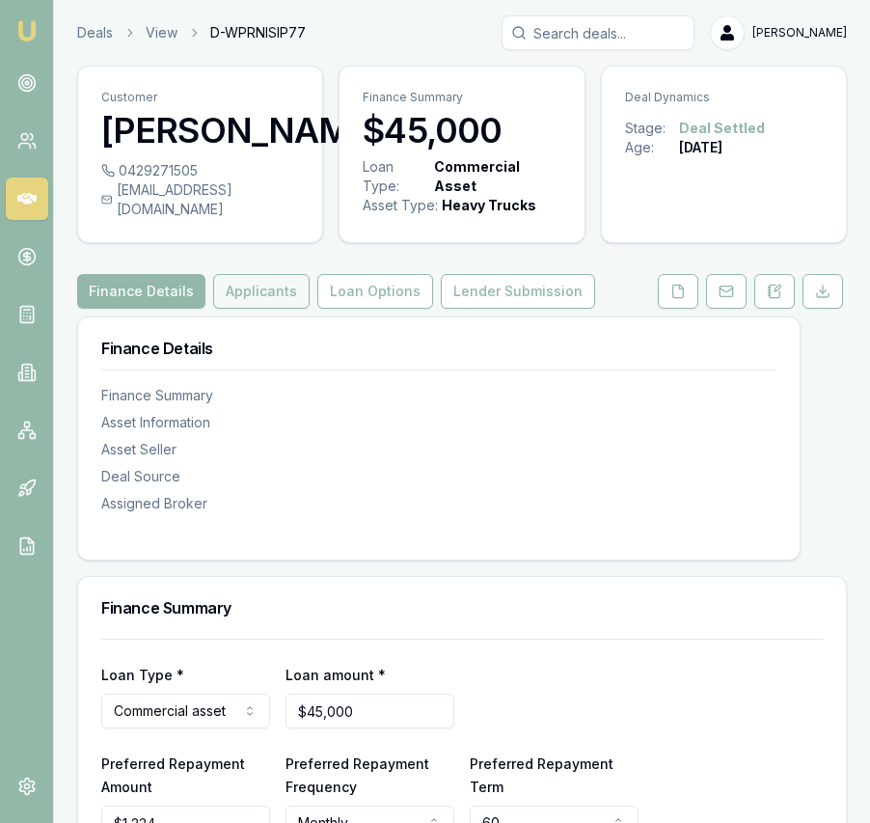
click at [247, 309] on button "Applicants" at bounding box center [261, 291] width 96 height 35
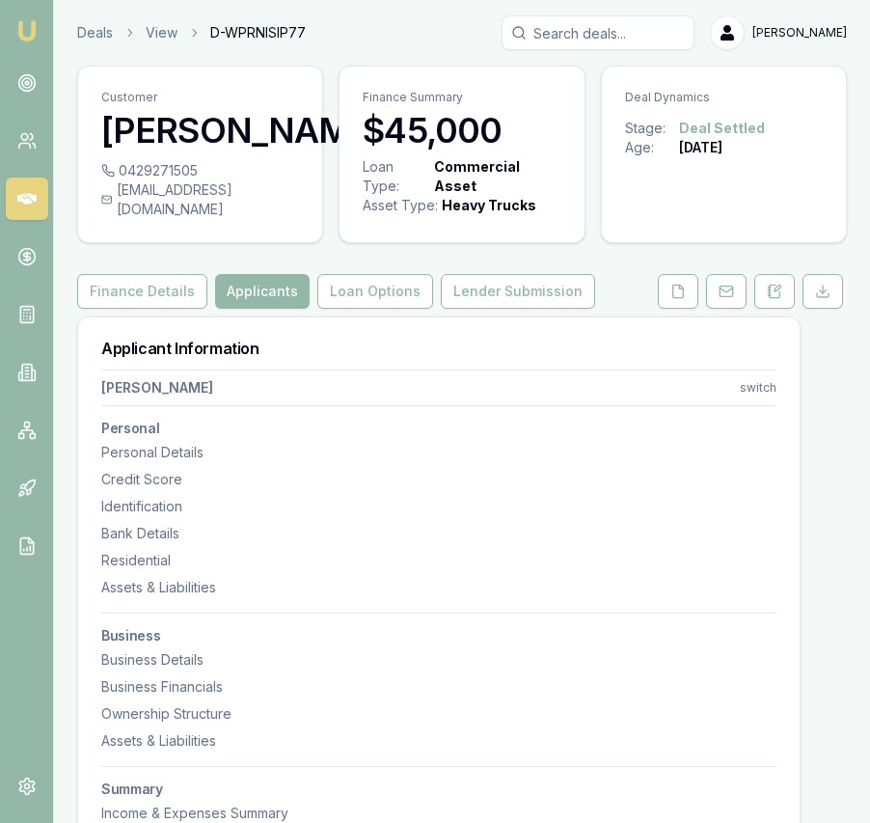
click at [396, 137] on icon at bounding box center [402, 130] width 12 height 13
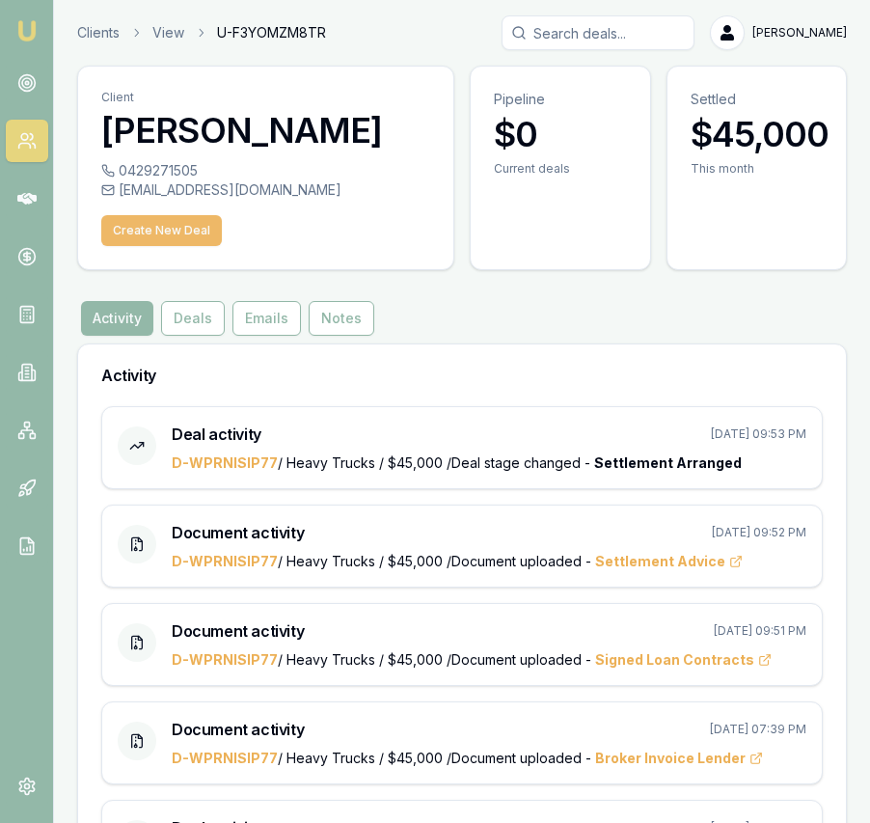
click at [200, 234] on button "Create New Deal" at bounding box center [161, 230] width 121 height 31
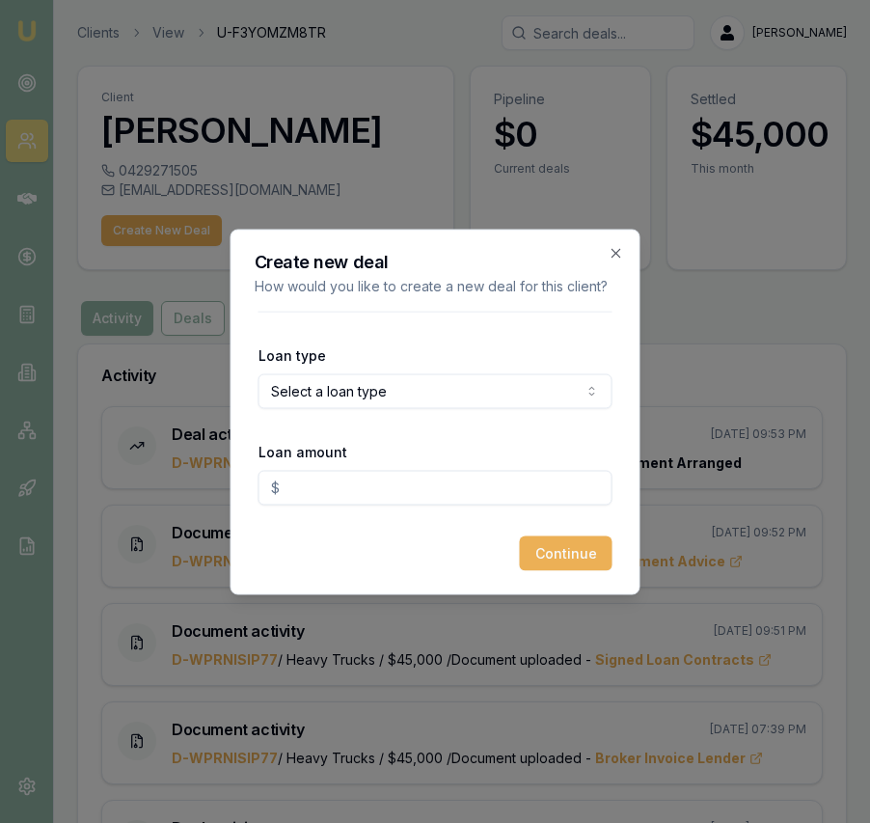
click at [328, 395] on body "Emu Broker Clients View U-F3YOMZM8TR Eujin Ooi Toggle Menu Client Gurpreet Jawa…" at bounding box center [435, 411] width 870 height 823
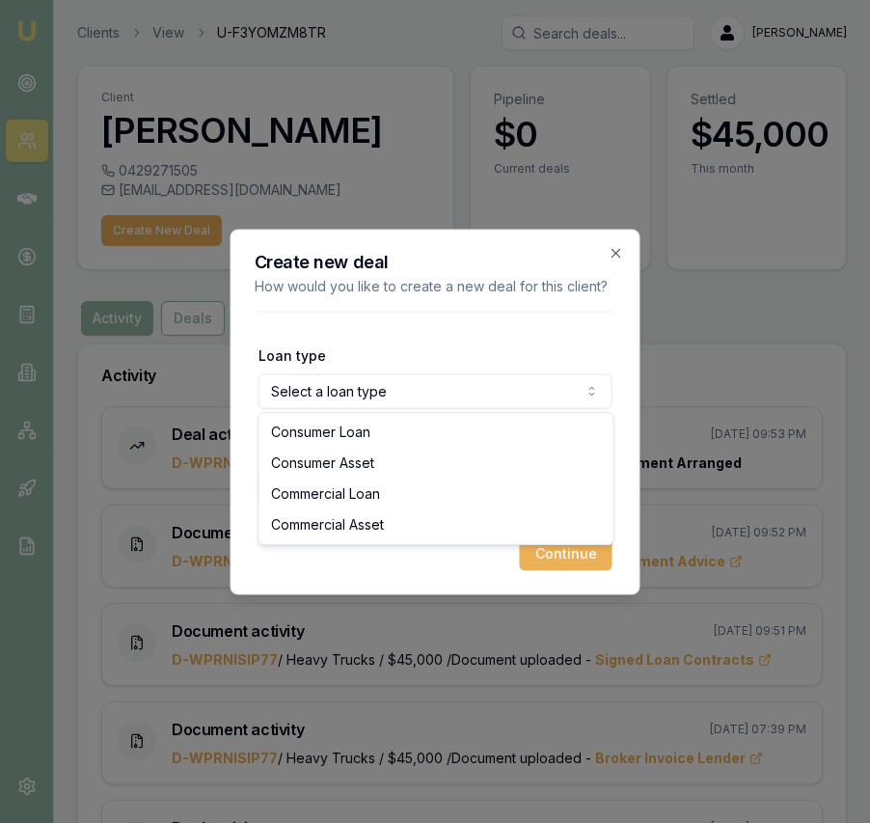
select select "COMMERCIAL_ASSET"
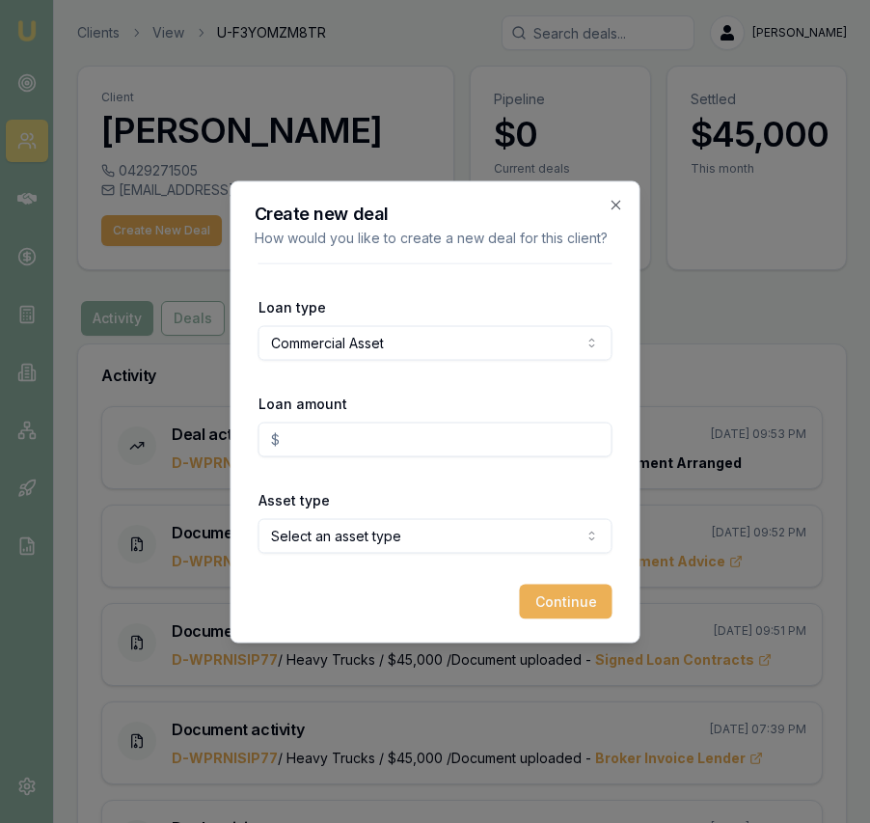
click at [351, 433] on input "Loan amount" at bounding box center [436, 439] width 354 height 35
type input "$130,000.00"
click at [455, 536] on body "Emu Broker Clients View U-F3YOMZM8TR Eujin Ooi Toggle Menu Client Gurpreet Jawa…" at bounding box center [435, 411] width 870 height 823
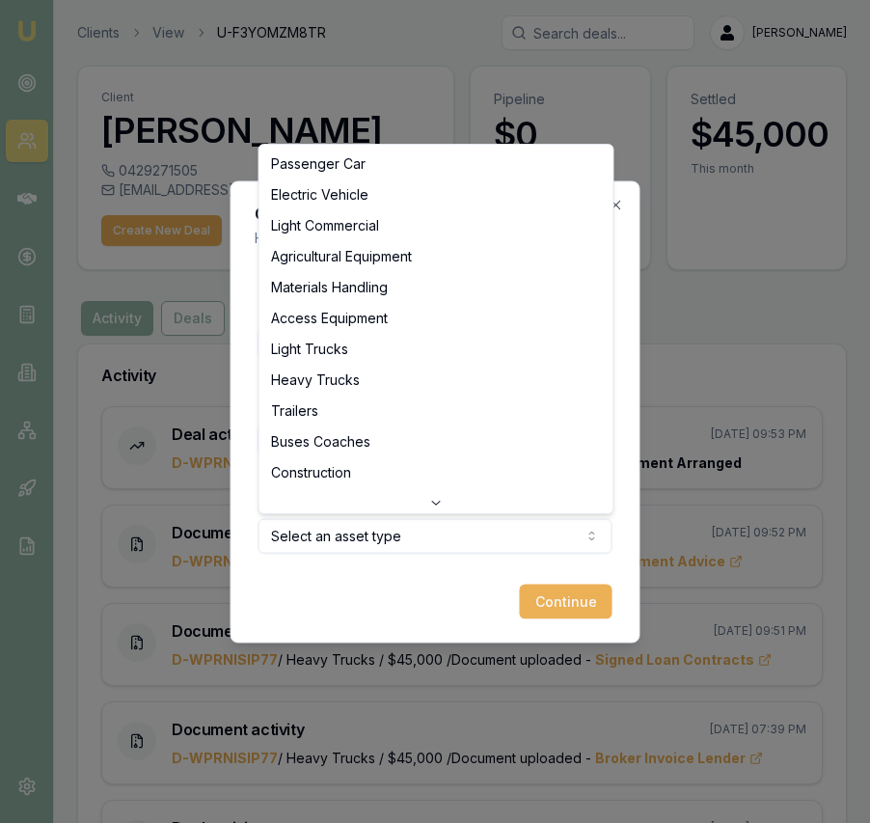
select select "HEAVY_TRUCKS"
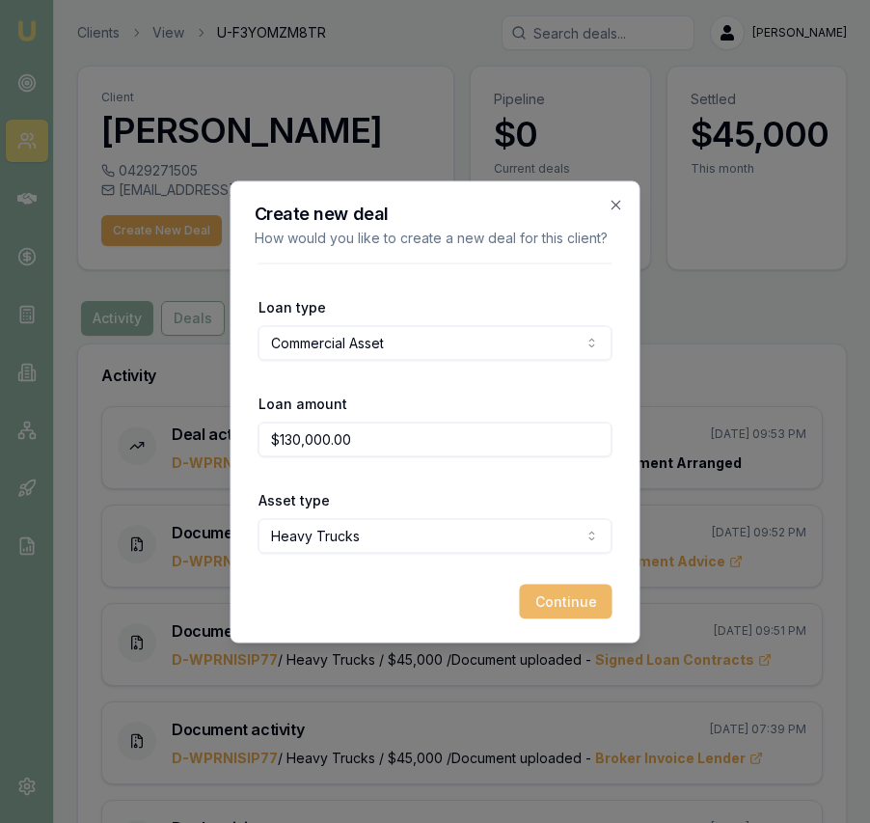
click at [583, 610] on button "Continue" at bounding box center [566, 601] width 93 height 35
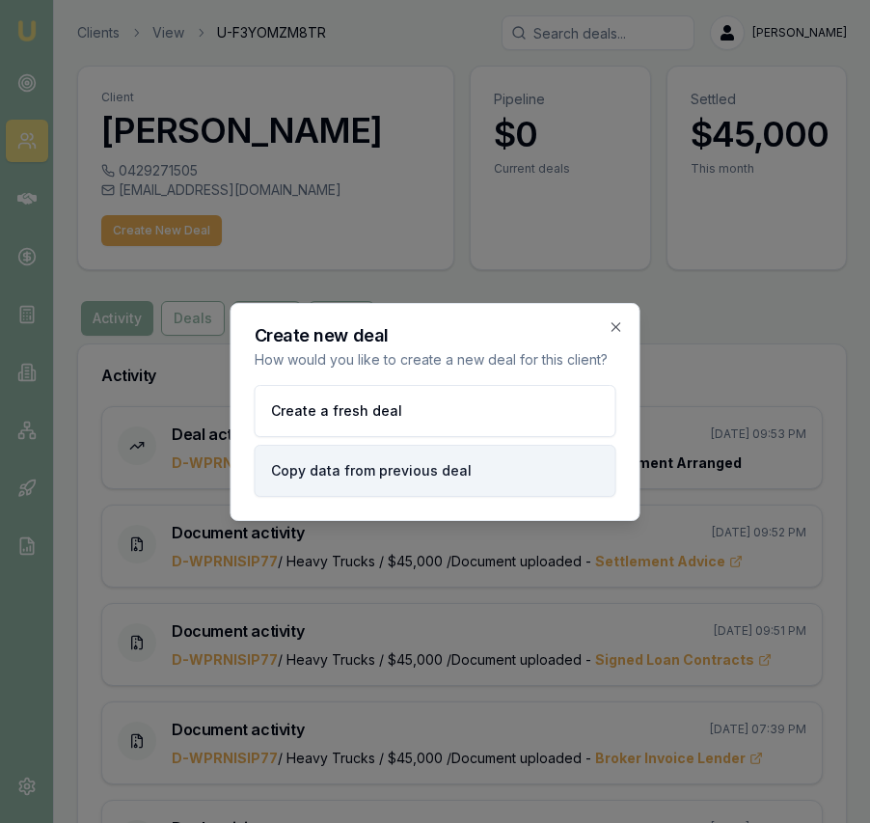
click at [469, 467] on button "Copy data from previous deal" at bounding box center [436, 471] width 362 height 52
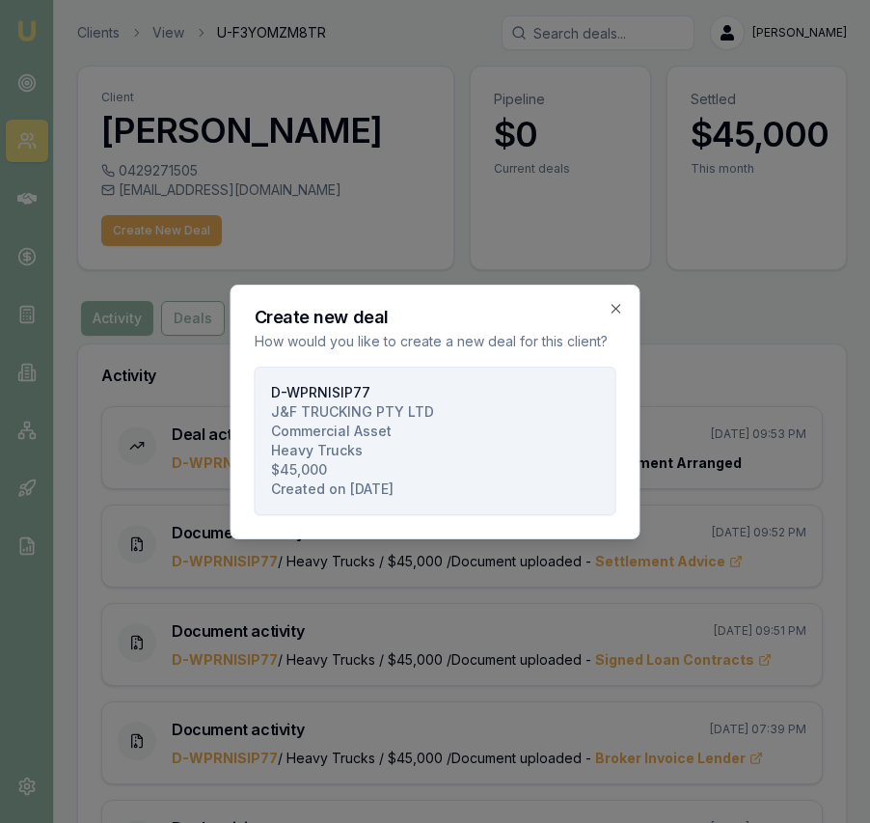
click at [468, 467] on button "D-WPRNISIP77 J&F TRUCKING PTY LTD Commercial Asset Heavy Trucks $45,000 Created…" at bounding box center [436, 441] width 362 height 149
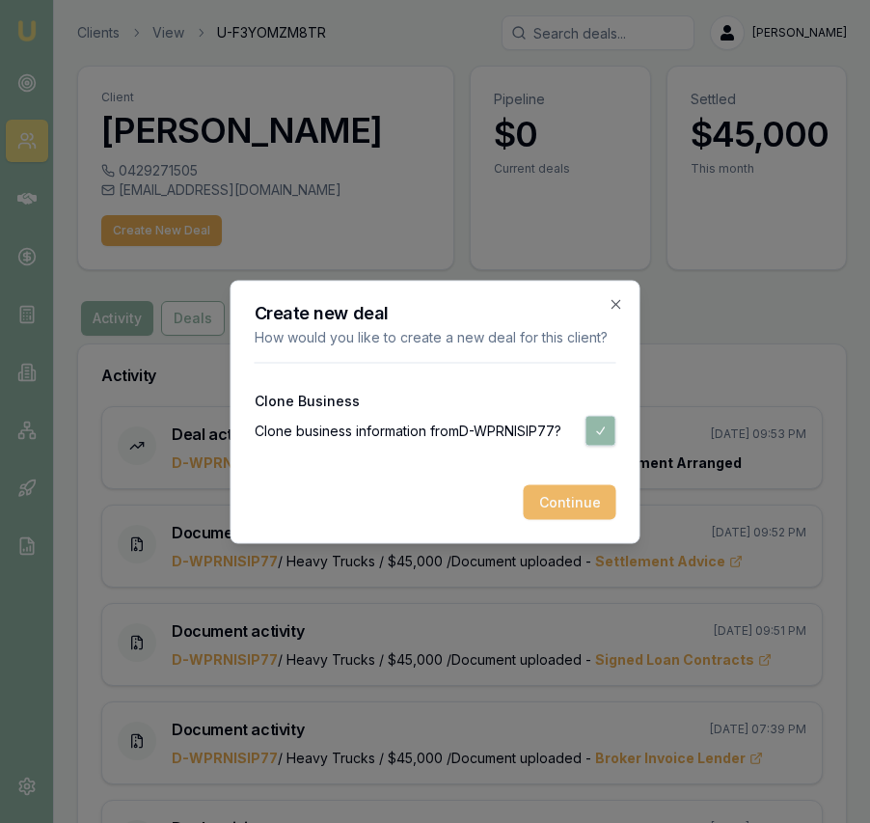
click at [560, 506] on button "Continue" at bounding box center [570, 501] width 93 height 35
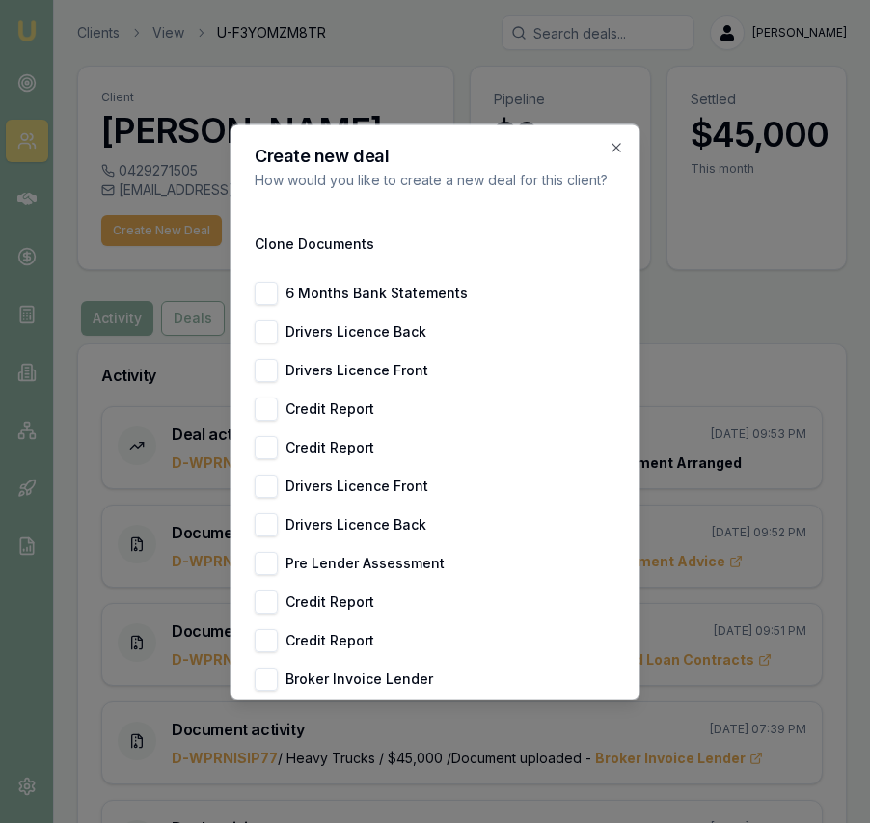
click at [268, 297] on button "6 Months Bank Statements" at bounding box center [266, 293] width 23 height 23
checkbox input "true"
click at [268, 338] on button "Drivers Licence Back" at bounding box center [266, 331] width 23 height 23
checkbox input "true"
click at [271, 371] on button "Drivers Licence Front" at bounding box center [266, 370] width 23 height 23
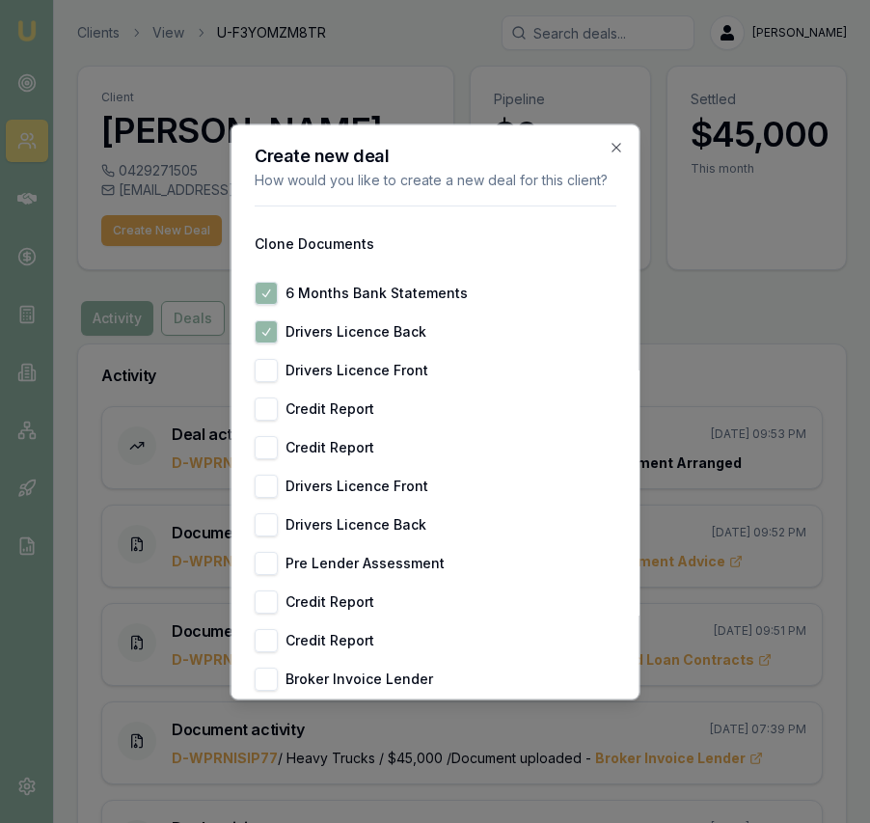
checkbox input "true"
click at [277, 410] on div "Credit Report" at bounding box center [436, 409] width 362 height 23
drag, startPoint x: 271, startPoint y: 485, endPoint x: 270, endPoint y: 506, distance: 20.3
click at [271, 484] on button "Drivers Licence Front" at bounding box center [266, 486] width 23 height 23
checkbox input "true"
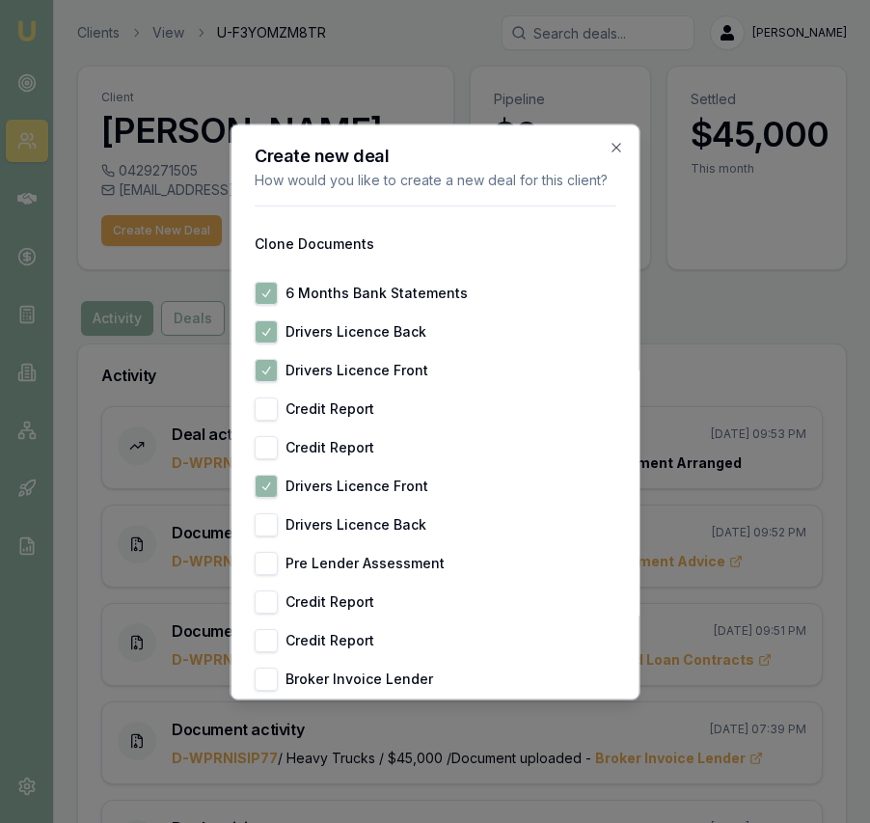
click at [266, 523] on button "Drivers Licence Back" at bounding box center [266, 524] width 23 height 23
checkbox input "true"
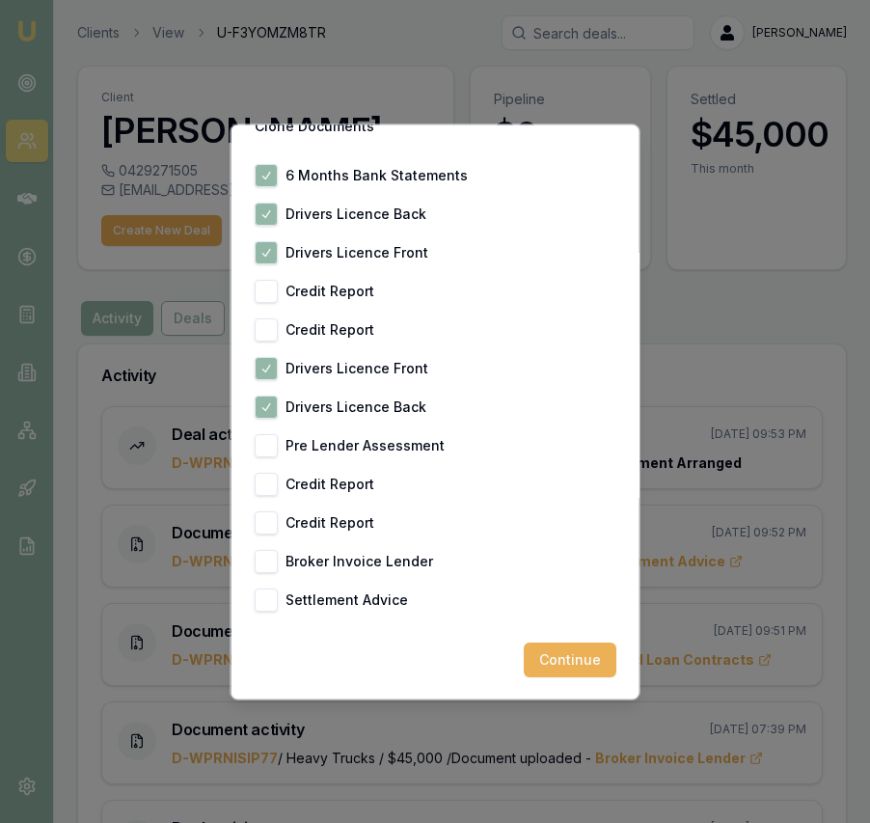
scroll to position [120, 0]
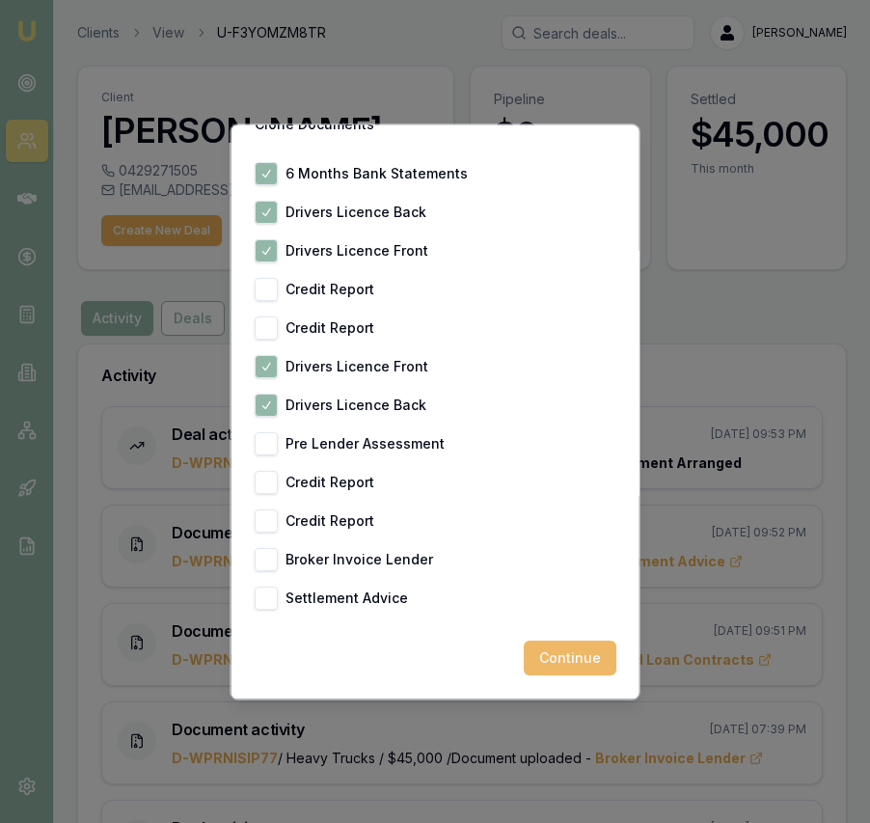
click at [549, 662] on button "Continue" at bounding box center [570, 658] width 93 height 35
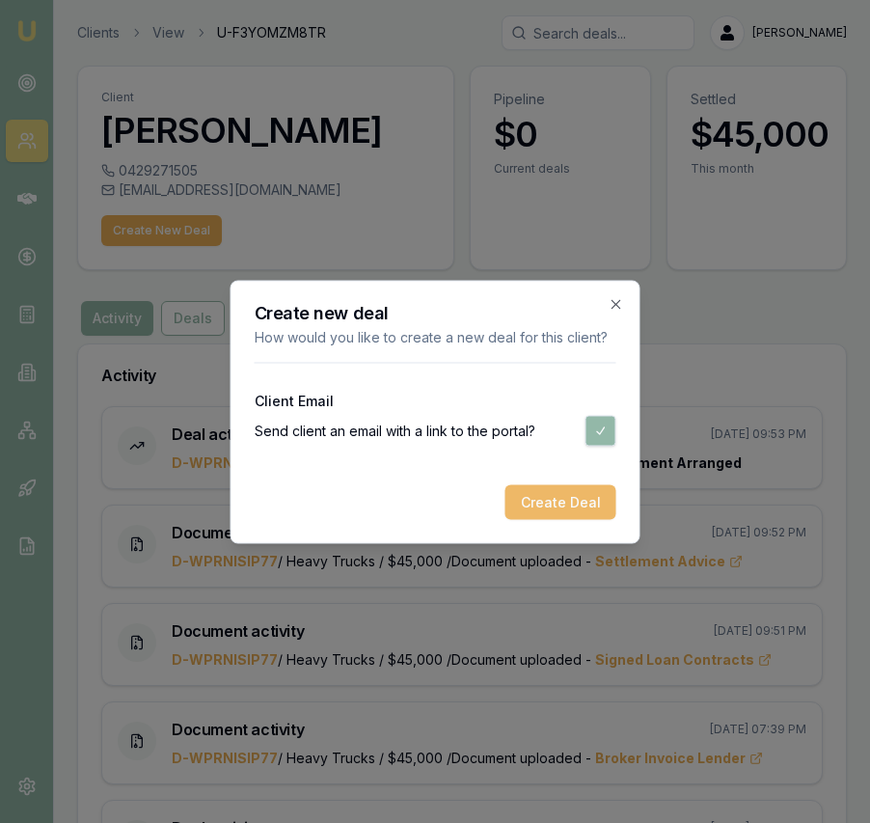
click at [548, 498] on button "Create Deal" at bounding box center [561, 501] width 111 height 35
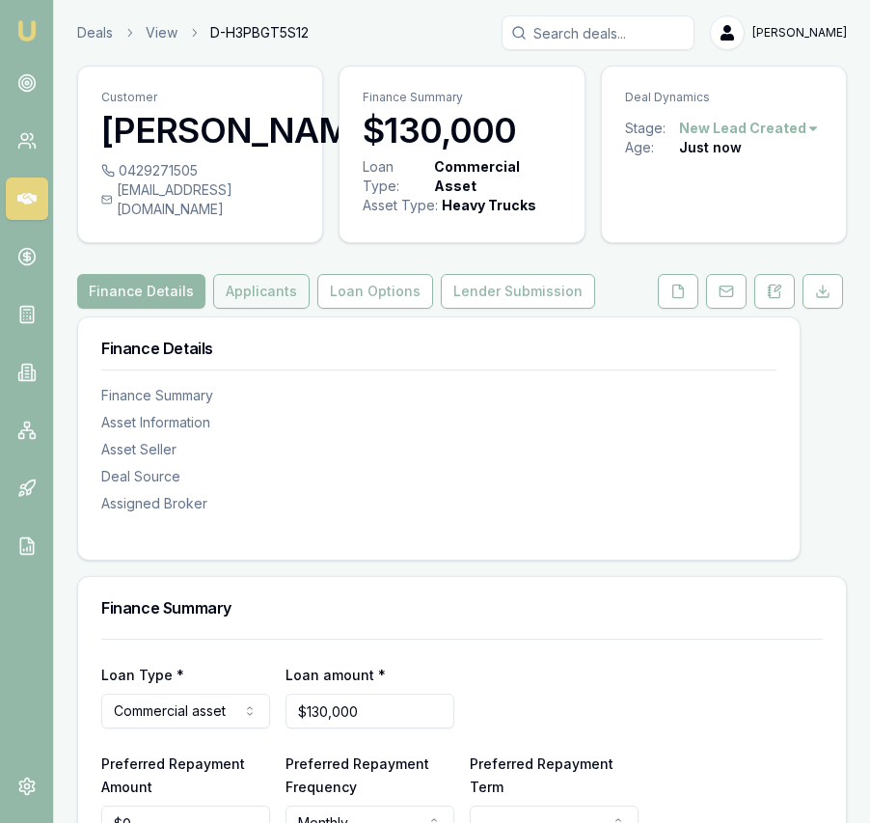
click at [266, 309] on button "Applicants" at bounding box center [261, 291] width 96 height 35
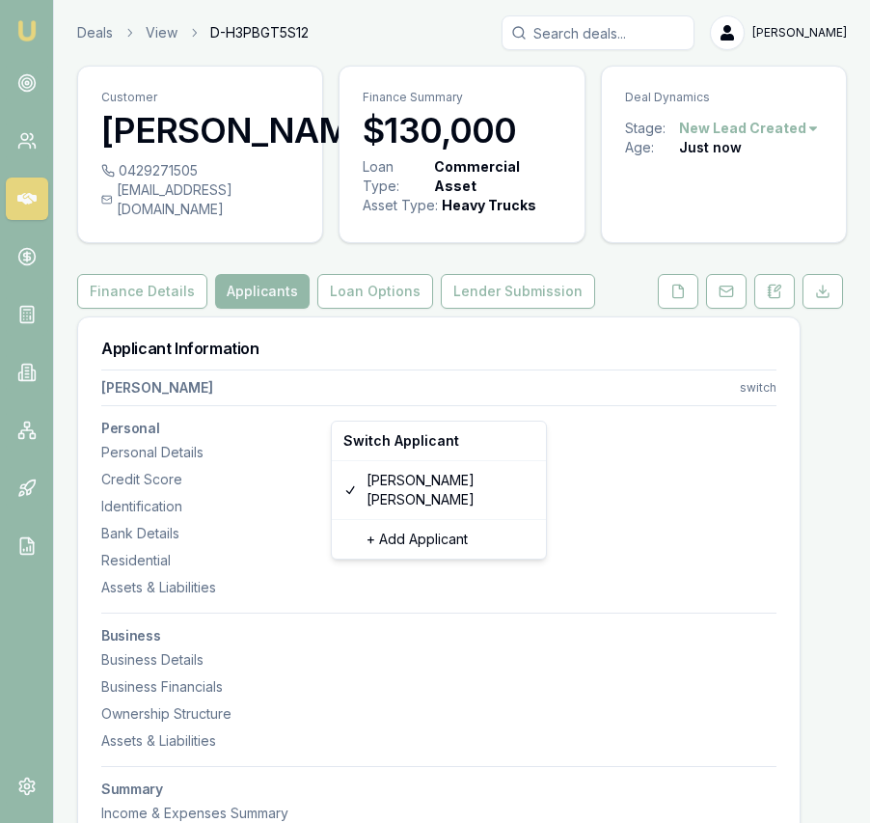
click at [769, 410] on html "Emu Broker Deals View D-H3PBGT5S12 Eujin Ooi Toggle Menu Customer Gurpreet Jawa…" at bounding box center [435, 411] width 870 height 823
click at [715, 467] on html "Emu Broker Deals View D-H3PBGT5S12 Eujin Ooi Toggle Menu Customer Gurpreet Jawa…" at bounding box center [435, 411] width 870 height 823
click at [772, 405] on html "Emu Broker Deals View D-H3PBGT5S12 Eujin Ooi Toggle Menu Customer Gurpreet Jawa…" at bounding box center [435, 411] width 870 height 823
click at [626, 502] on html "Emu Broker Deals View D-H3PBGT5S12 Eujin Ooi Toggle Menu Customer Gurpreet Jawa…" at bounding box center [435, 411] width 870 height 823
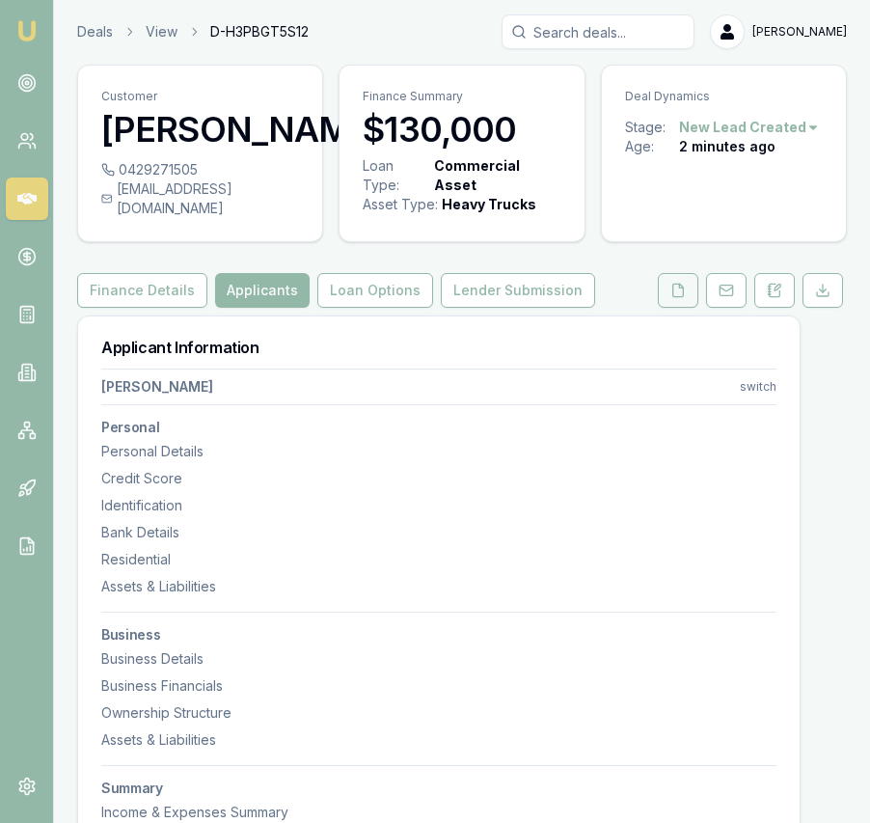
click at [663, 308] on button at bounding box center [678, 290] width 41 height 35
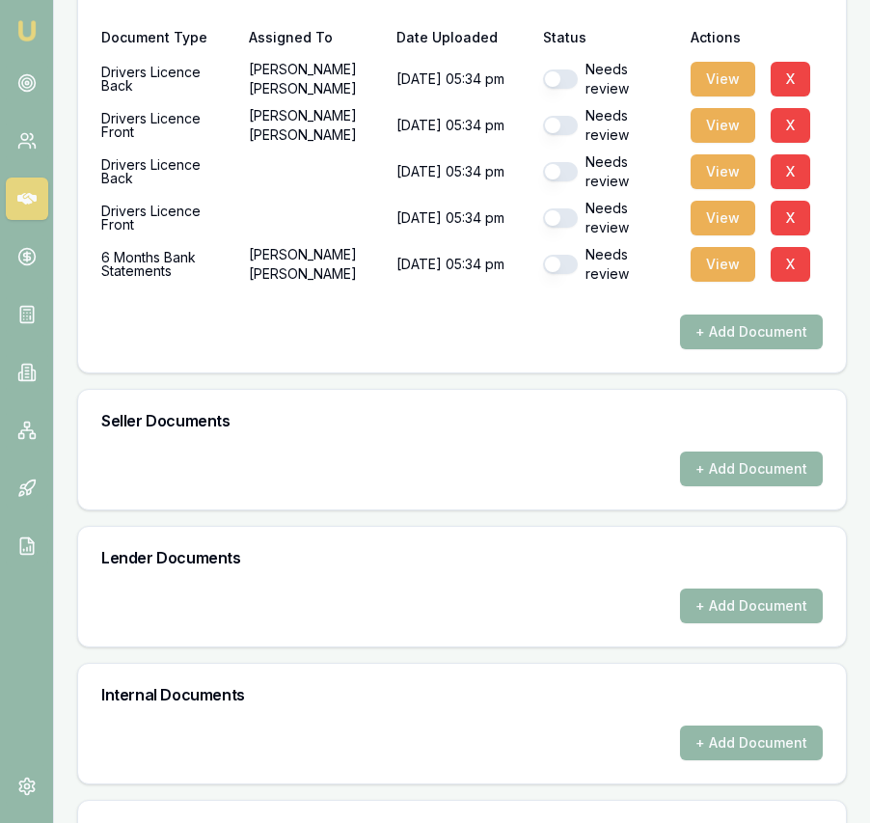
scroll to position [769, 0]
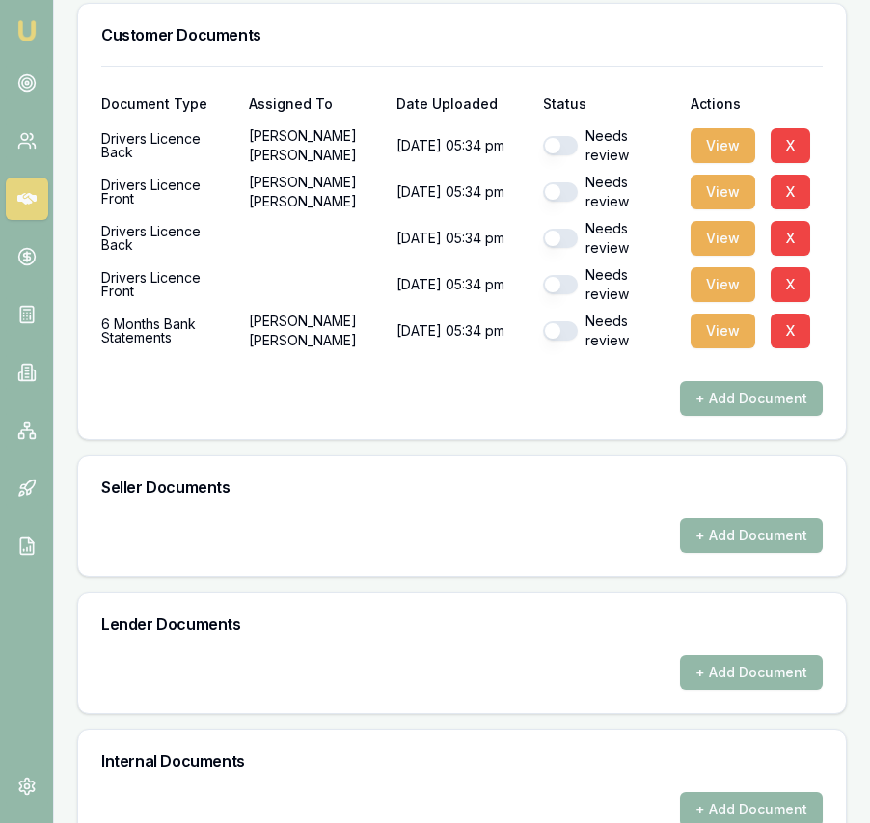
drag, startPoint x: 563, startPoint y: 161, endPoint x: 569, endPoint y: 198, distance: 37.3
click at [563, 155] on button "button" at bounding box center [560, 145] width 35 height 19
checkbox input "true"
click at [569, 201] on div "Needs review" at bounding box center [609, 192] width 132 height 39
click at [567, 202] on button "button" at bounding box center [560, 191] width 35 height 19
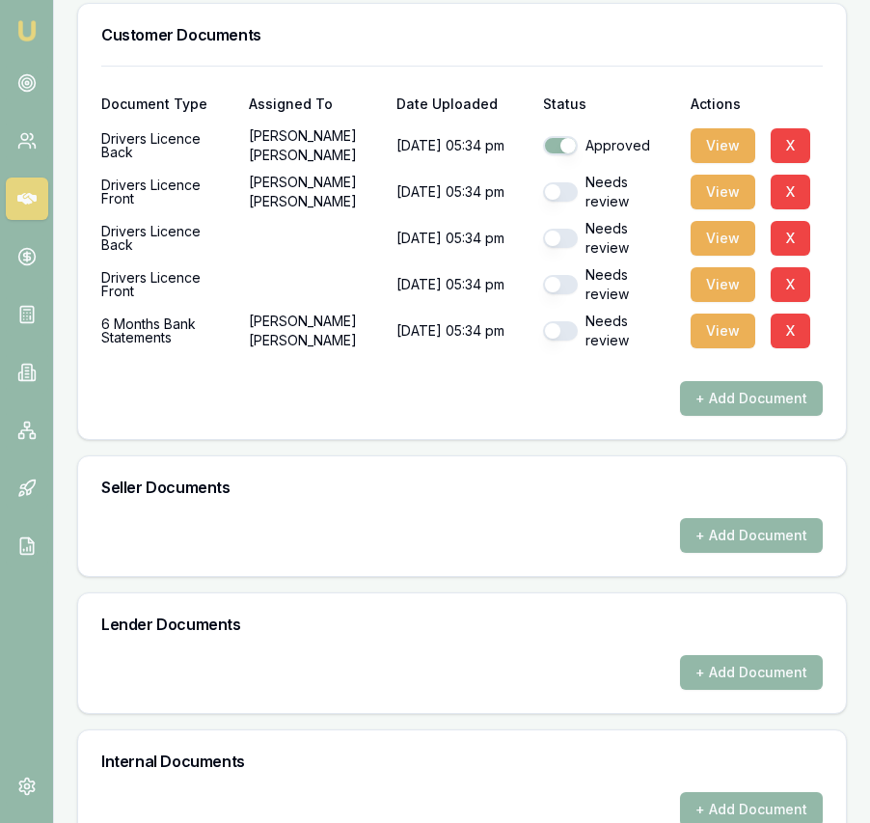
checkbox input "true"
click at [560, 247] on div "Needs review" at bounding box center [609, 238] width 132 height 39
click at [565, 248] on button "button" at bounding box center [560, 238] width 35 height 19
checkbox input "true"
click at [565, 294] on button "button" at bounding box center [560, 284] width 35 height 19
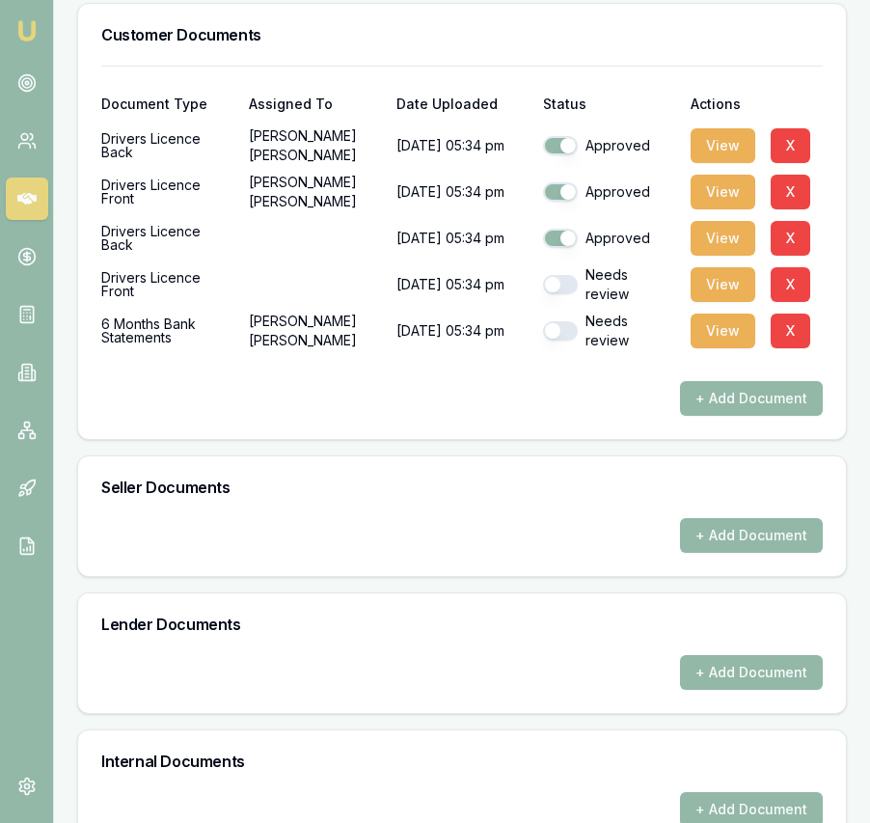
checkbox input "true"
checkbox input "false"
checkbox input "true"
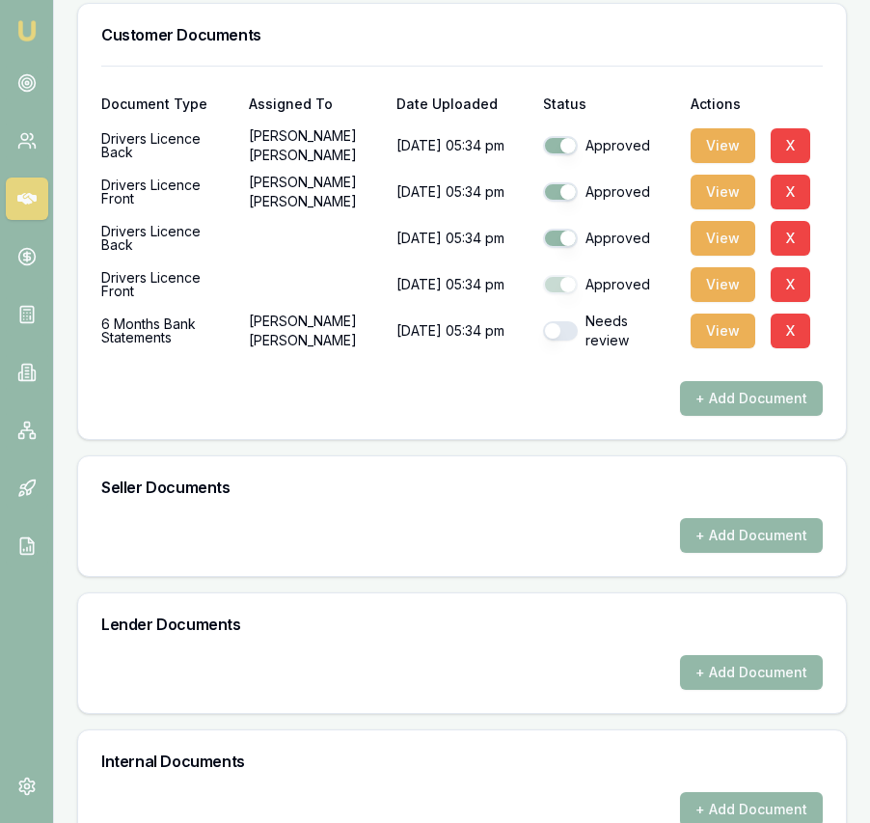
checkbox input "true"
click at [567, 341] on button "button" at bounding box center [560, 330] width 35 height 19
checkbox input "true"
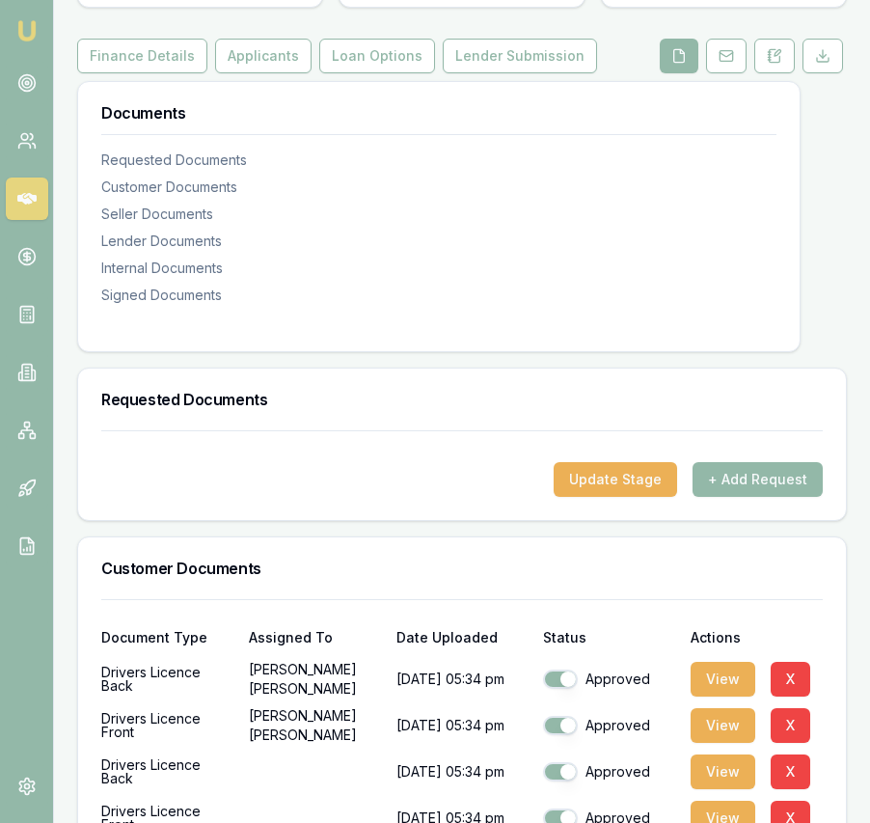
scroll to position [0, 0]
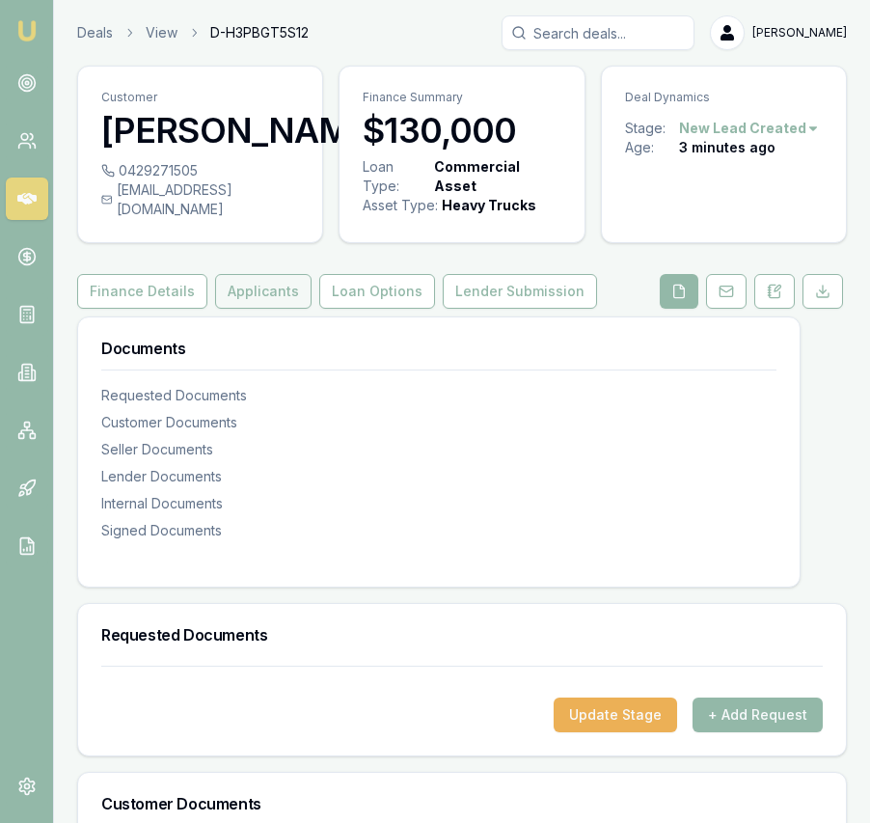
click at [276, 309] on button "Applicants" at bounding box center [263, 291] width 96 height 35
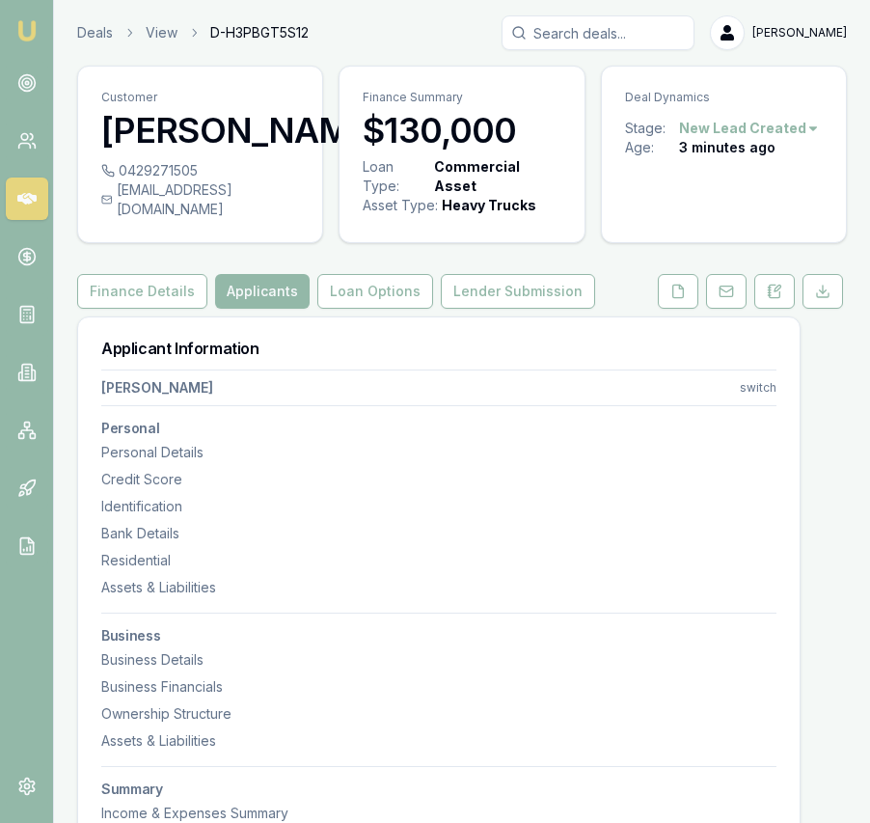
click at [756, 399] on html "Emu Broker Deals View D-H3PBGT5S12 Eujin Ooi Toggle Menu Customer Gurpreet Jawa…" at bounding box center [435, 411] width 870 height 823
click at [756, 403] on html "Emu Broker Deals View D-H3PBGT5S12 Eujin Ooi Toggle Menu Customer Gurpreet Jawa…" at bounding box center [435, 411] width 870 height 823
click at [761, 405] on html "Emu Broker Deals View D-H3PBGT5S12 Eujin Ooi Toggle Menu Customer Gurpreet Jawa…" at bounding box center [435, 411] width 870 height 823
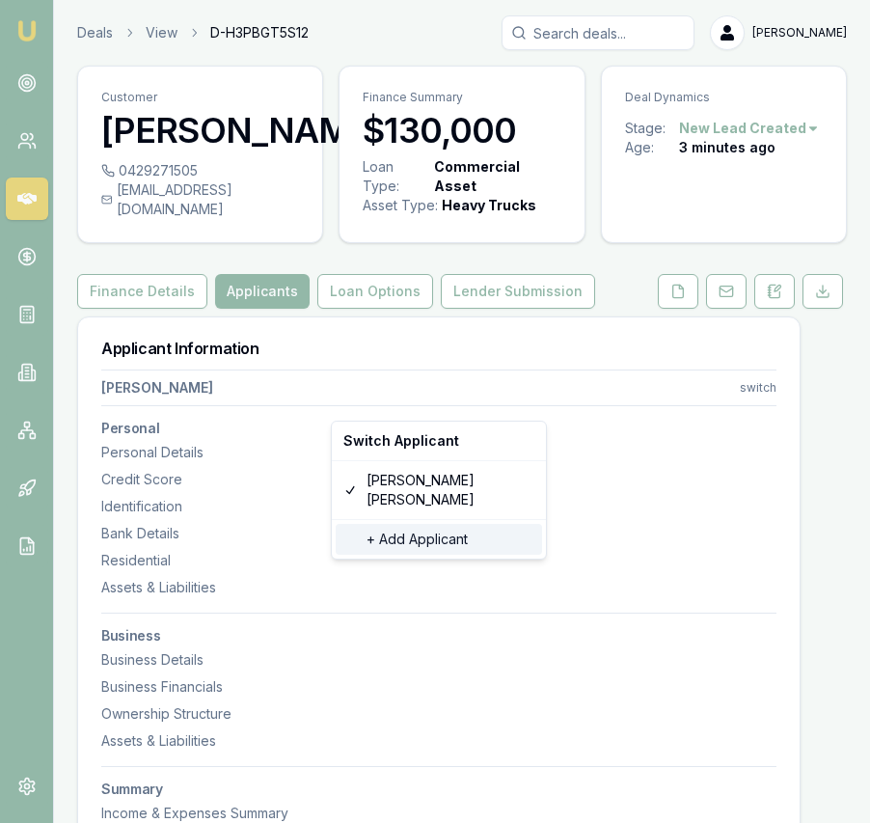
click at [453, 524] on div "+ Add Applicant" at bounding box center [439, 539] width 206 height 31
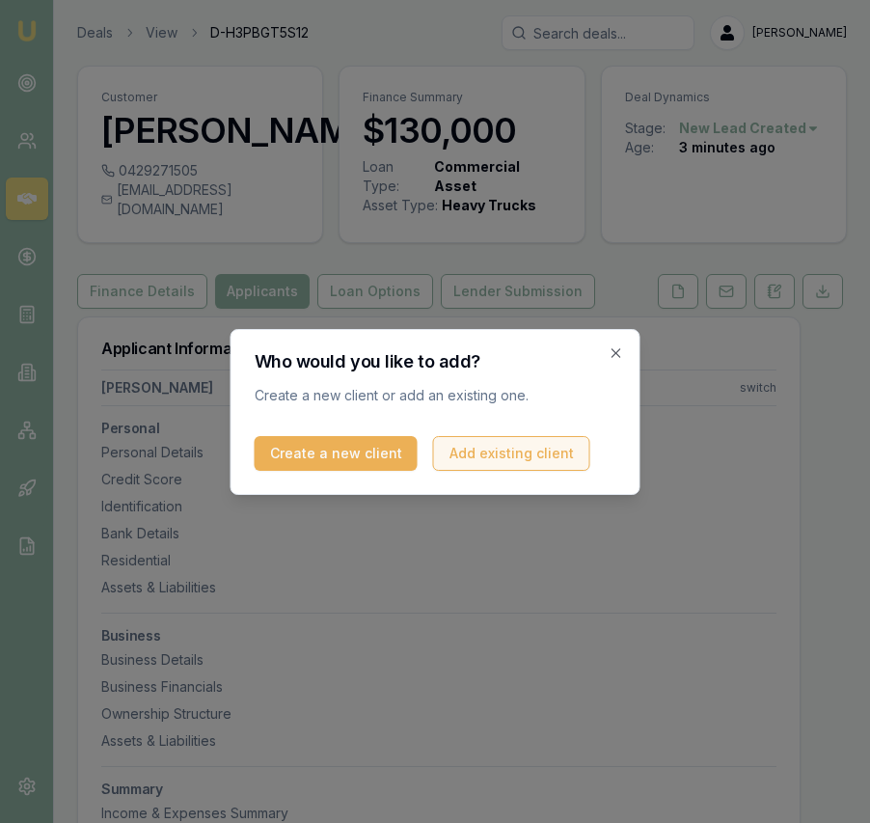
click at [486, 458] on button "Add existing client" at bounding box center [511, 453] width 157 height 35
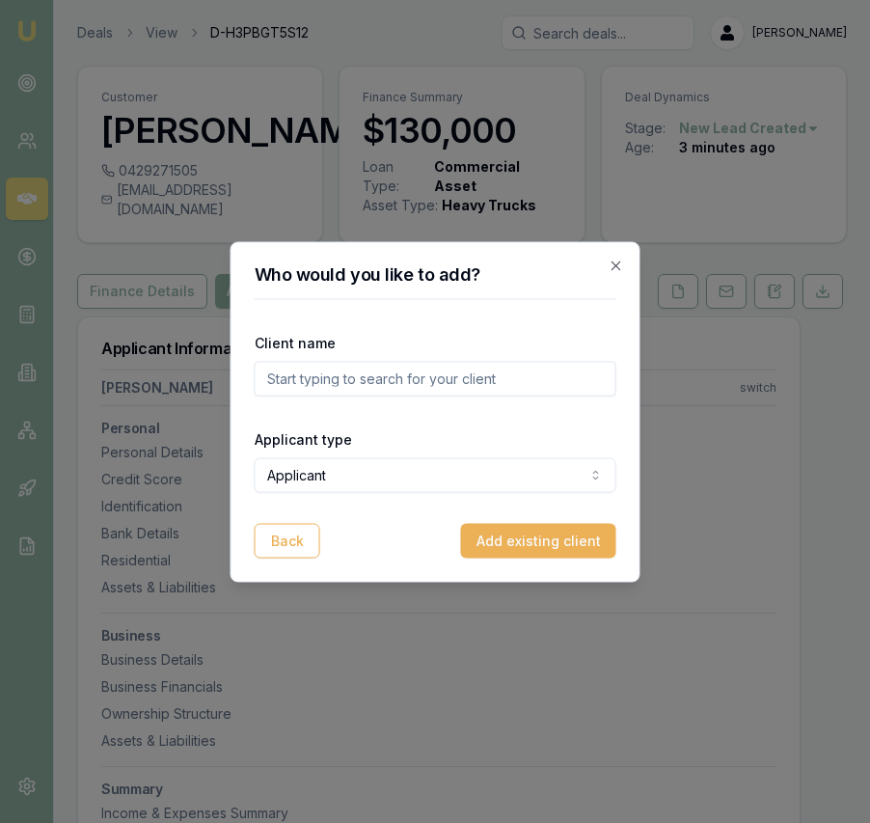
click at [488, 378] on input "text" at bounding box center [436, 378] width 362 height 35
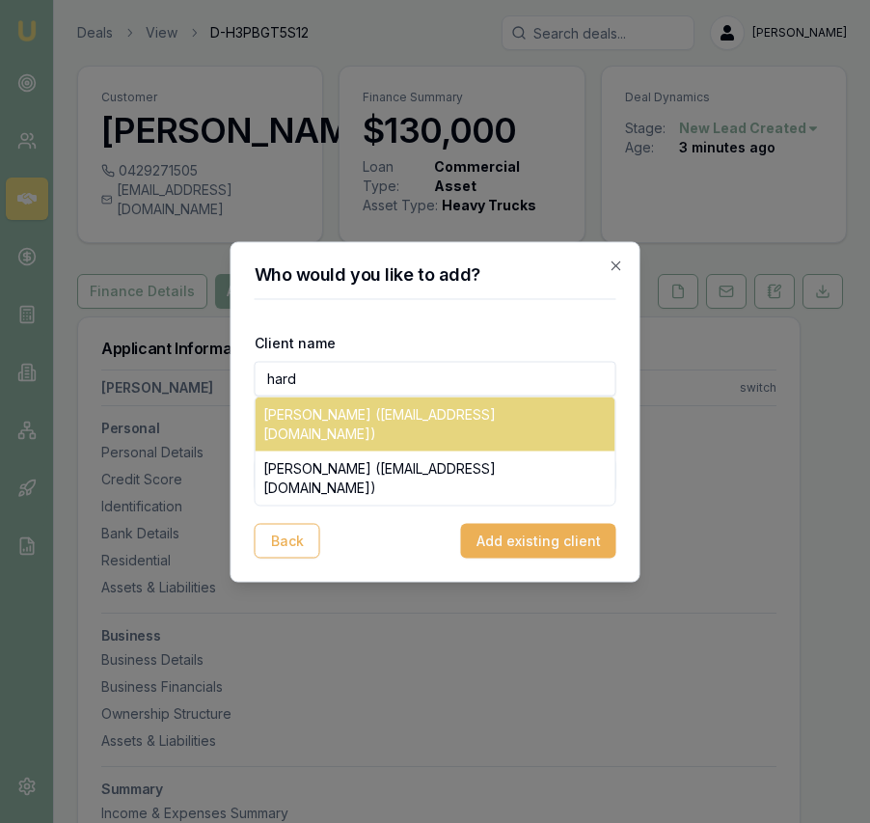
type input "hard"
click at [474, 414] on div "Hardeep Singh Mann (honeymaan6@gmail.com)" at bounding box center [436, 424] width 360 height 54
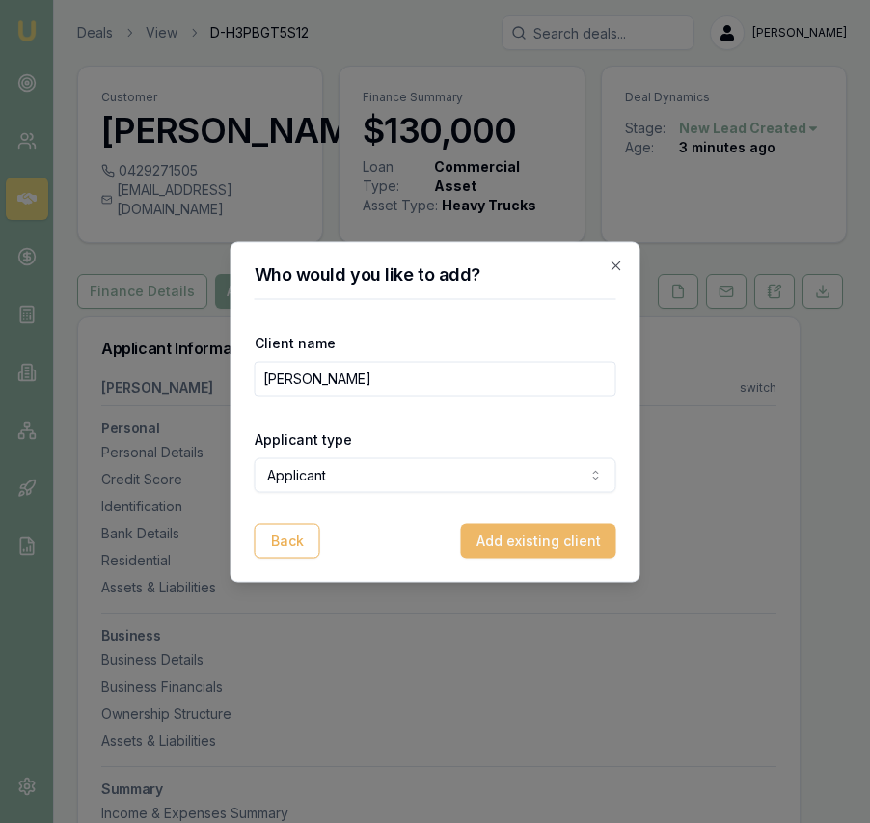
click at [523, 551] on button "Add existing client" at bounding box center [538, 540] width 155 height 35
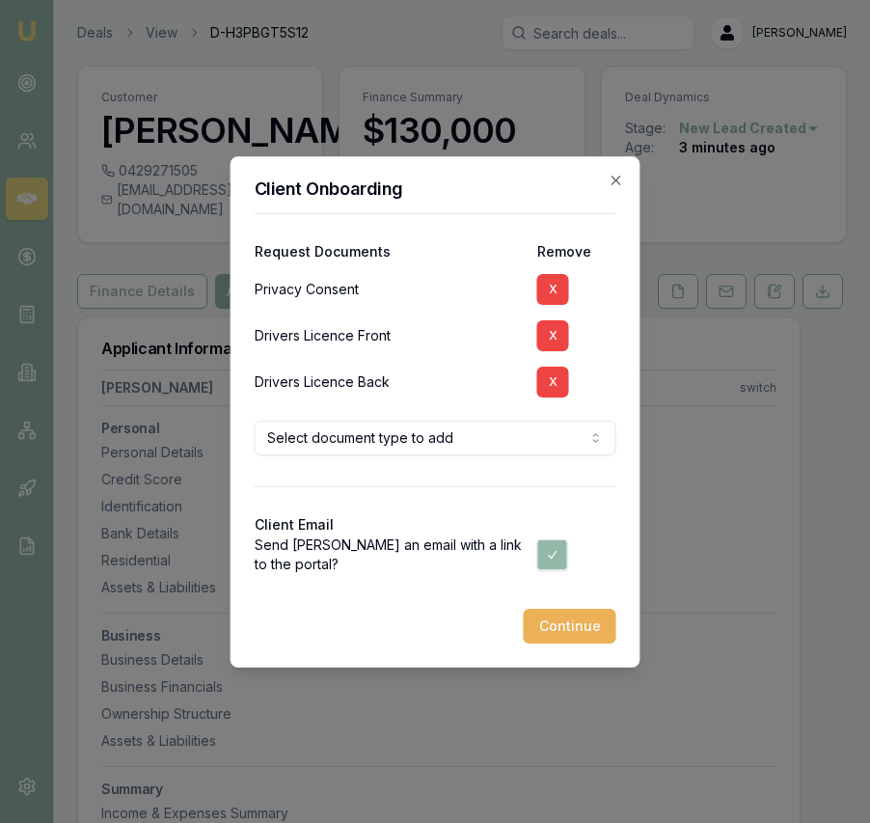
click at [550, 335] on button "X" at bounding box center [553, 335] width 32 height 31
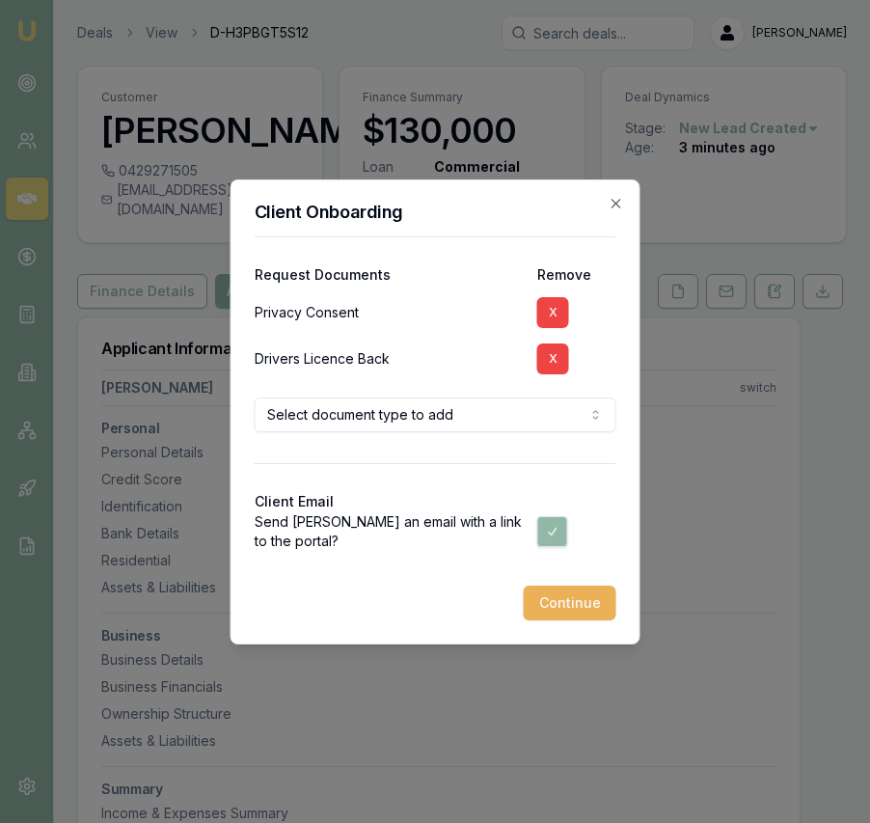
click at [554, 360] on button "X" at bounding box center [553, 359] width 32 height 31
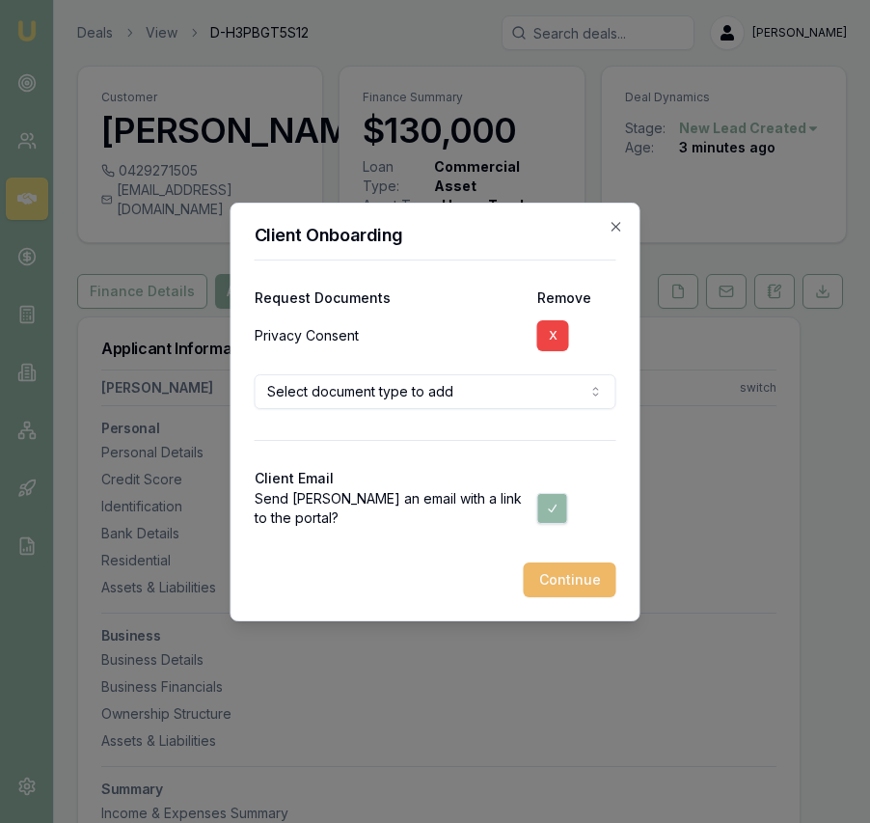
click at [599, 581] on button "Continue" at bounding box center [570, 580] width 93 height 35
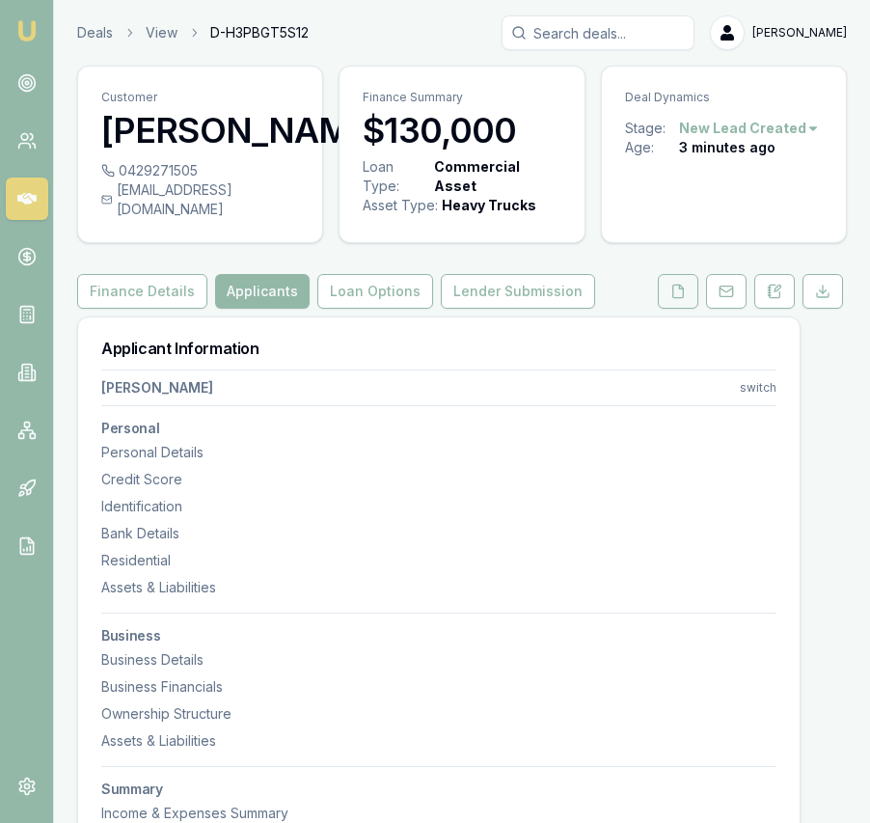
click at [680, 299] on icon at bounding box center [678, 291] width 15 height 15
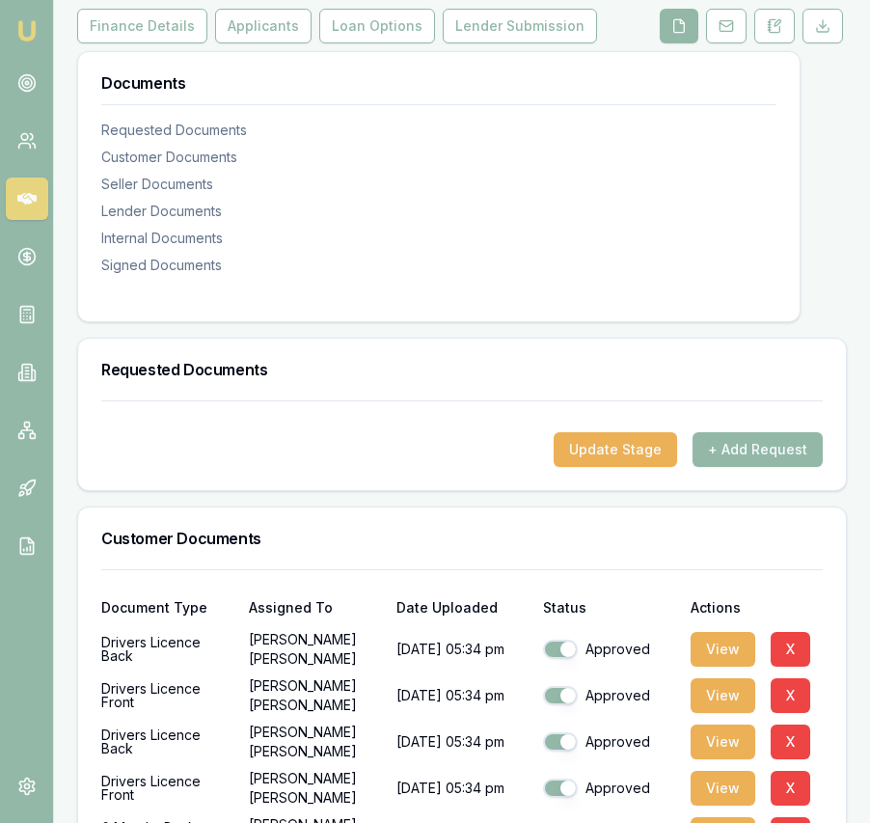
scroll to position [266, 0]
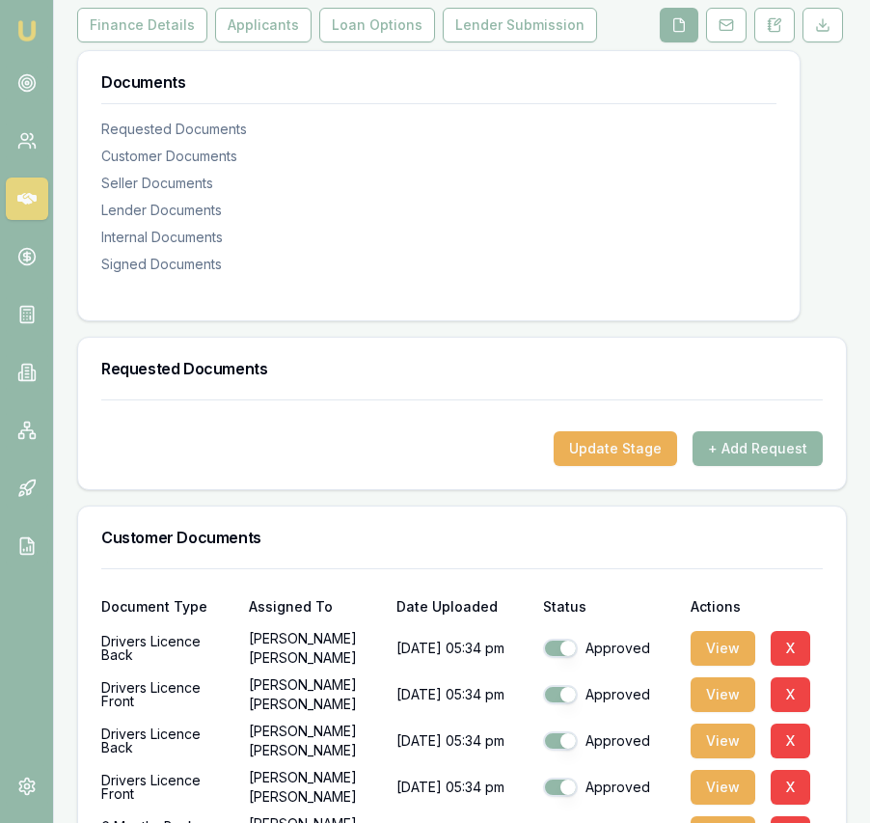
click at [751, 461] on button "+ Add Request" at bounding box center [758, 448] width 130 height 35
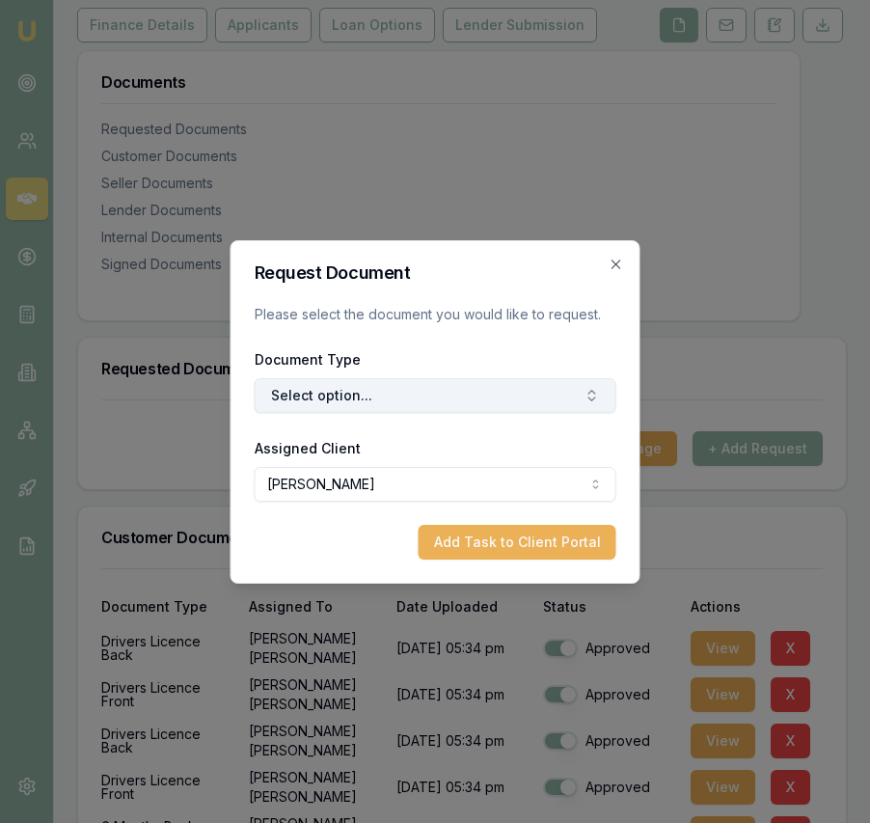
click at [497, 389] on button "Select option..." at bounding box center [436, 395] width 362 height 35
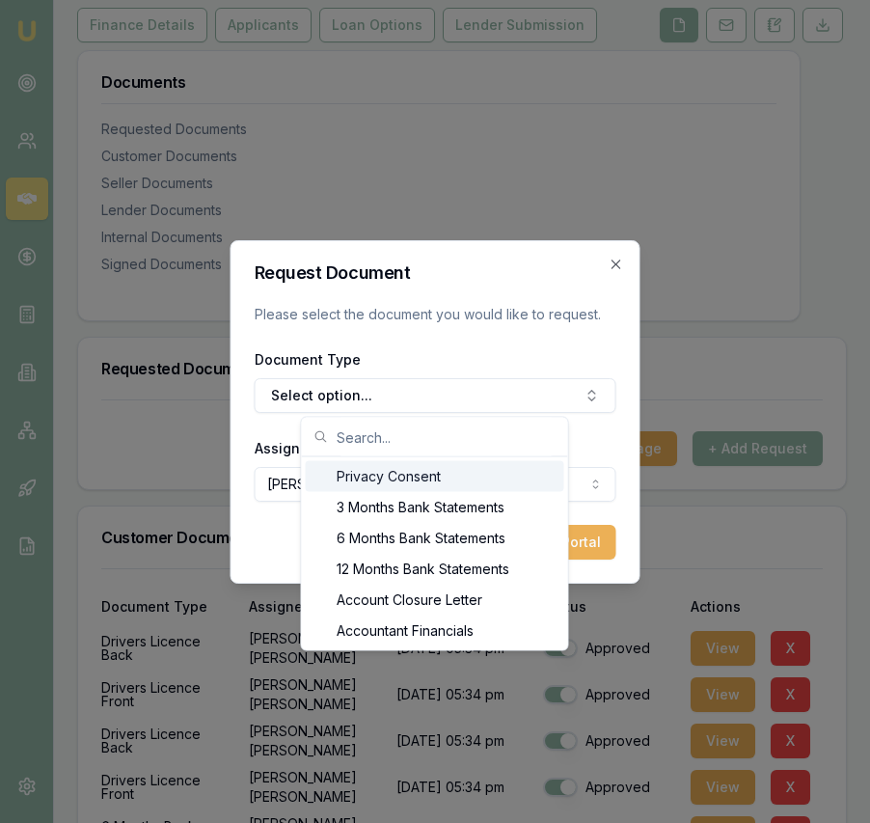
click at [486, 481] on div "Privacy Consent" at bounding box center [435, 476] width 259 height 31
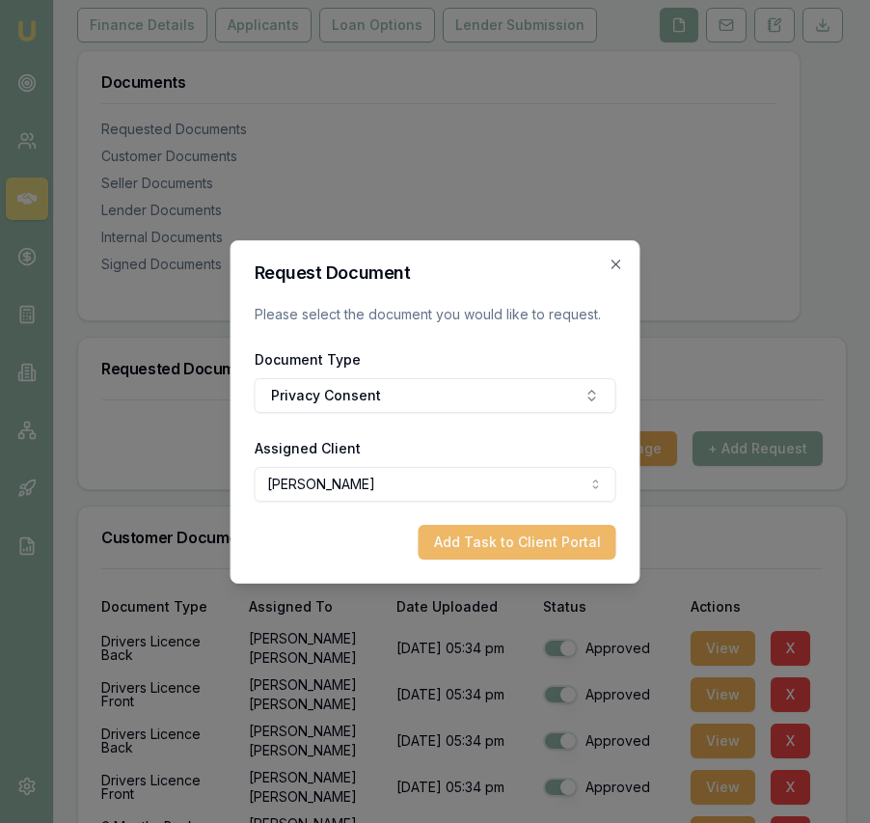
click at [527, 551] on button "Add Task to Client Portal" at bounding box center [518, 542] width 198 height 35
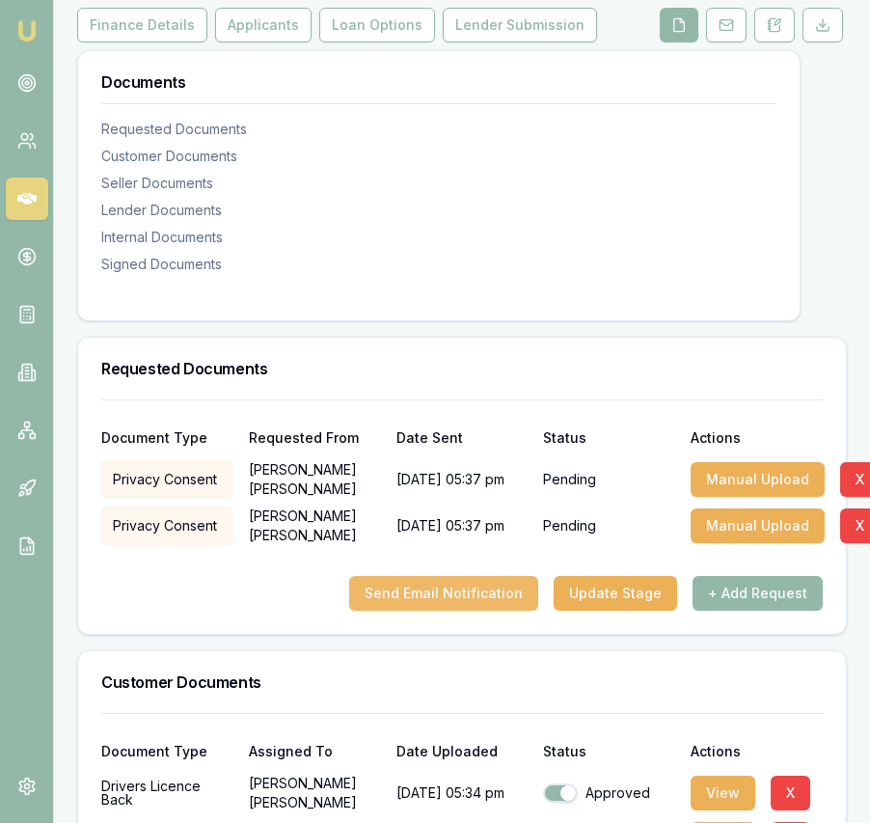
click at [466, 609] on button "Send Email Notification" at bounding box center [443, 593] width 189 height 35
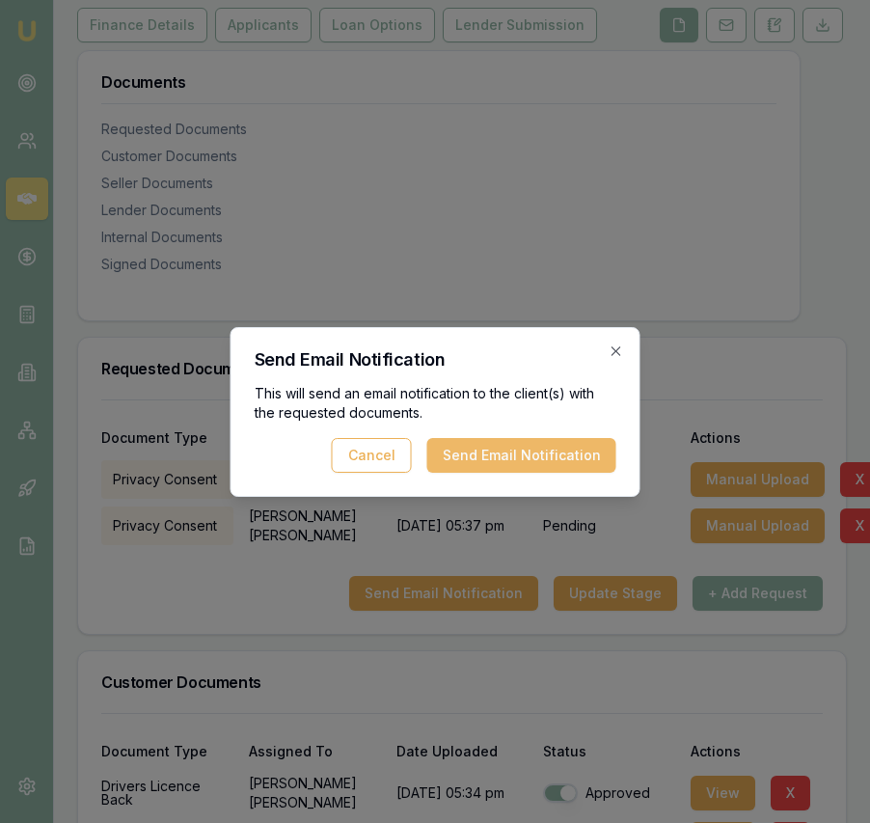
click at [497, 462] on button "Send Email Notification" at bounding box center [521, 455] width 189 height 35
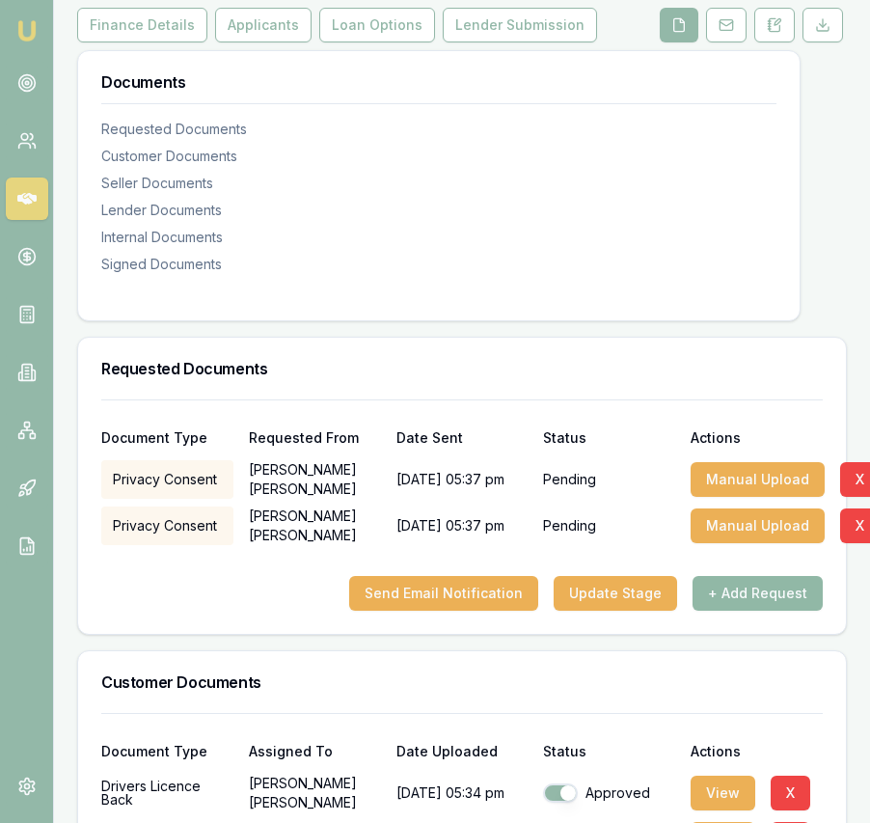
click at [732, 605] on button "+ Add Request" at bounding box center [758, 593] width 130 height 35
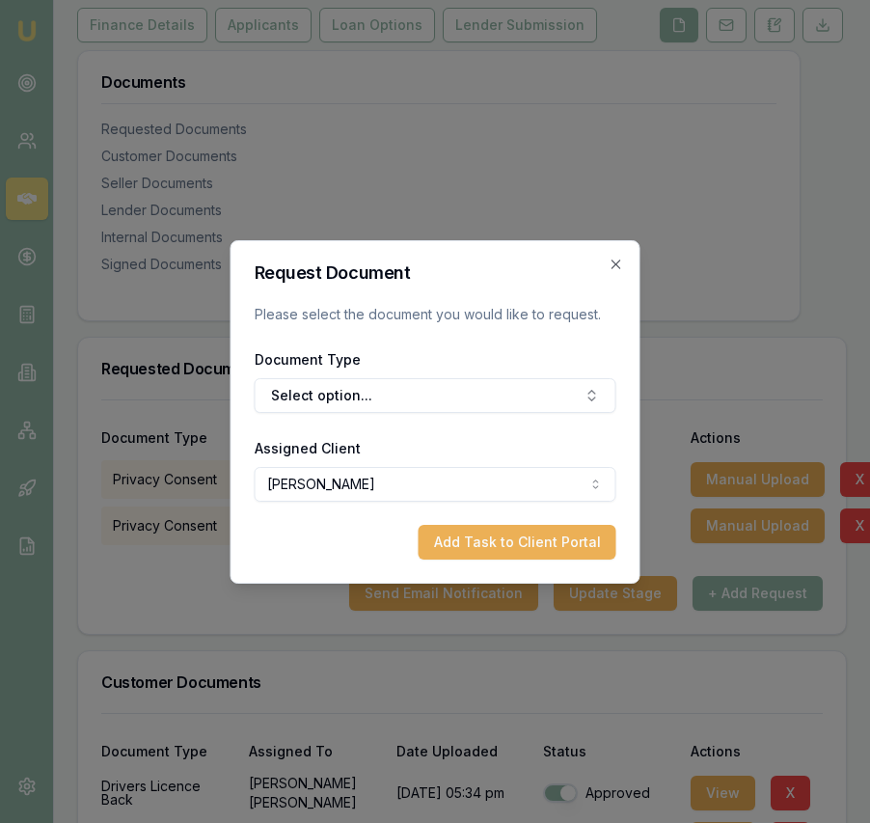
drag, startPoint x: 619, startPoint y: 262, endPoint x: 628, endPoint y: 319, distance: 57.7
click at [619, 262] on icon "button" at bounding box center [616, 264] width 15 height 15
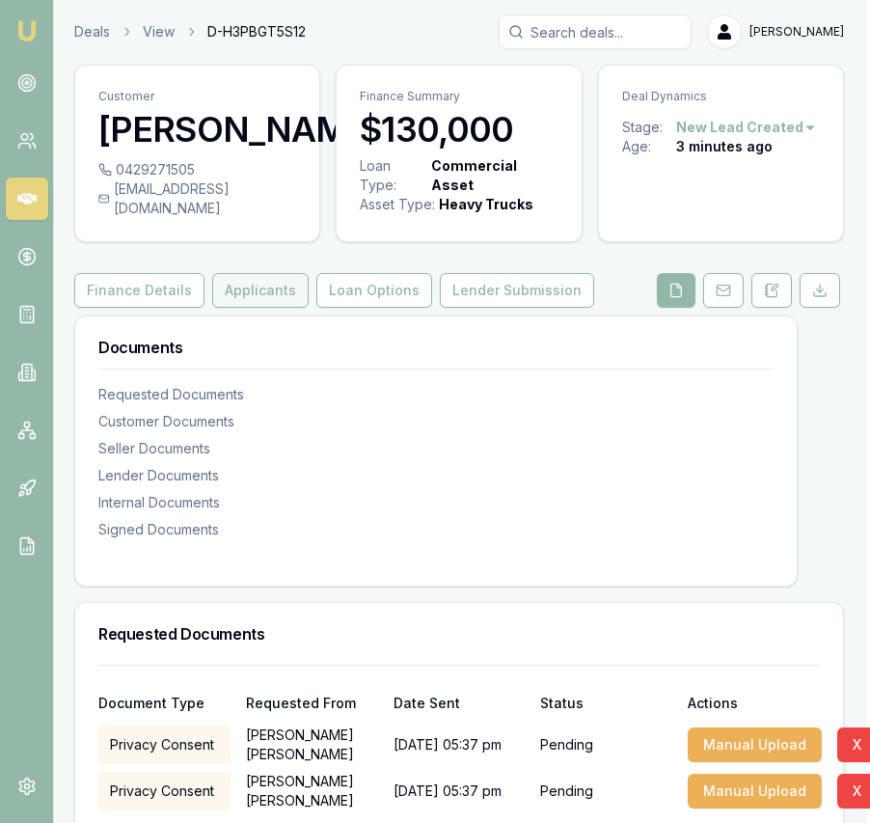
scroll to position [1, 4]
click at [272, 308] on button "Applicants" at bounding box center [259, 290] width 96 height 35
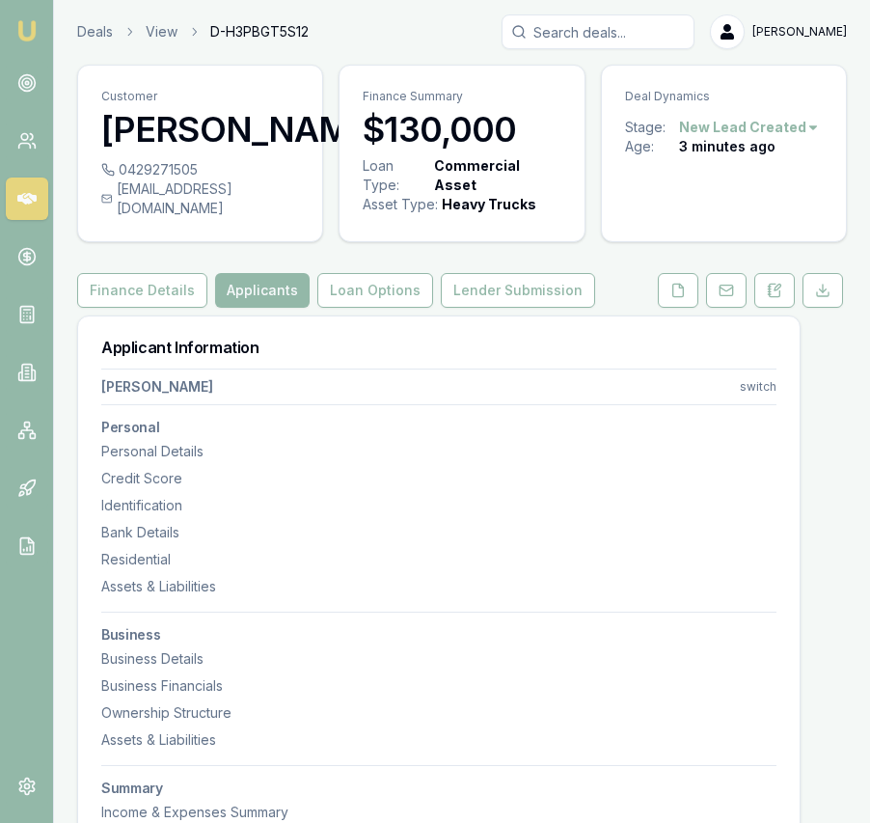
scroll to position [4, 0]
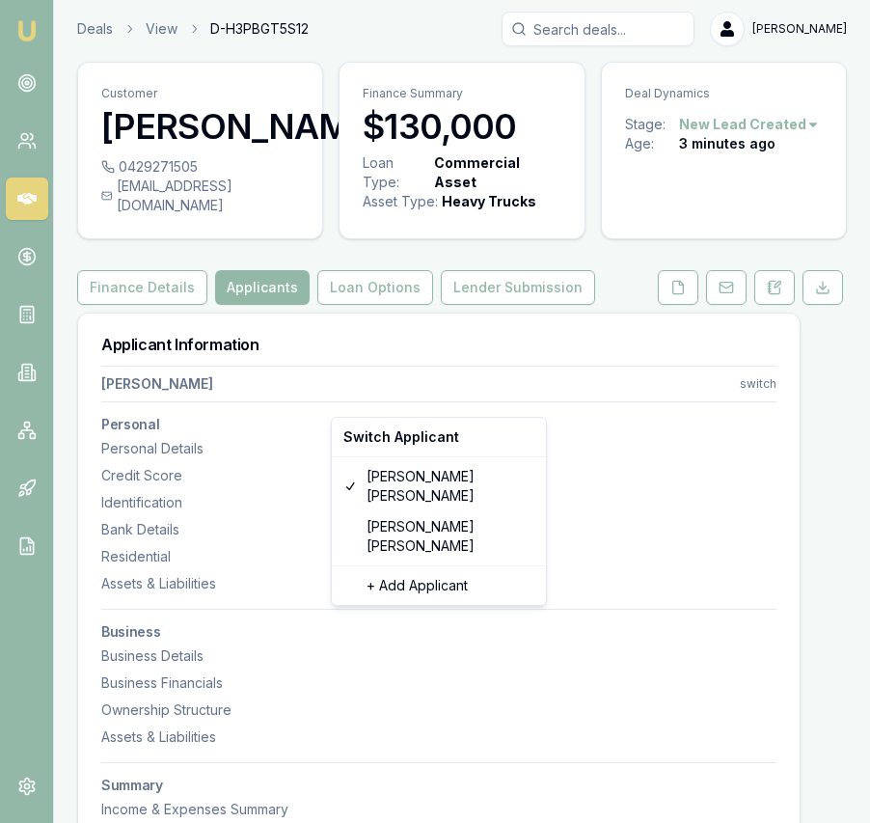
click at [762, 399] on html "Emu Broker Deals View D-H3PBGT5S12 Eujin Ooi Toggle Menu Customer Gurpreet Jawa…" at bounding box center [435, 407] width 870 height 823
click at [502, 511] on div "[PERSON_NAME]" at bounding box center [439, 536] width 206 height 50
select select "Mr"
select select "[DEMOGRAPHIC_DATA]"
type input "[PERSON_NAME]"
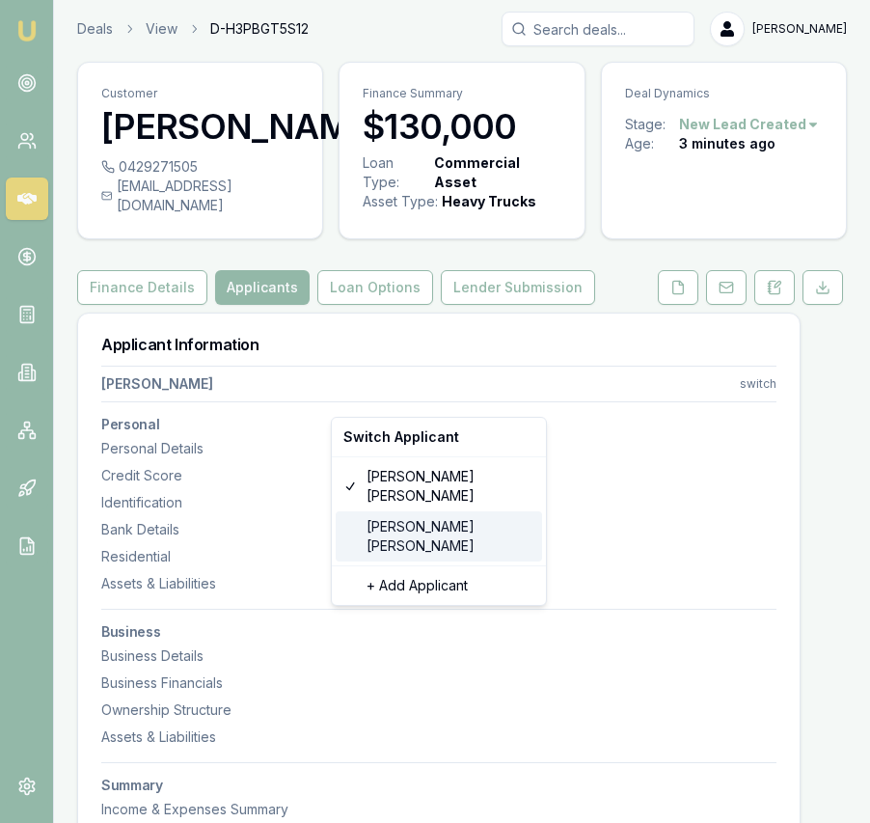
type input "[PERSON_NAME]"
type input "[DATE]"
type input "[EMAIL_ADDRESS][DOMAIN_NAME]"
type input "0452346005"
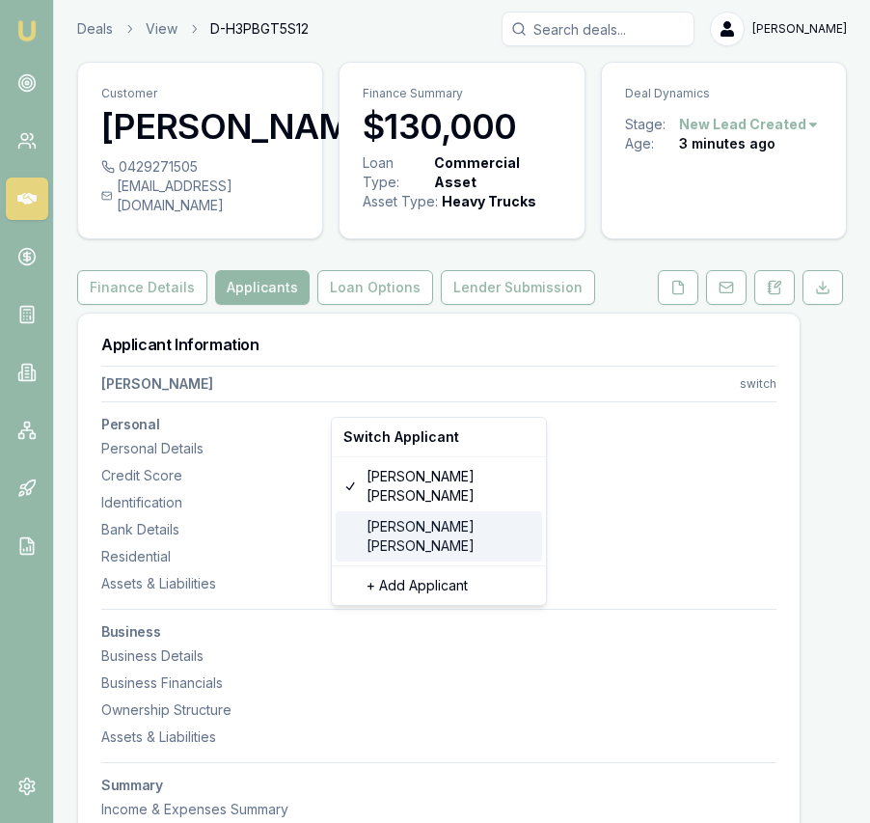
type input "21691405"
type input "[DATE]"
type input "2056953064"
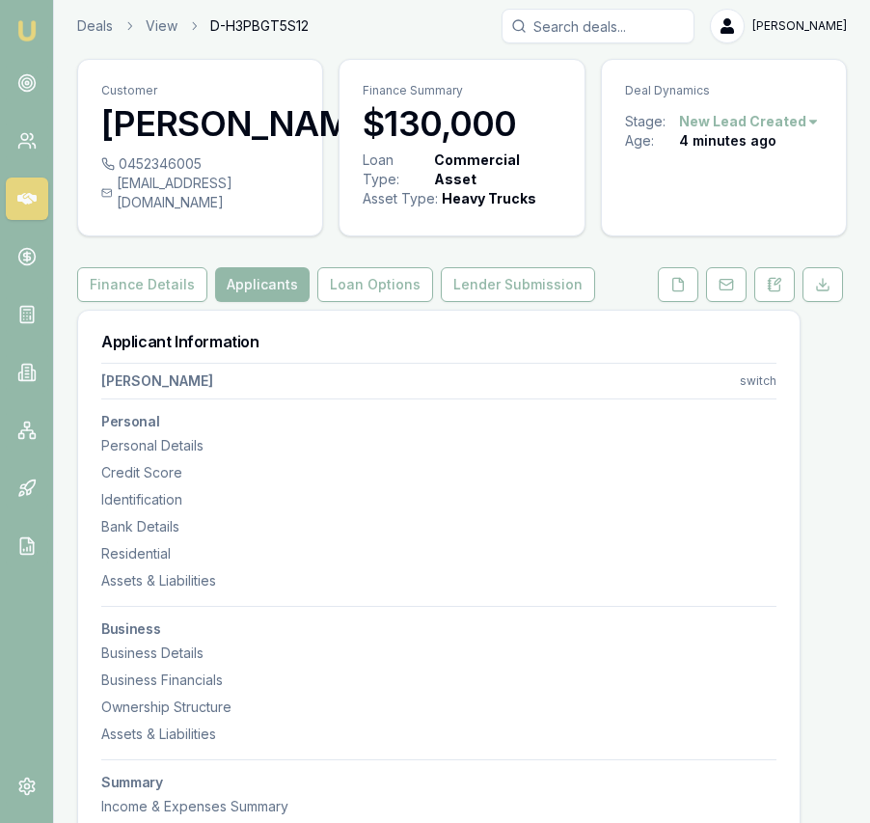
scroll to position [0, 0]
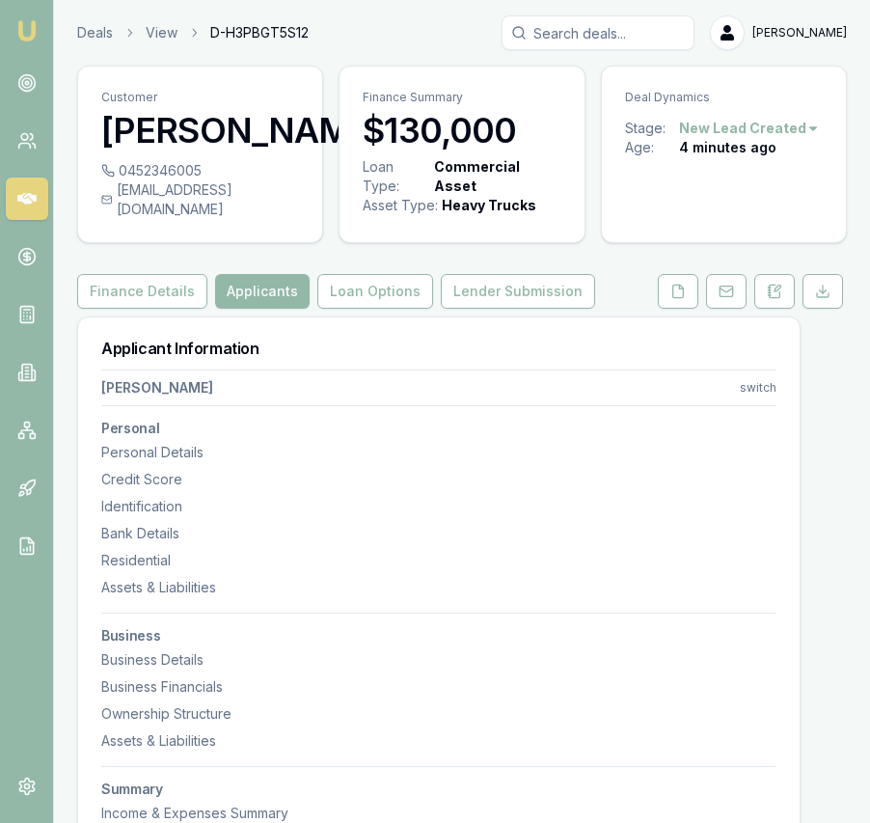
click at [775, 403] on html "Emu Broker Deals View D-H3PBGT5S12 Eujin Ooi Toggle Menu Customer Hardeep Mann …" at bounding box center [435, 411] width 870 height 823
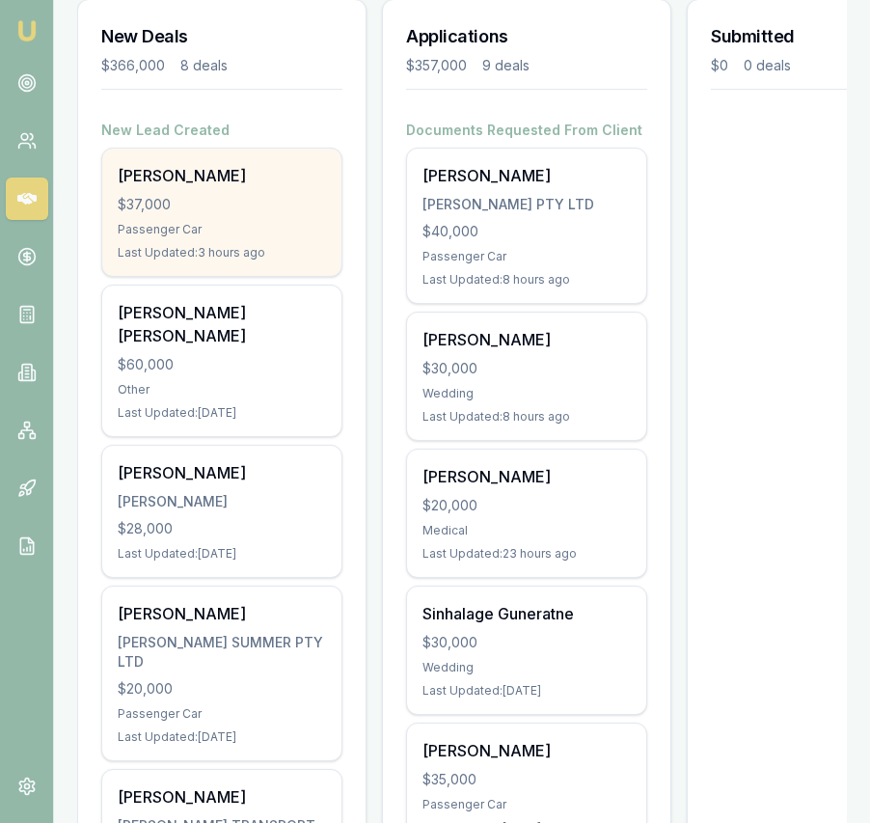
click at [291, 179] on div "[PERSON_NAME]" at bounding box center [222, 175] width 208 height 23
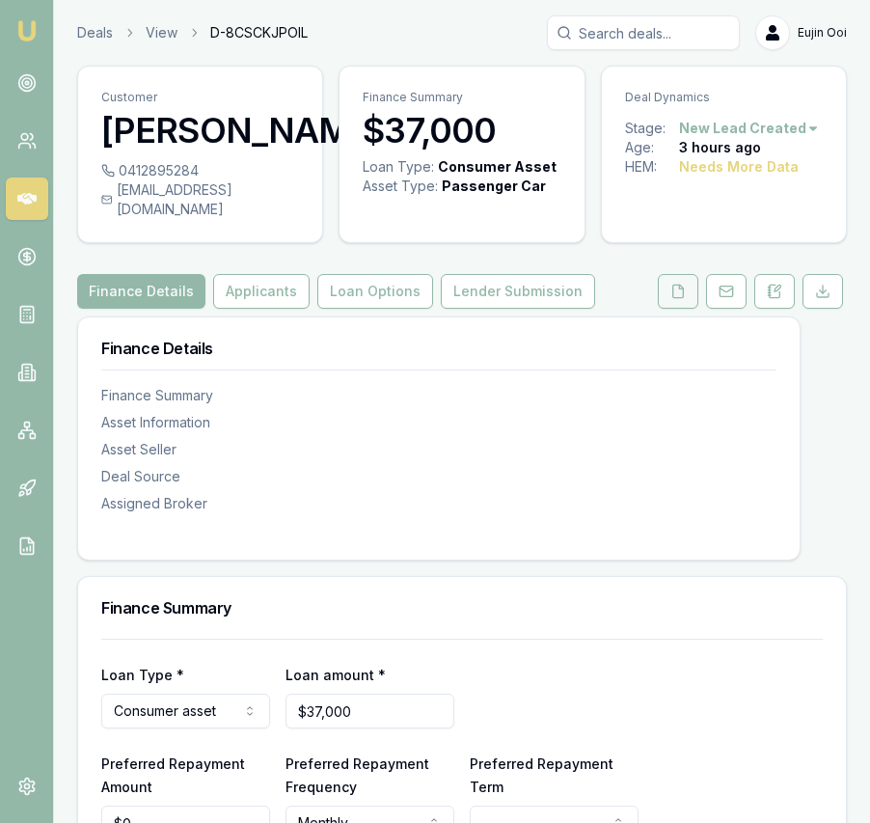
click at [673, 299] on icon at bounding box center [678, 291] width 15 height 15
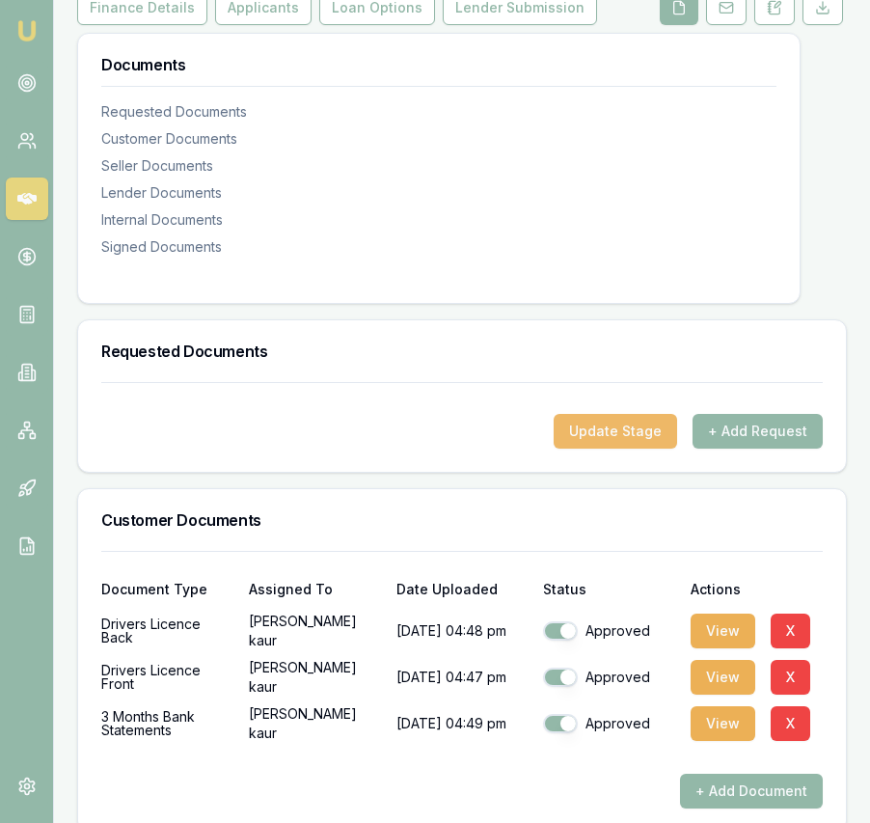
scroll to position [300, 0]
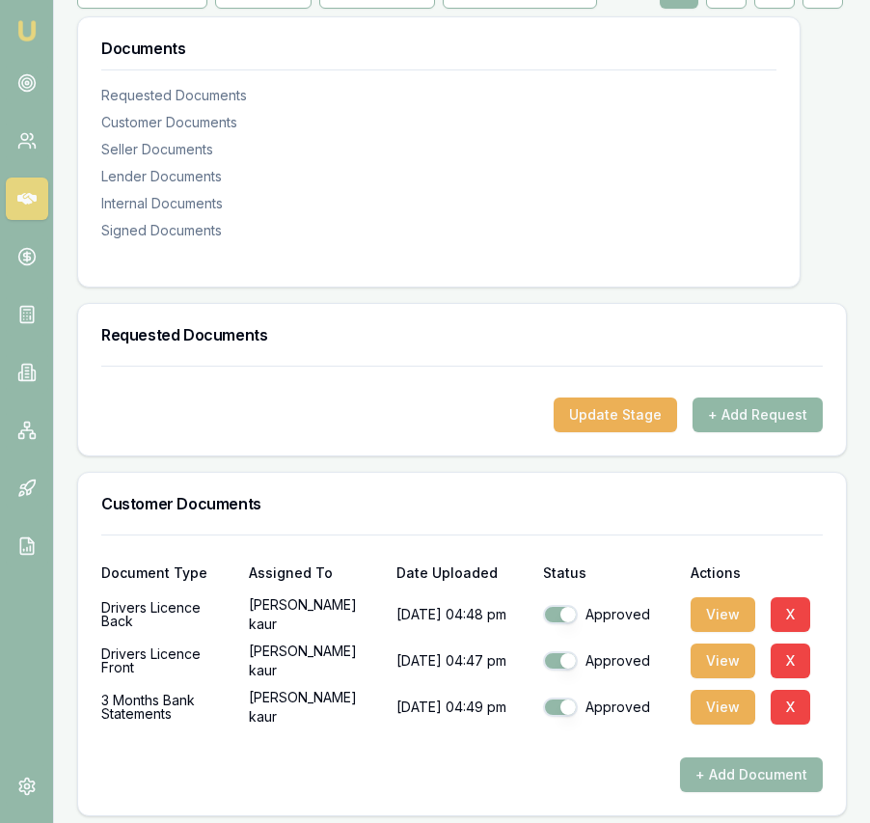
click at [782, 432] on button "+ Add Request" at bounding box center [758, 415] width 130 height 35
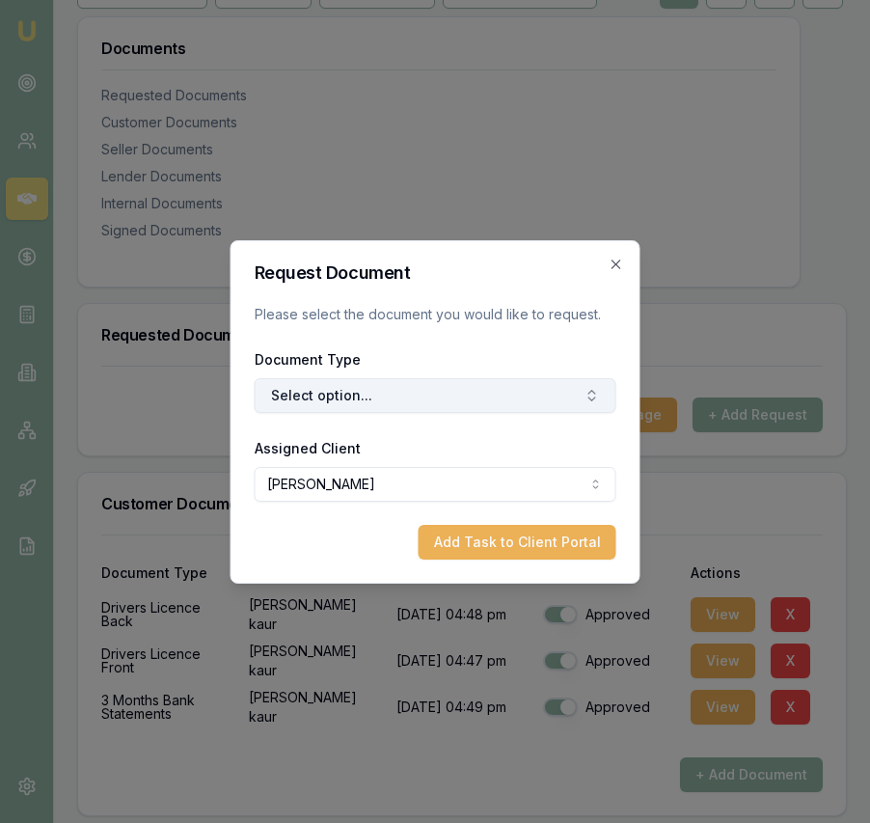
click at [500, 389] on button "Select option..." at bounding box center [436, 395] width 362 height 35
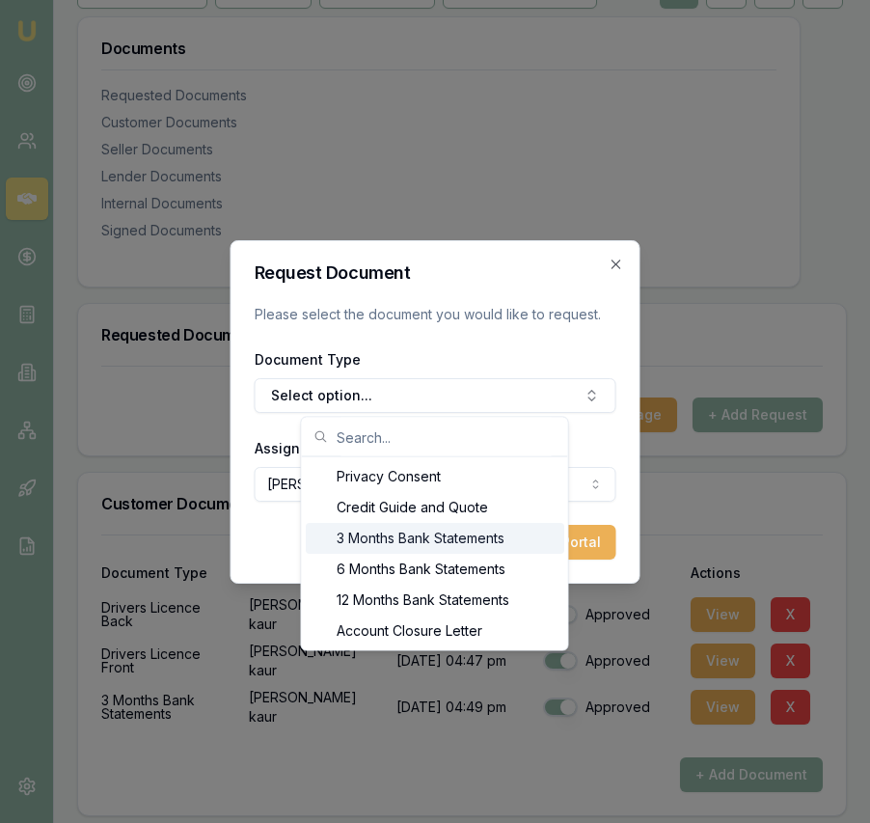
click at [457, 539] on div "3 Months Bank Statements" at bounding box center [435, 538] width 259 height 31
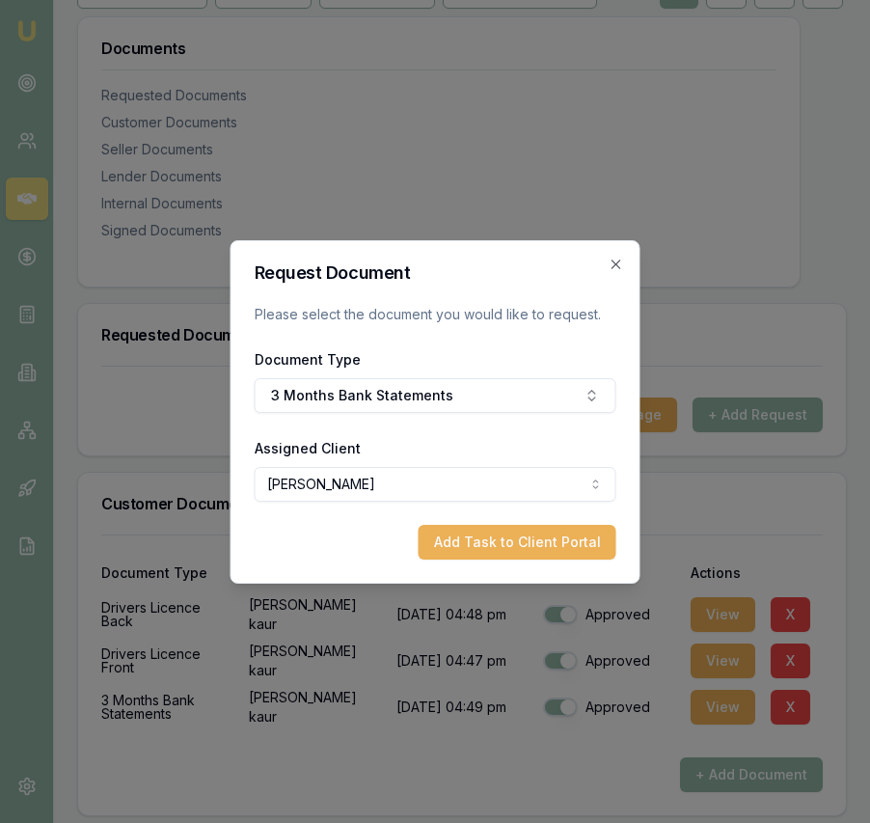
click at [461, 539] on button "Add Task to Client Portal" at bounding box center [518, 542] width 198 height 35
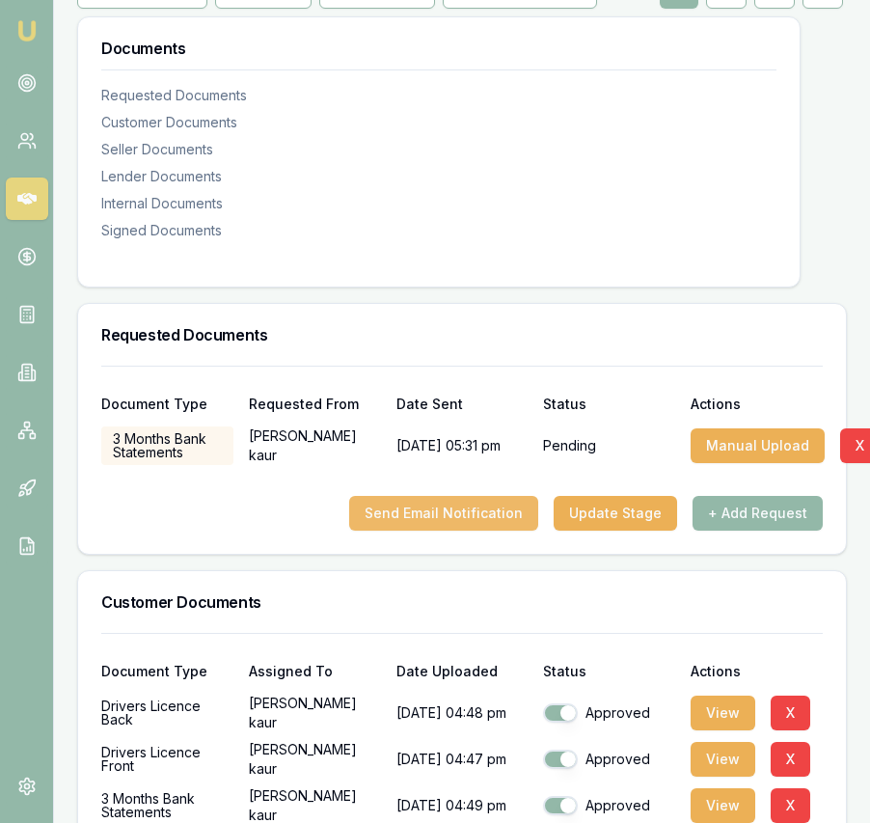
click at [424, 531] on button "Send Email Notification" at bounding box center [443, 513] width 189 height 35
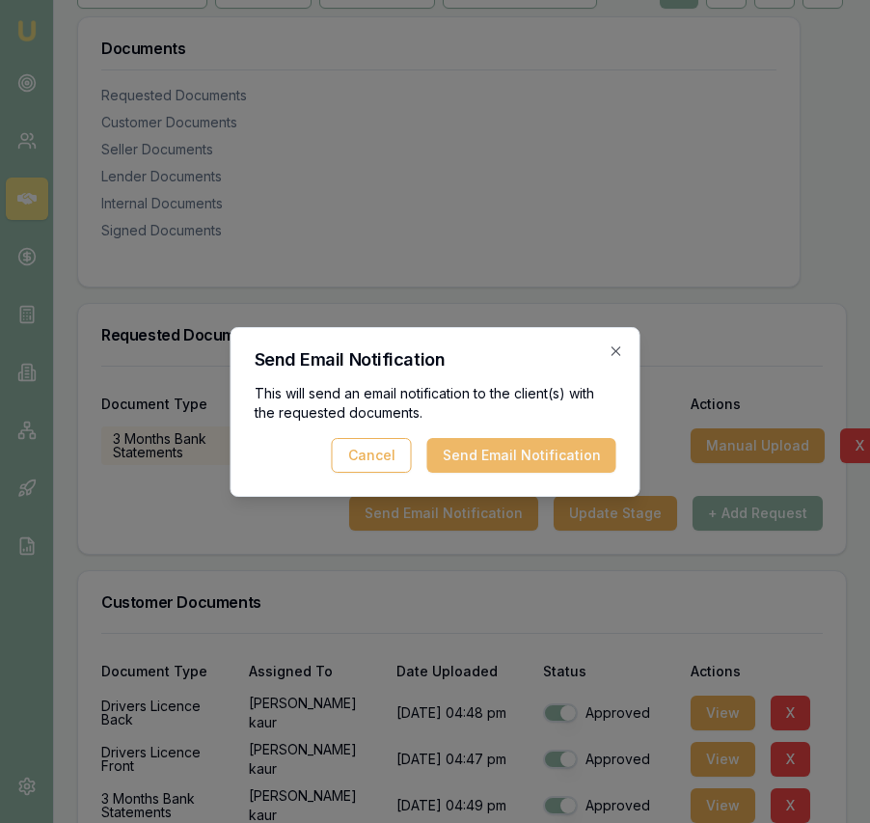
click at [509, 444] on button "Send Email Notification" at bounding box center [521, 455] width 189 height 35
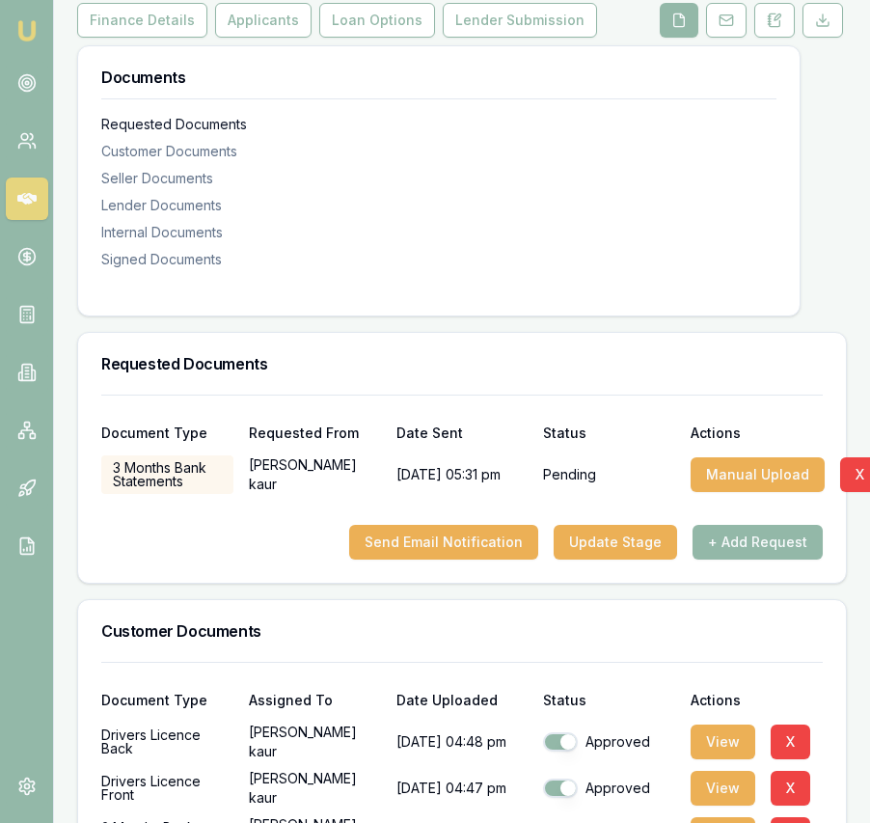
scroll to position [0, 0]
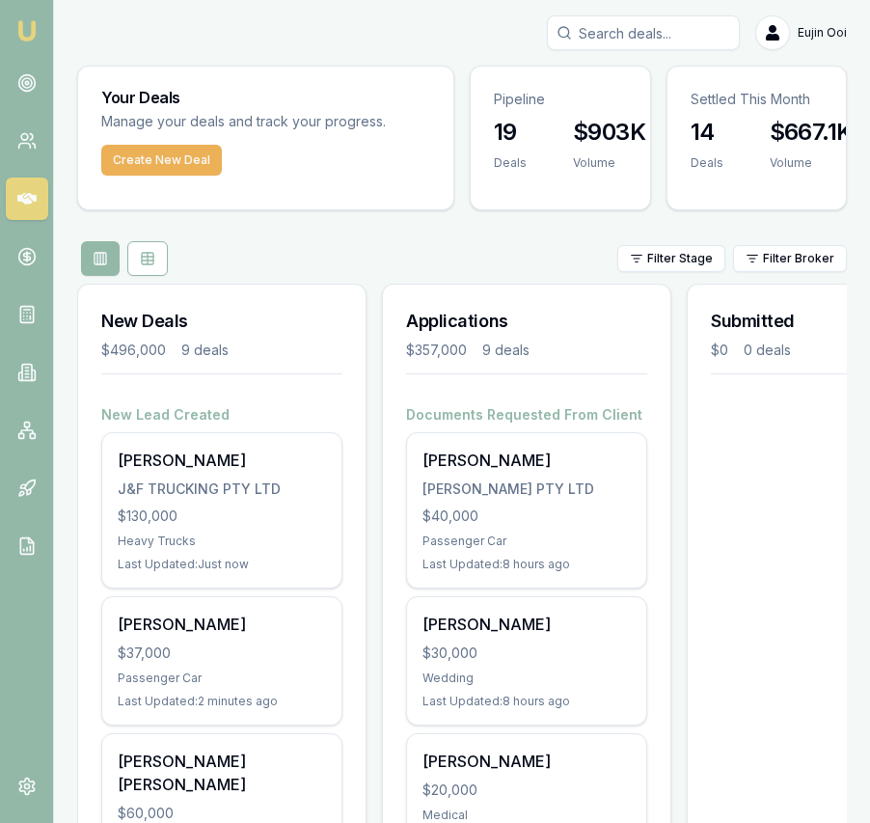
scroll to position [1, 0]
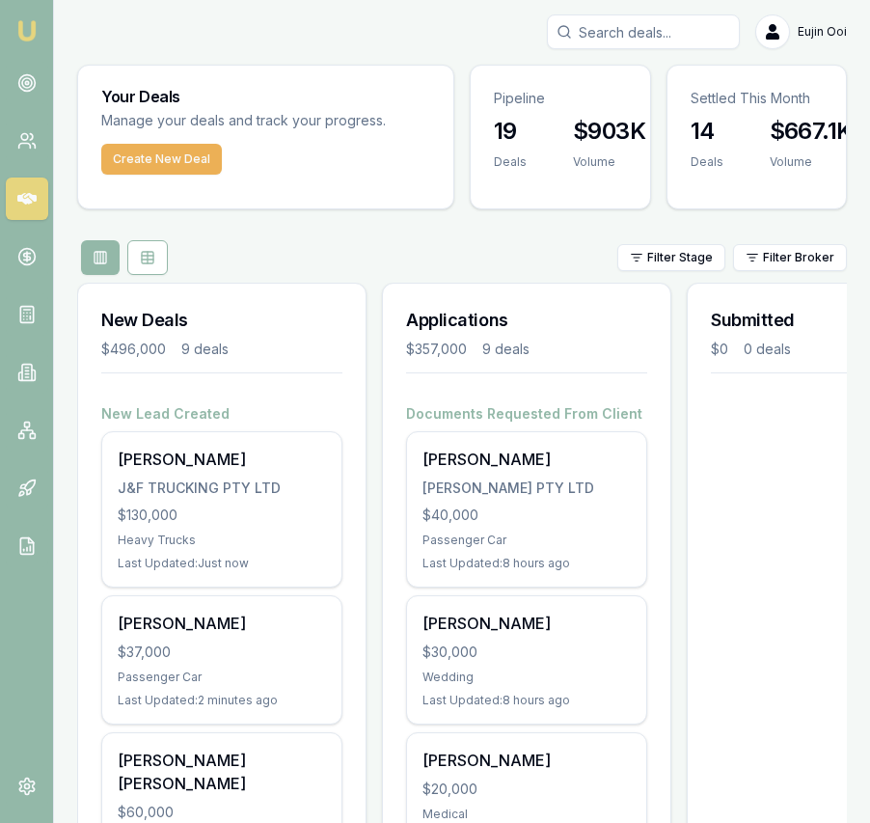
click at [588, 29] on input "Search deals" at bounding box center [643, 31] width 193 height 35
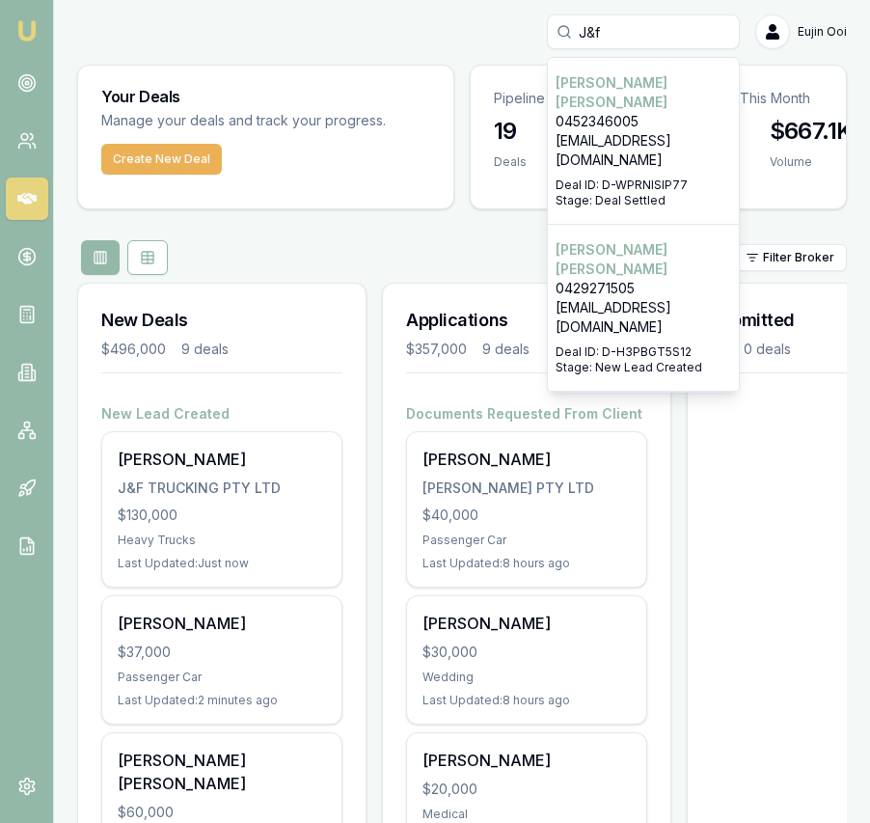
type input "J&f"
click at [615, 112] on p "0452346005" at bounding box center [644, 121] width 176 height 19
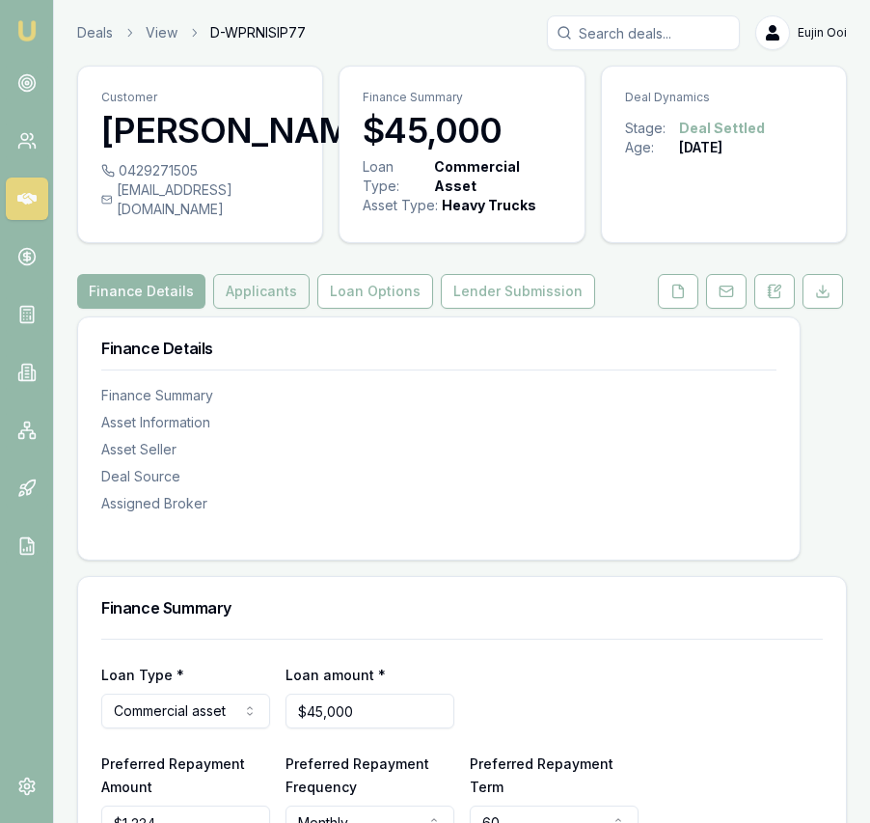
click at [268, 309] on button "Applicants" at bounding box center [261, 291] width 96 height 35
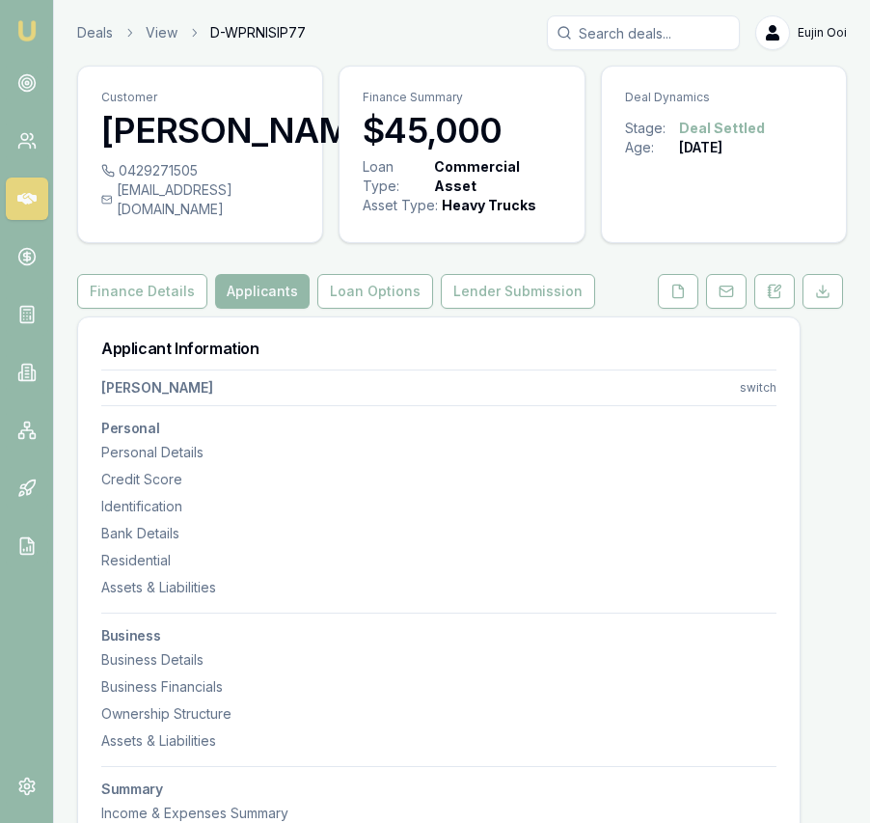
click at [764, 401] on html "Emu Broker Deals View D-WPRNISIP77 [PERSON_NAME] Toggle Menu Customer [PERSON_N…" at bounding box center [435, 411] width 870 height 823
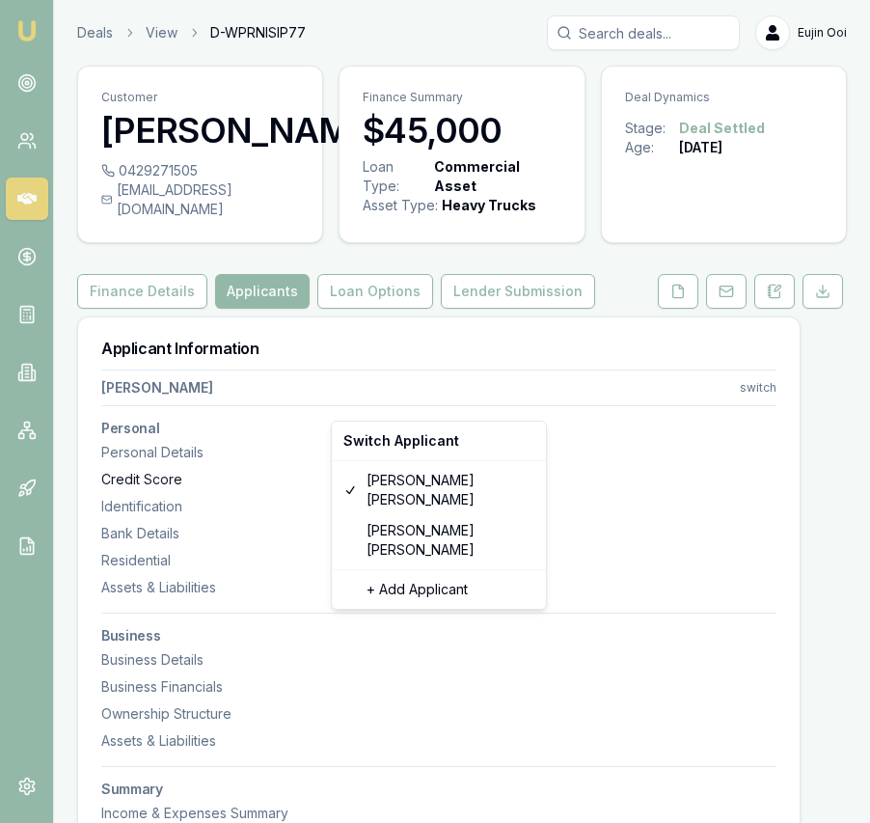
click at [748, 499] on html "Emu Broker Deals View D-WPRNISIP77 [PERSON_NAME] Toggle Menu Customer [PERSON_N…" at bounding box center [435, 411] width 870 height 823
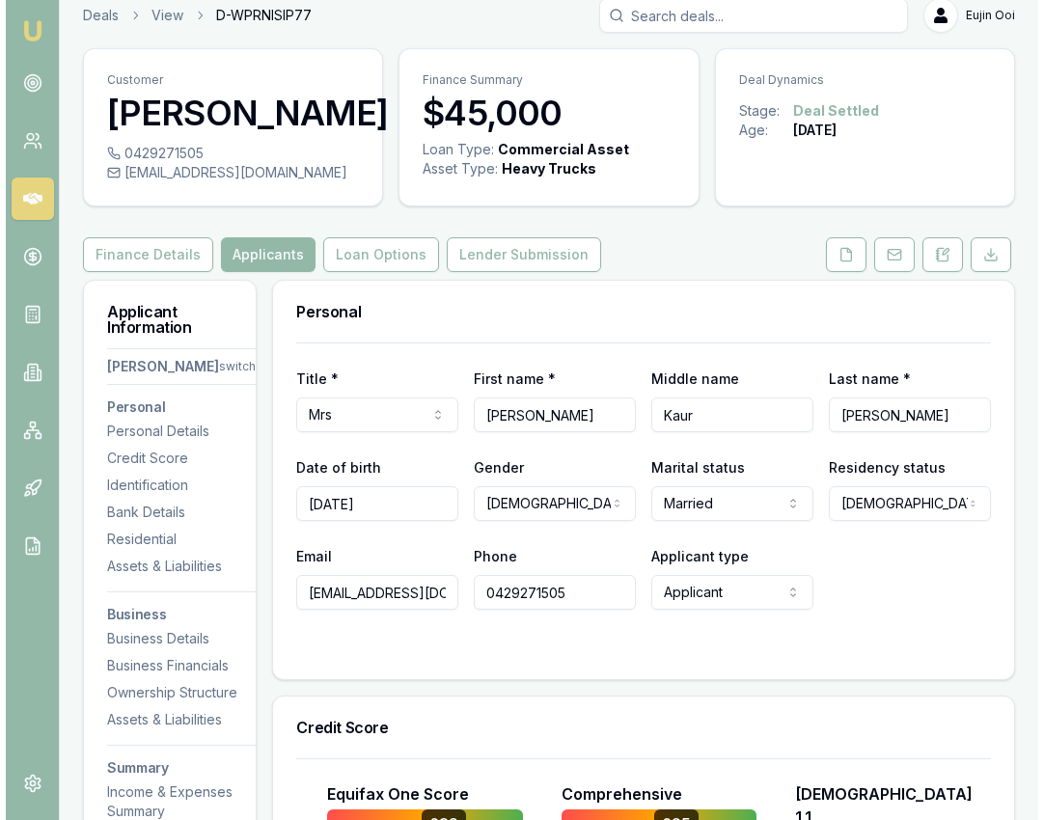
scroll to position [18, 0]
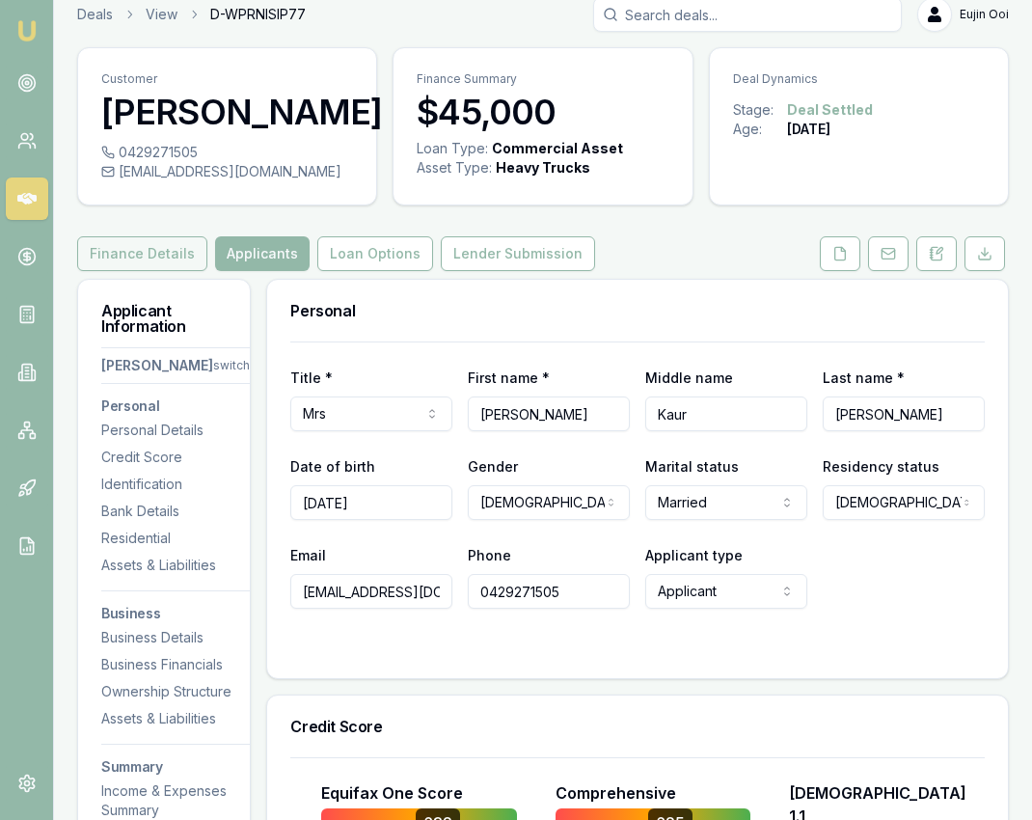
click at [158, 271] on button "Finance Details" at bounding box center [142, 253] width 130 height 35
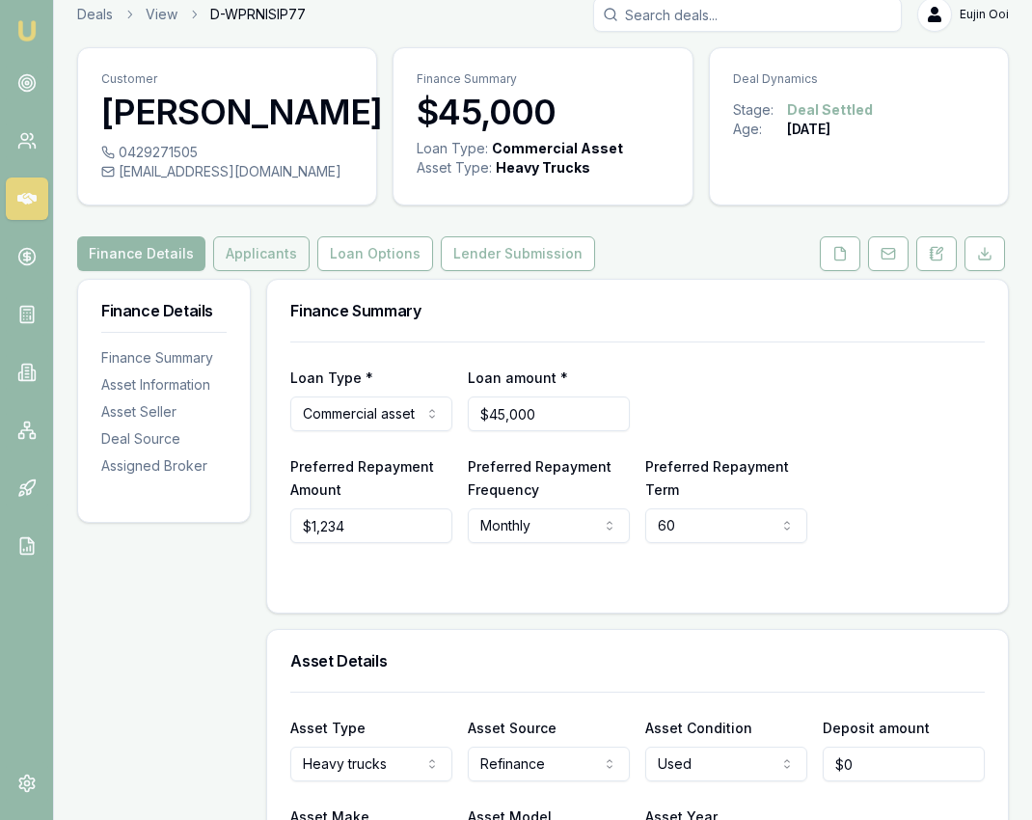
click at [268, 271] on button "Applicants" at bounding box center [261, 253] width 96 height 35
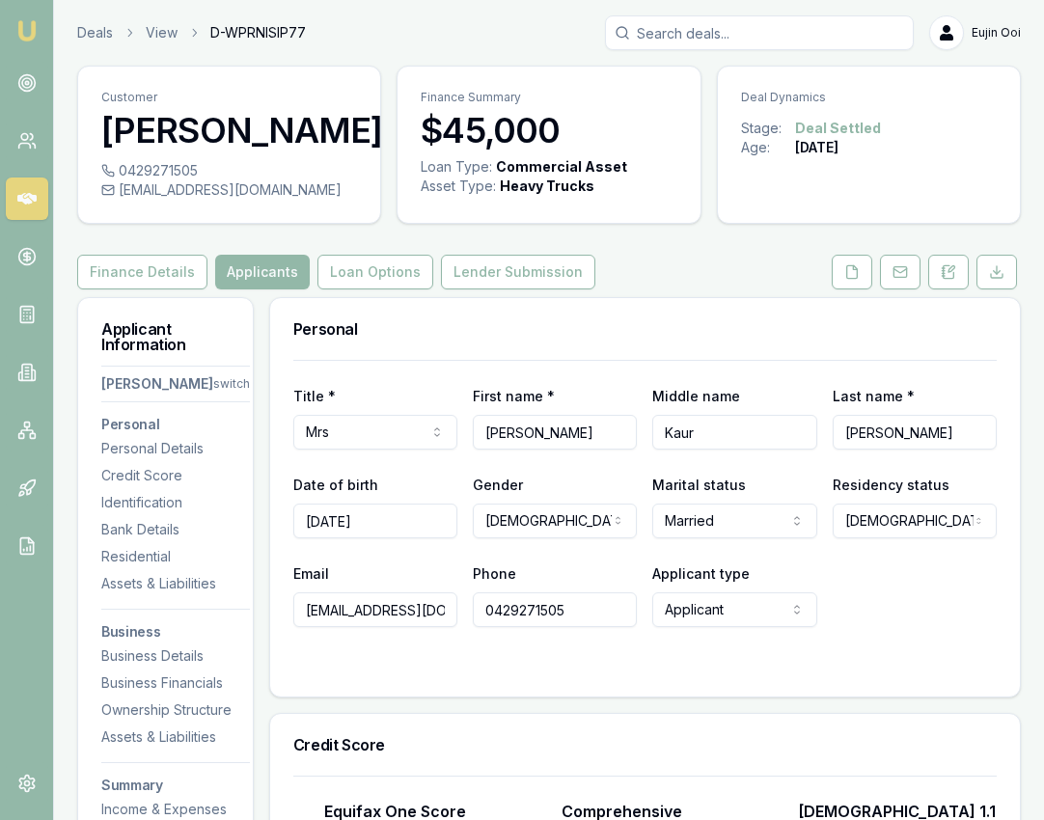
click at [206, 432] on html "Emu Broker Deals View D-WPRNISIP77 [PERSON_NAME] Toggle Menu Customer [PERSON_N…" at bounding box center [522, 410] width 1044 height 820
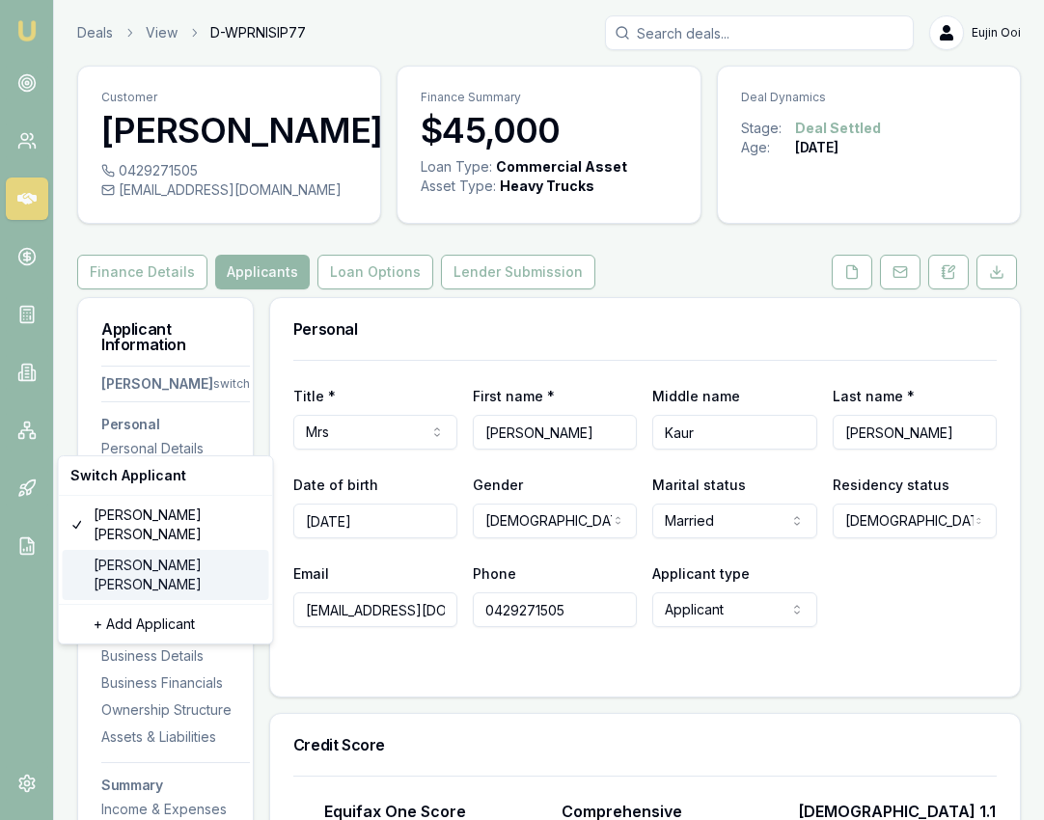
click at [169, 550] on div "[PERSON_NAME]" at bounding box center [166, 575] width 206 height 50
select select "Mr"
select select "[DEMOGRAPHIC_DATA]"
type input "[PERSON_NAME]"
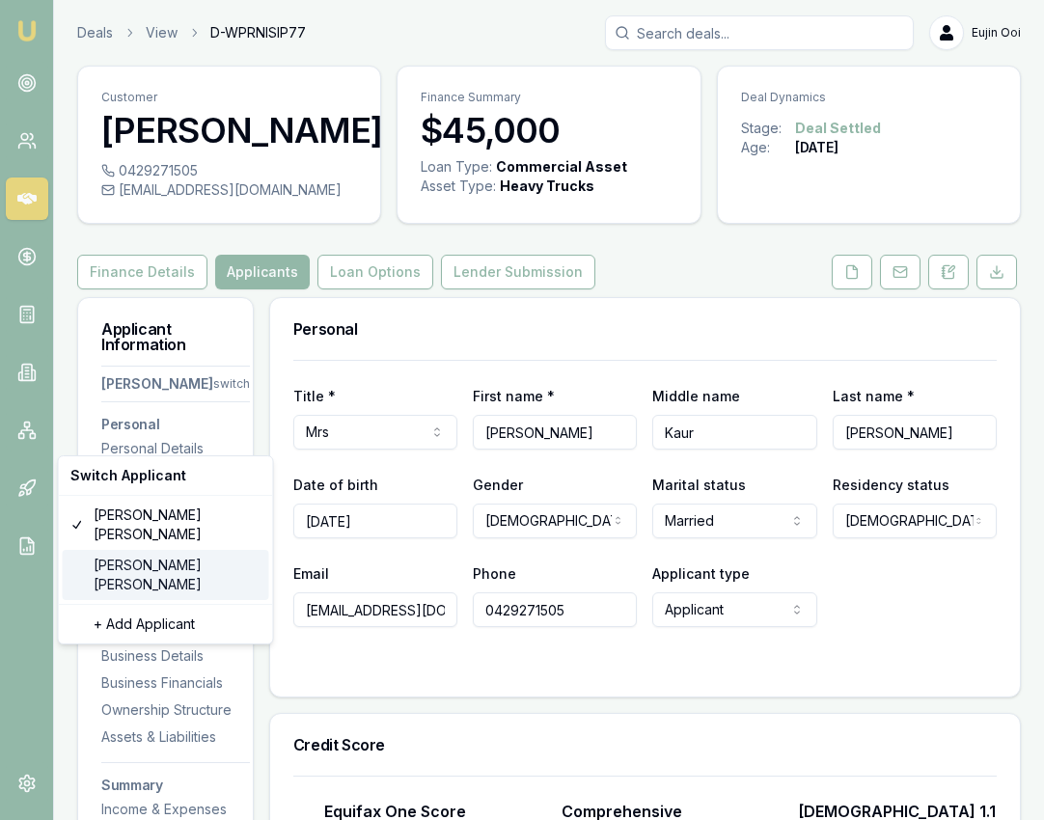
type input "[PERSON_NAME]"
type input "[DATE]"
type input "[EMAIL_ADDRESS][DOMAIN_NAME]"
type input "0452346005"
type input "21691405"
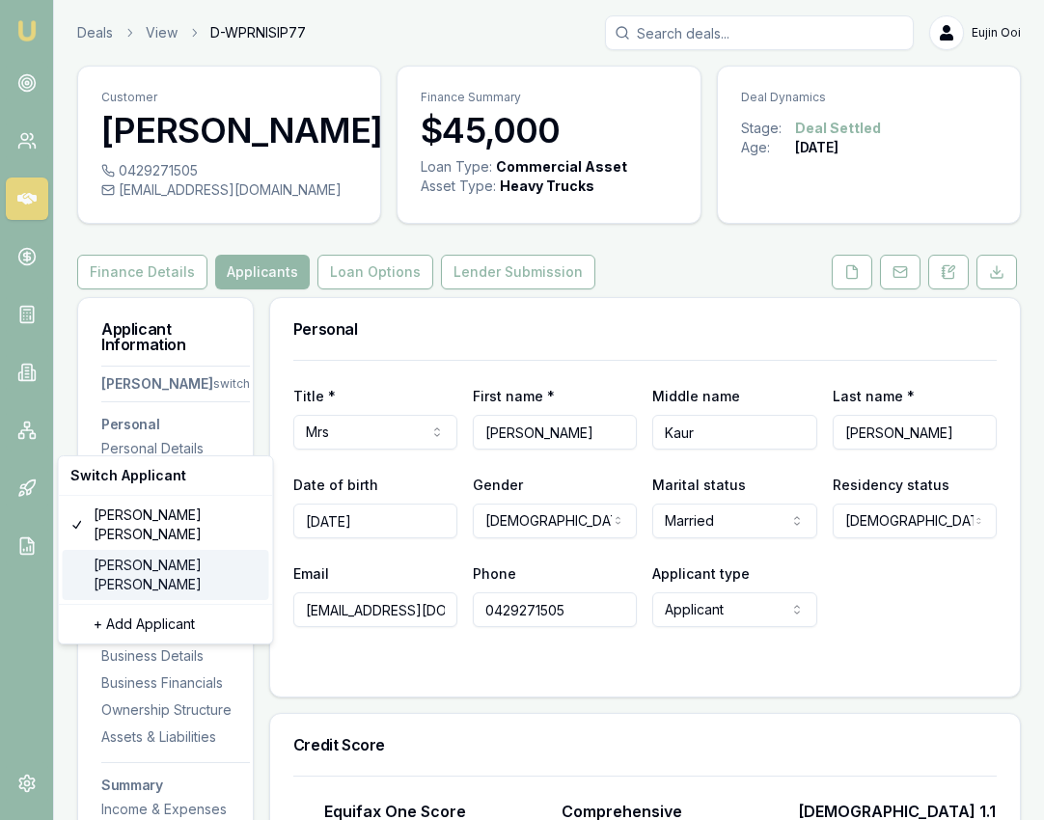
type input "[DATE]"
type input "2056953064"
